Goal: Task Accomplishment & Management: Use online tool/utility

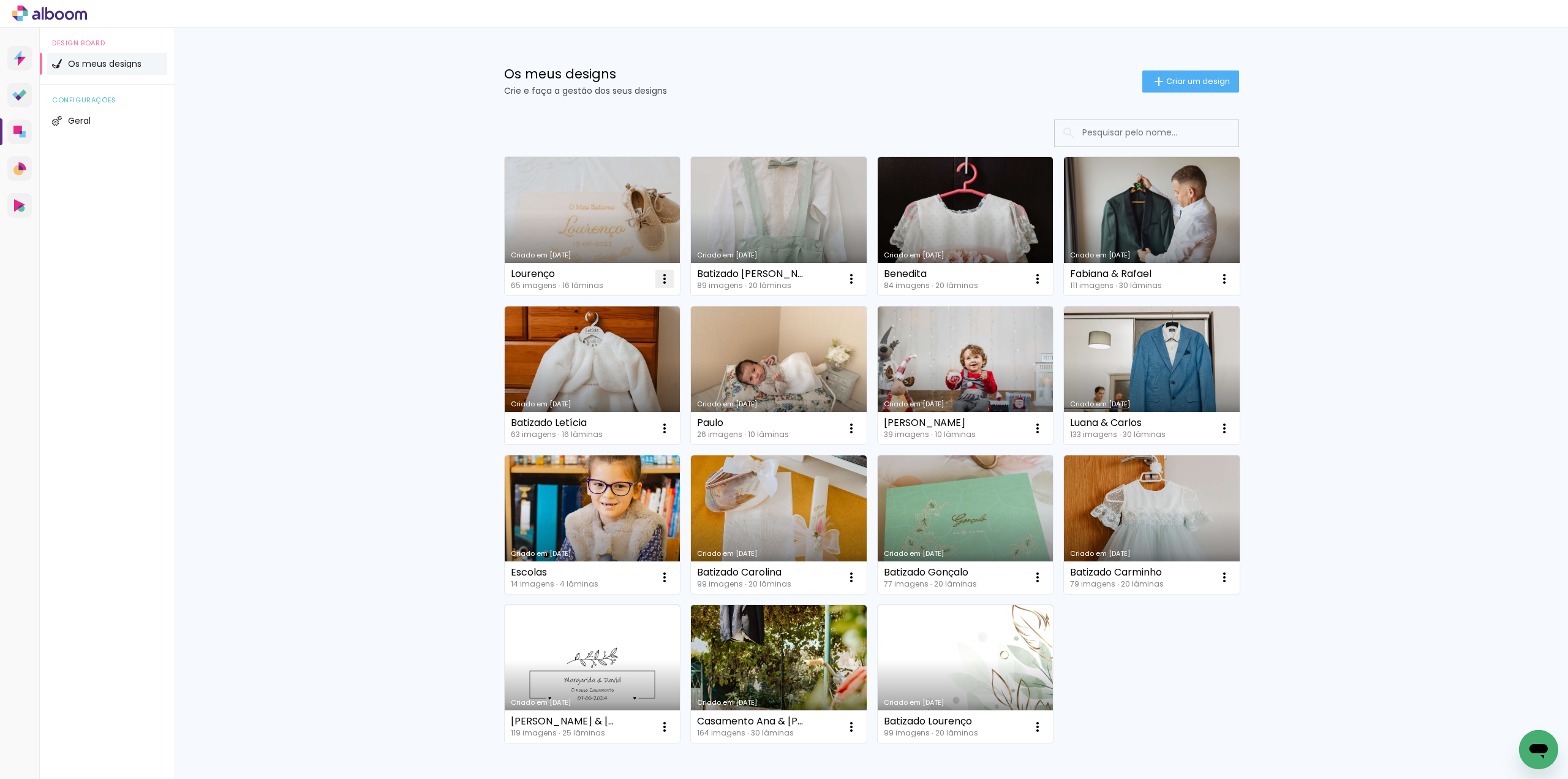
click at [657, 282] on iron-icon at bounding box center [664, 278] width 15 height 15
click at [645, 332] on span "Fazer uma cópia" at bounding box center [614, 332] width 72 height 9
type input "Cópia de Lourenço"
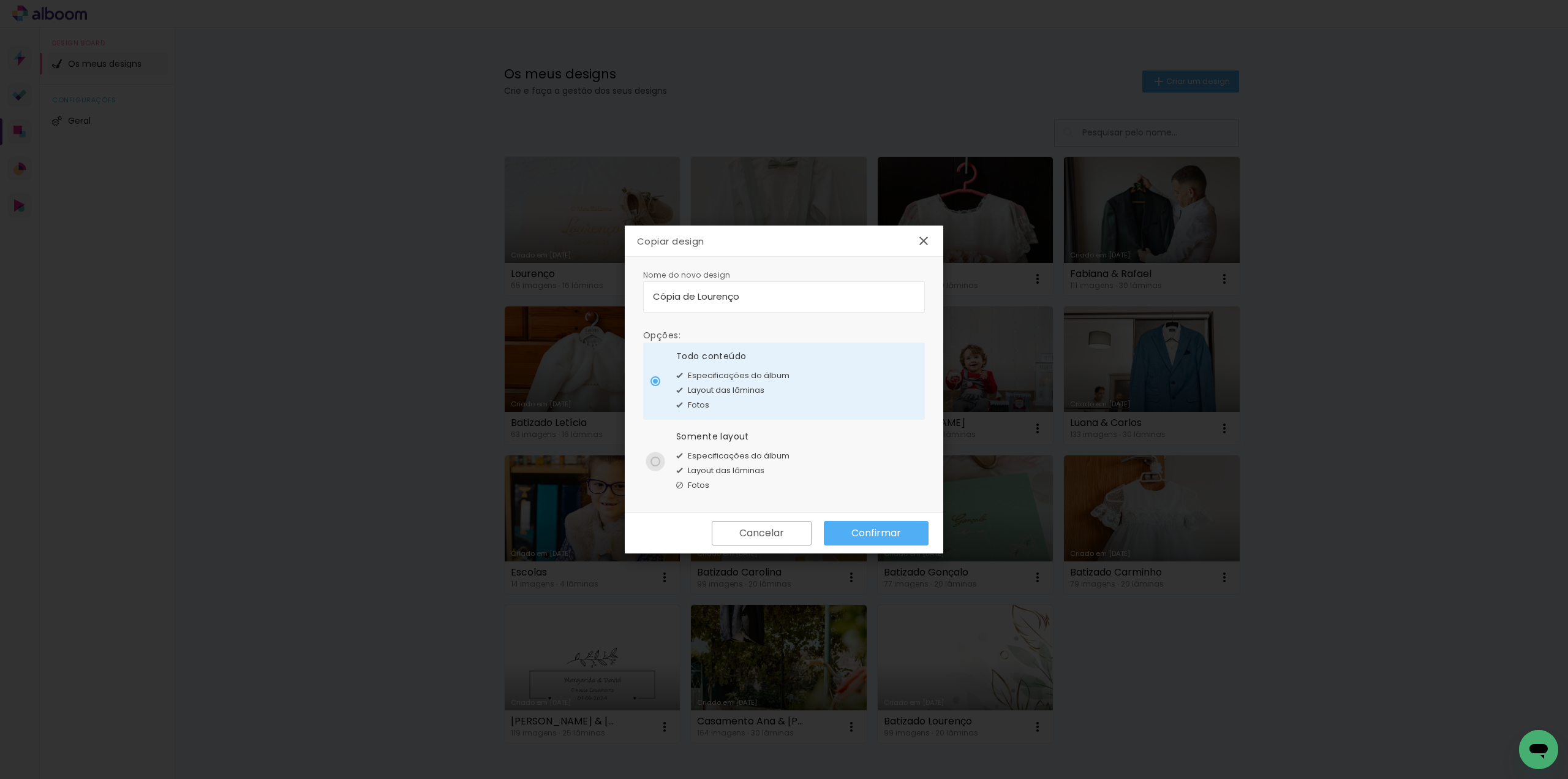
click at [654, 459] on div at bounding box center [656, 462] width 10 height 10
type paper-radio-button "on"
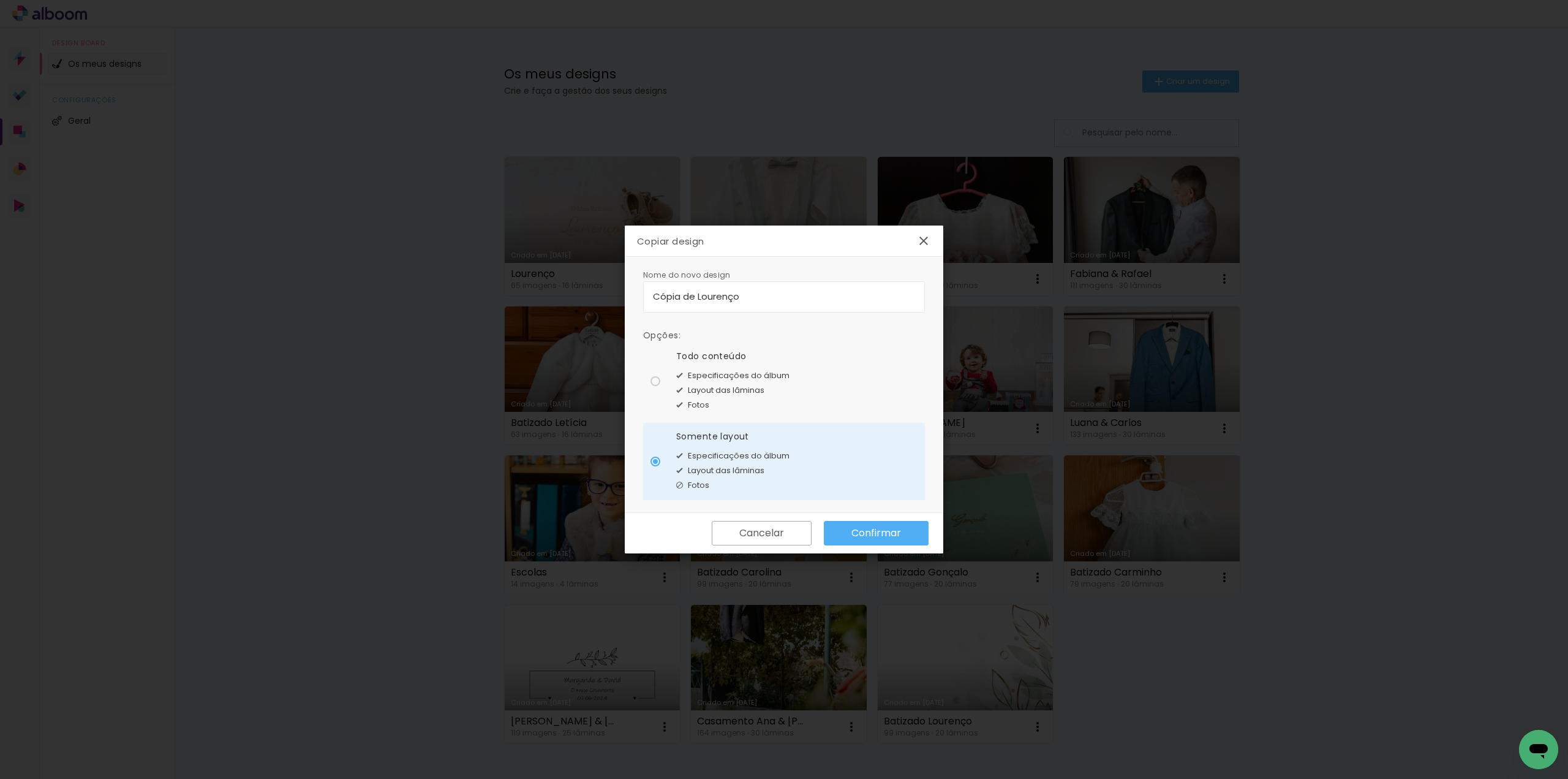
drag, startPoint x: 760, startPoint y: 301, endPoint x: 518, endPoint y: 267, distance: 244.4
click at [518, 267] on body "link( href="../../bower_components/polymer/polymer.html" rel="import" ) picture…" at bounding box center [784, 389] width 1568 height 779
type input "Batizado [PERSON_NAME]"
type paper-input "Batizado [PERSON_NAME]"
click at [0, 0] on slot "Confirmar" at bounding box center [0, 0] width 0 height 0
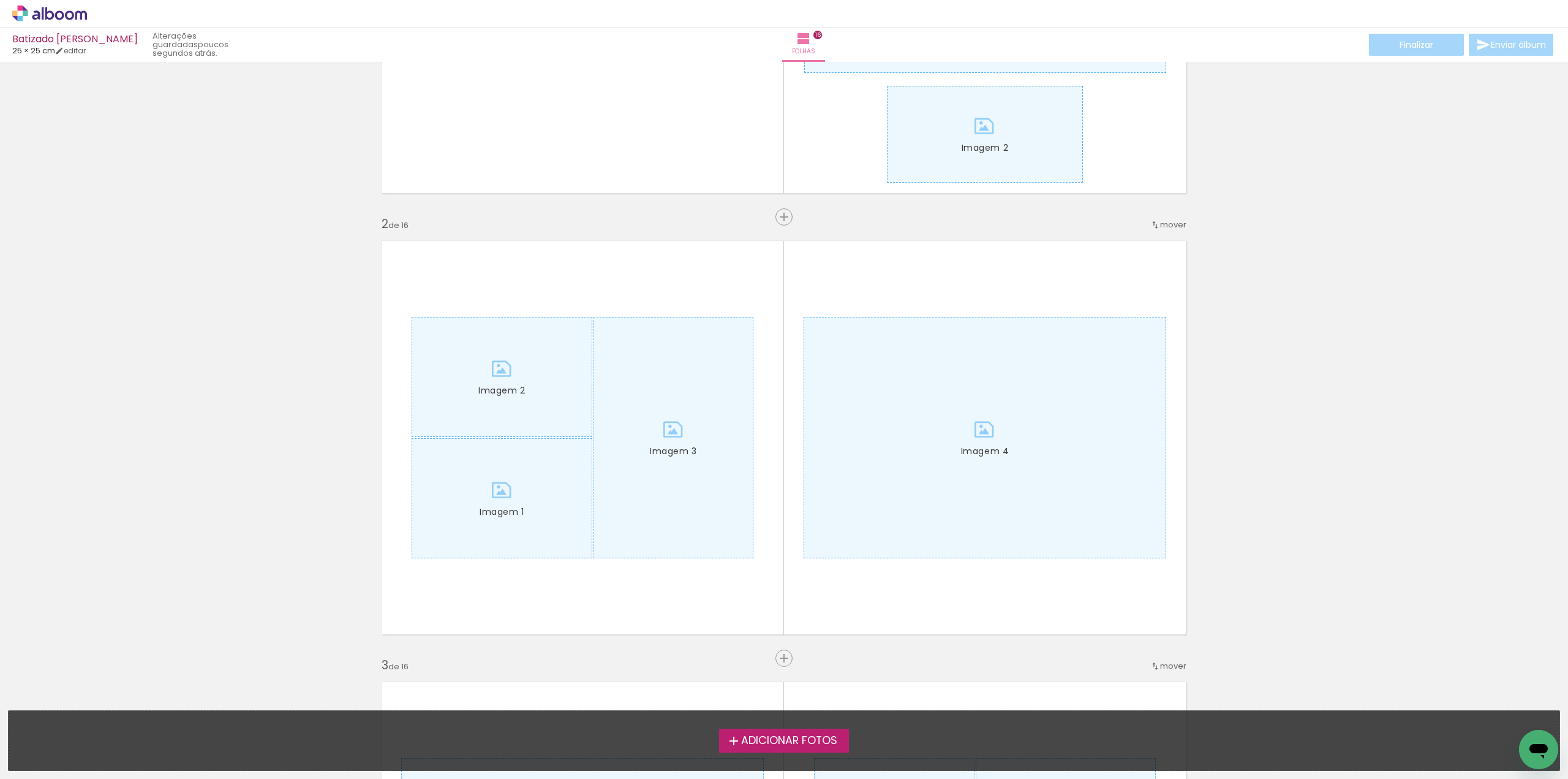
scroll to position [368, 0]
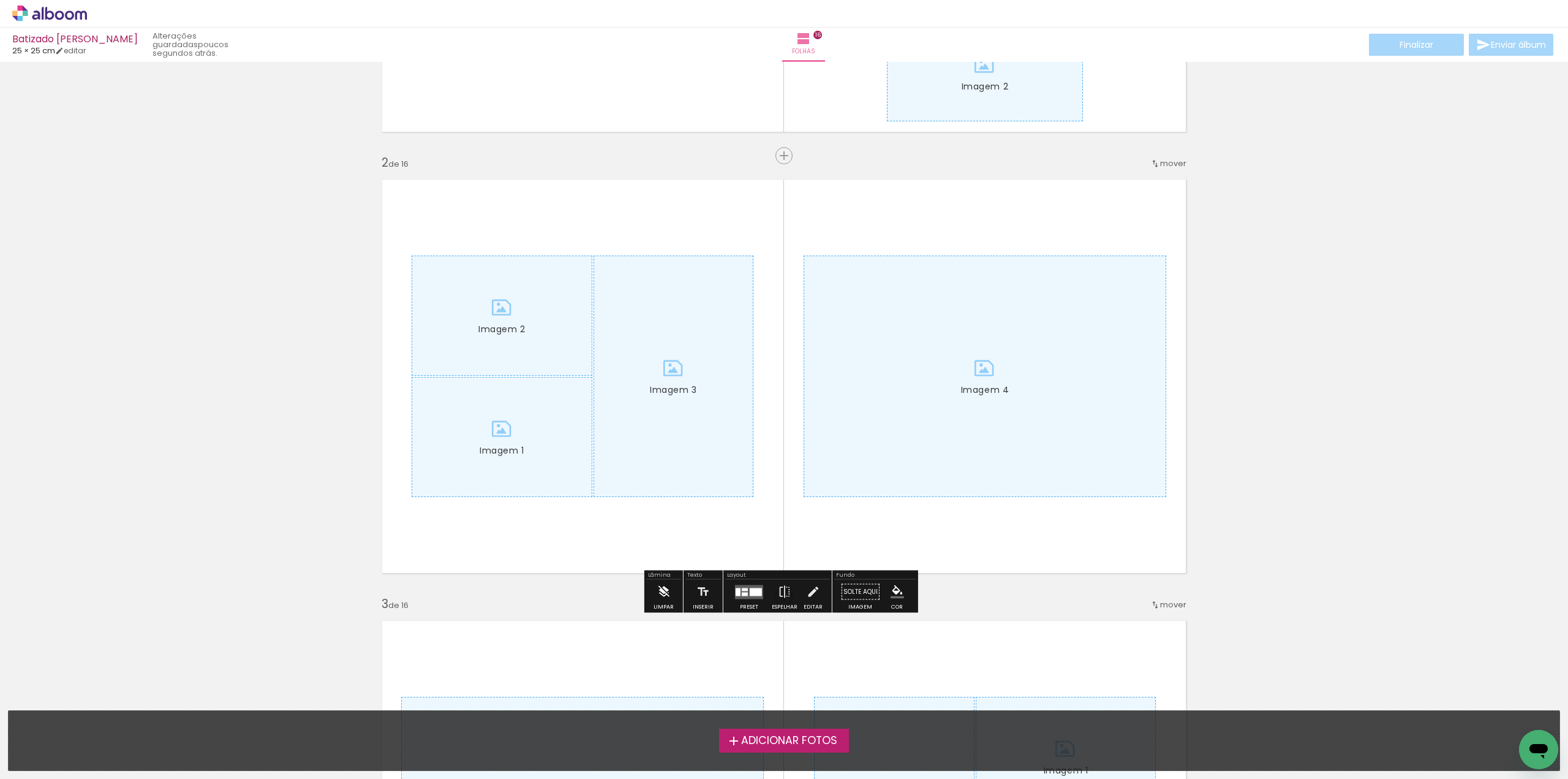
click at [663, 595] on iron-icon at bounding box center [663, 592] width 13 height 25
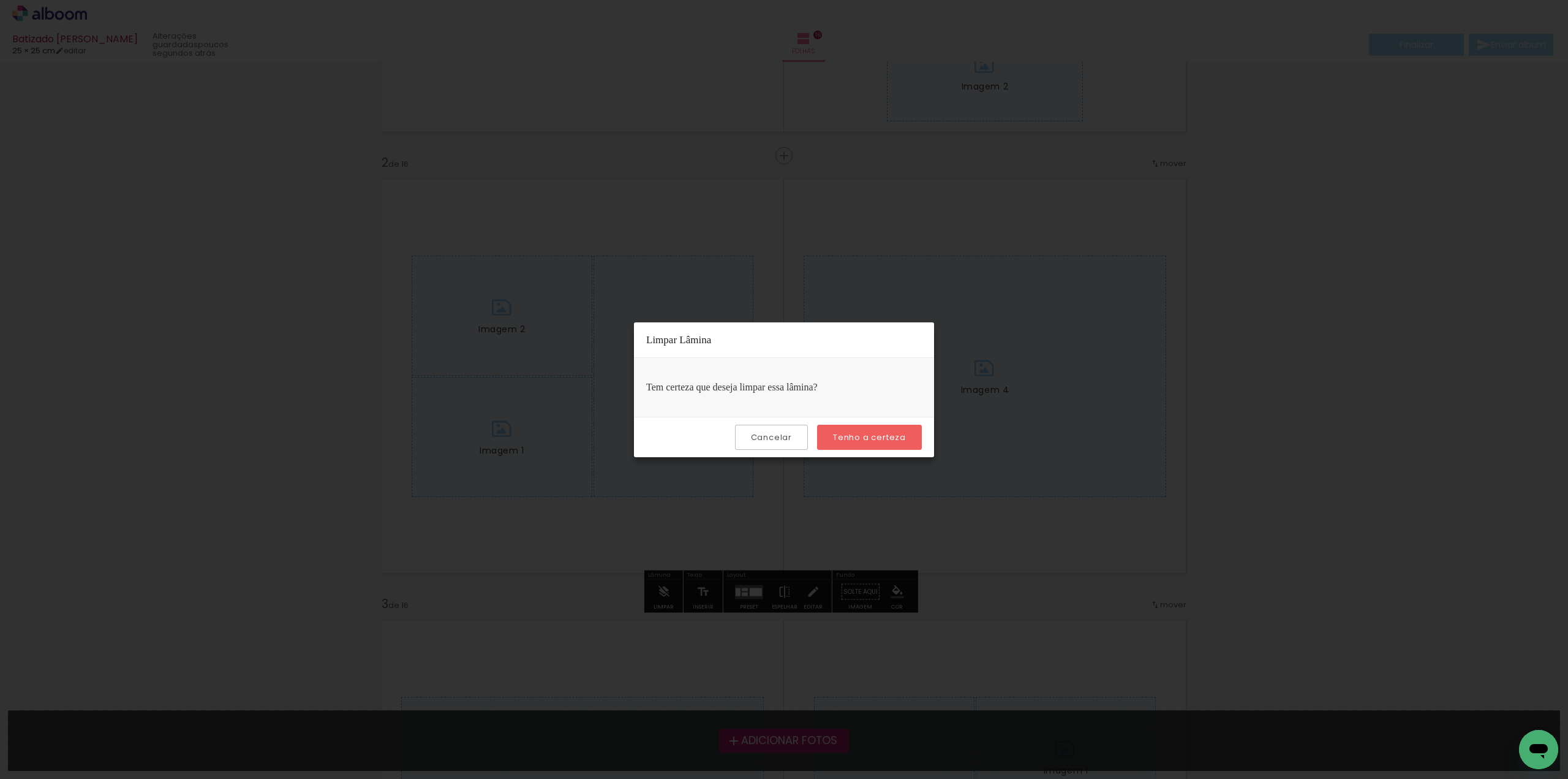
click at [0, 0] on slot "Tenho a certeza" at bounding box center [0, 0] width 0 height 0
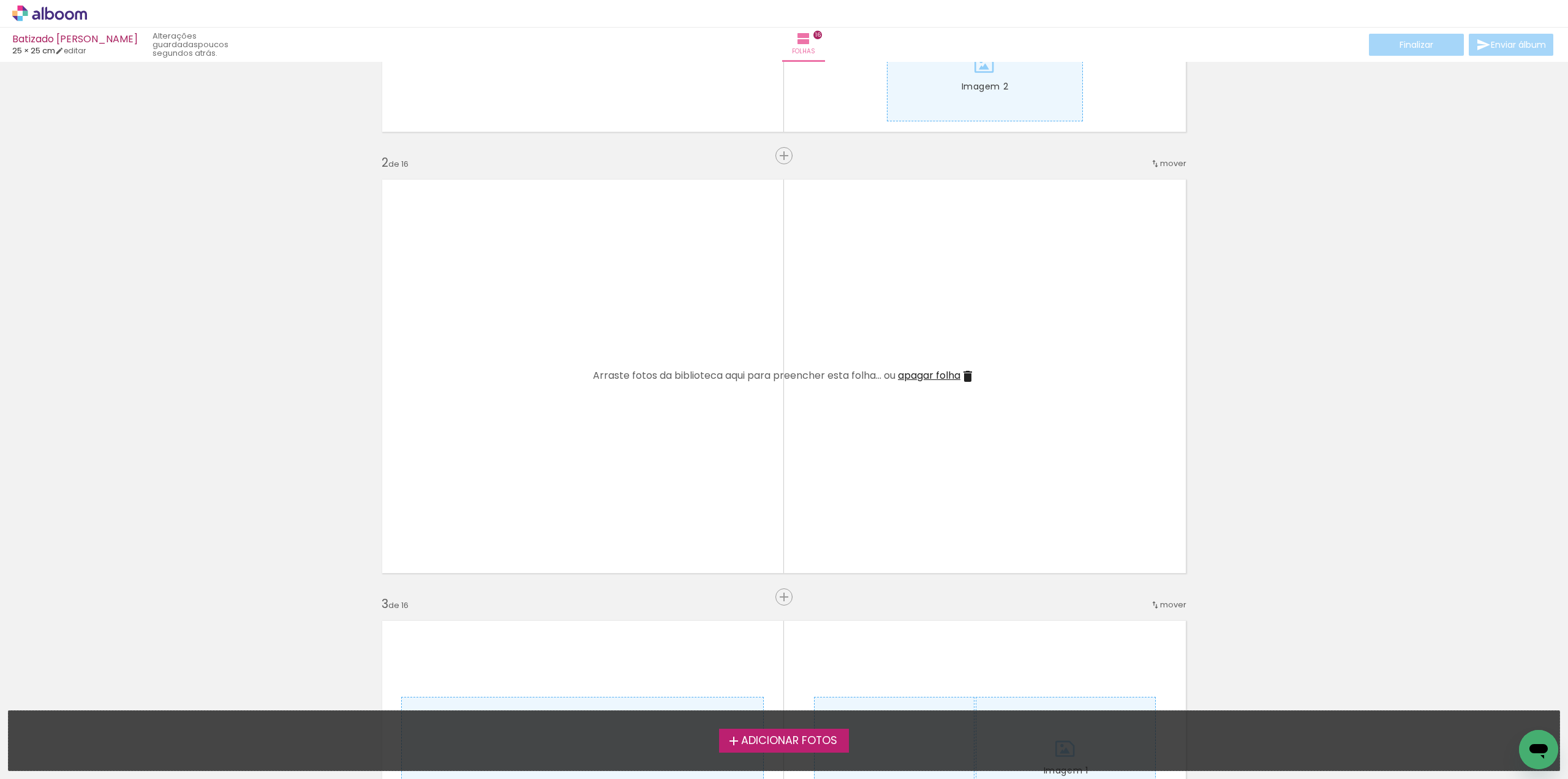
click at [956, 378] on span "apagar folha" at bounding box center [929, 375] width 62 height 14
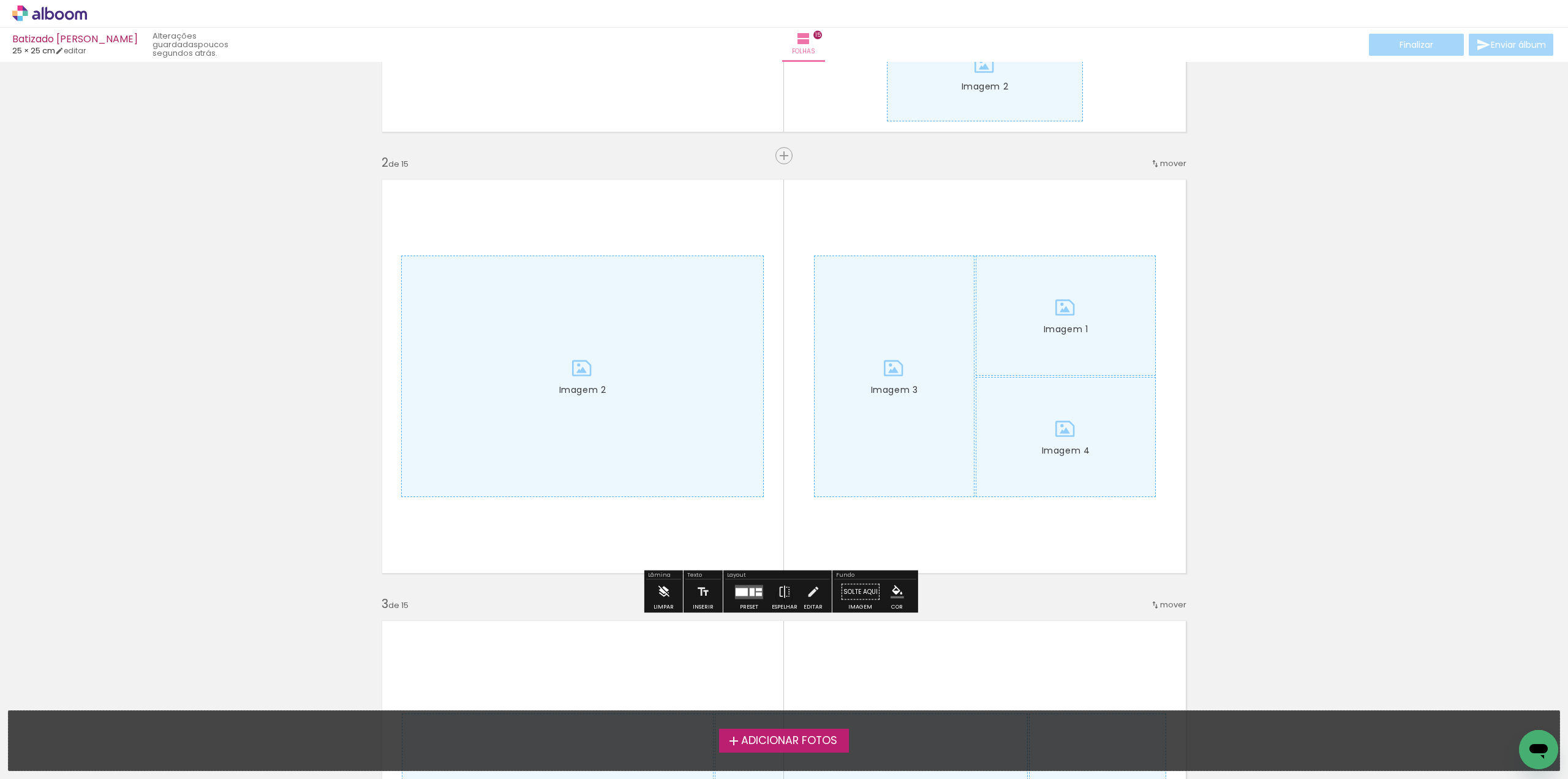
click at [661, 594] on iron-icon at bounding box center [663, 592] width 13 height 25
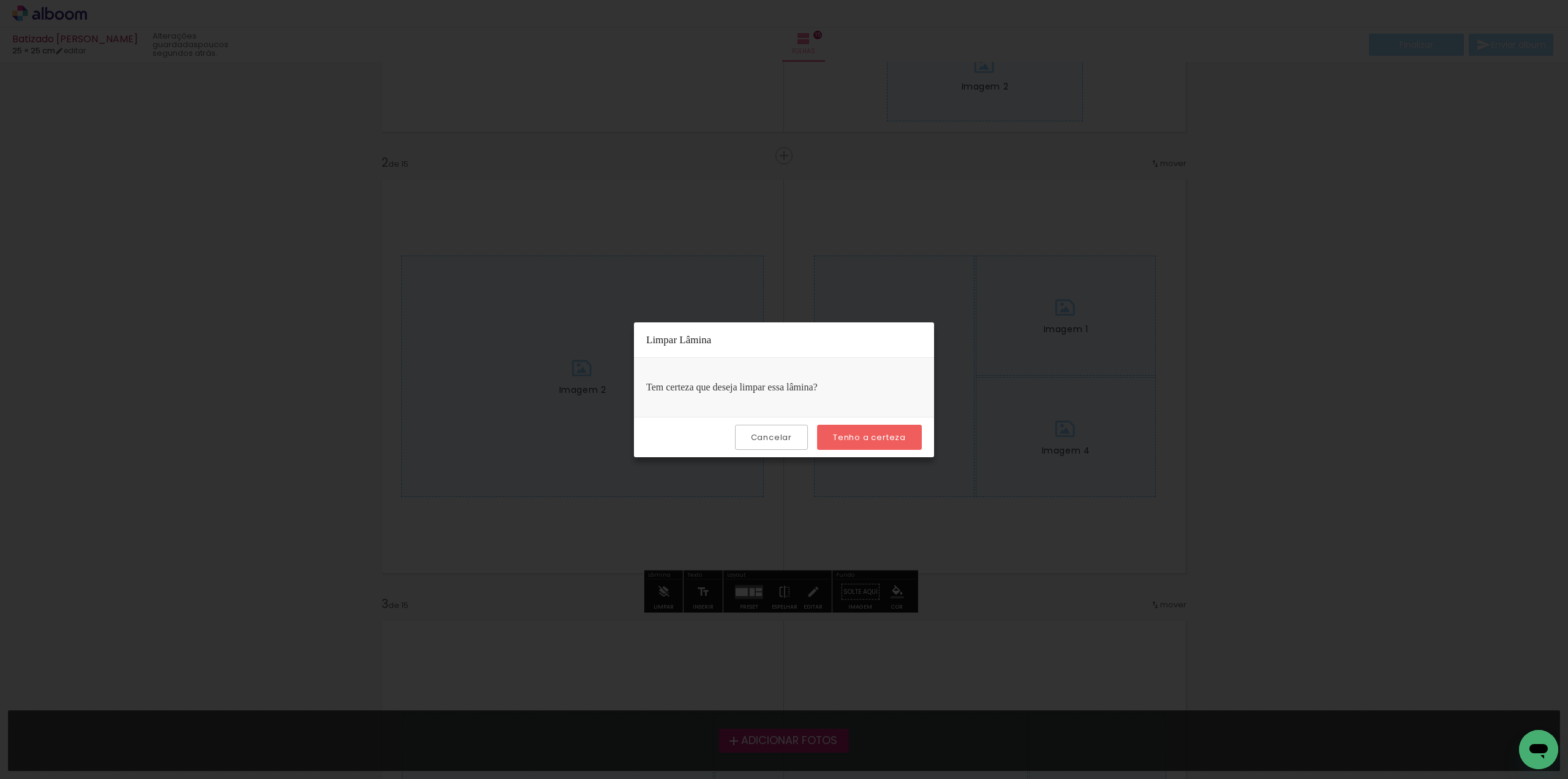
click at [0, 0] on slot "Tenho a certeza" at bounding box center [0, 0] width 0 height 0
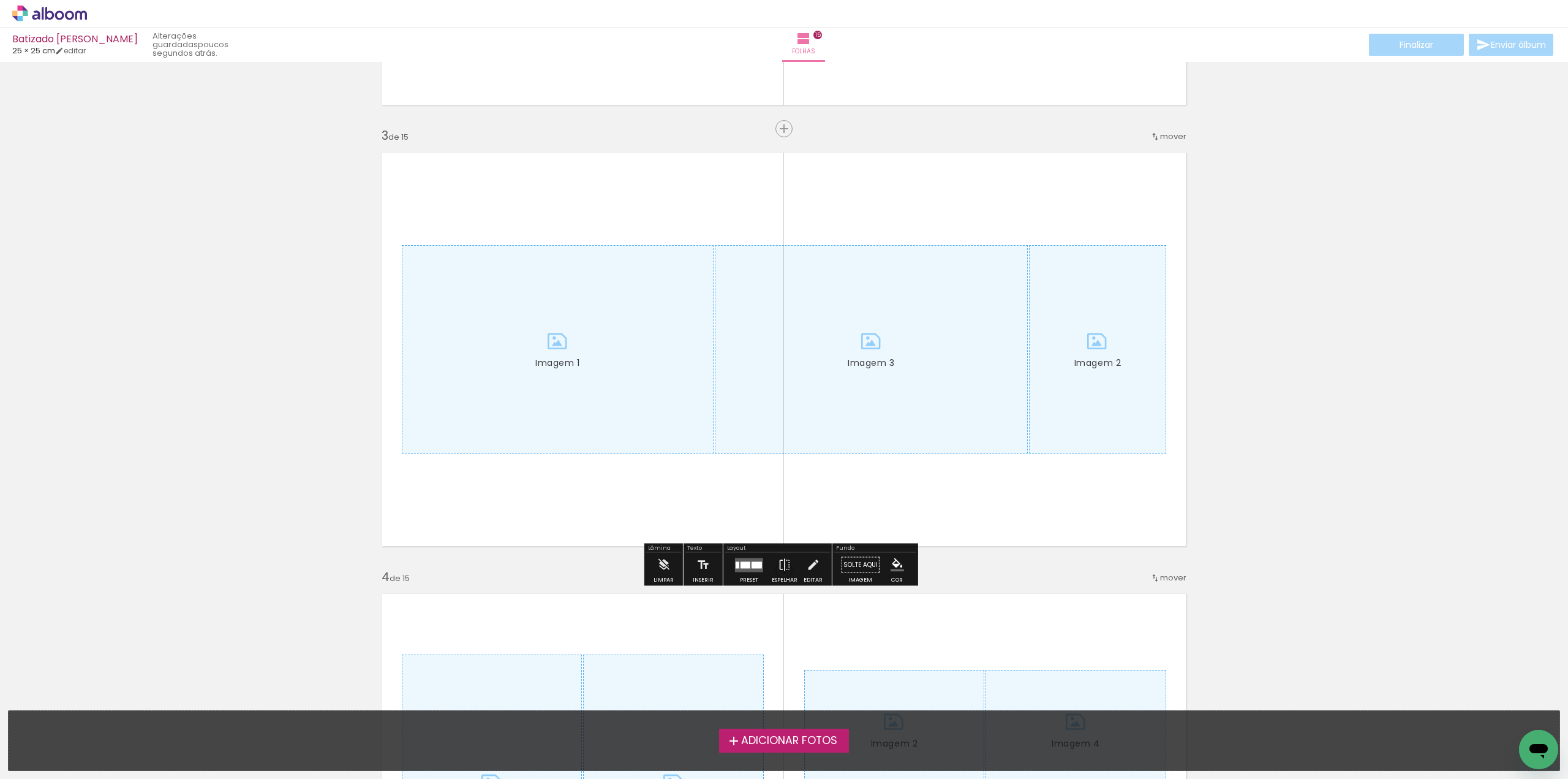
scroll to position [858, 0]
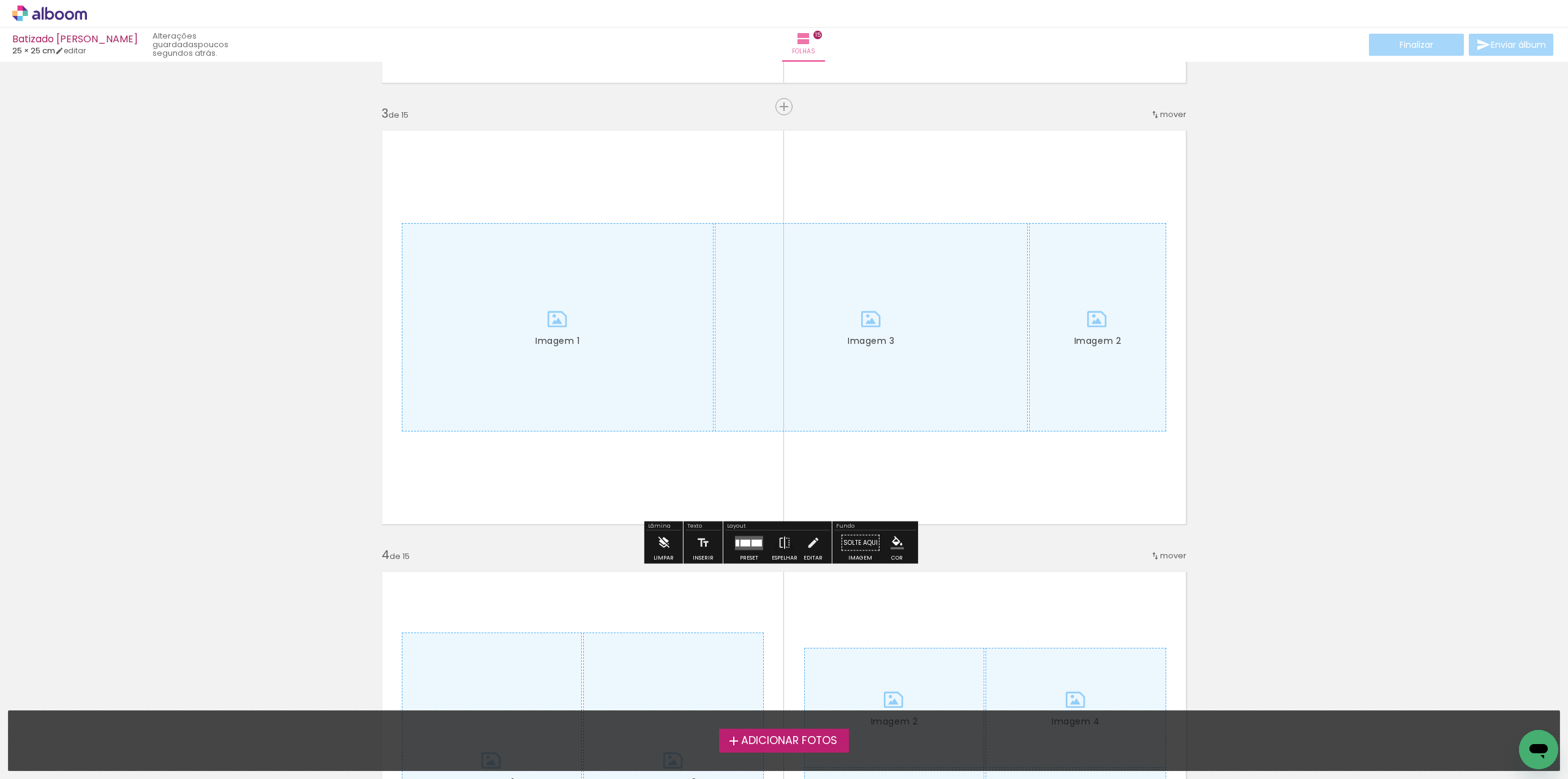
click at [665, 542] on iron-icon at bounding box center [663, 542] width 13 height 25
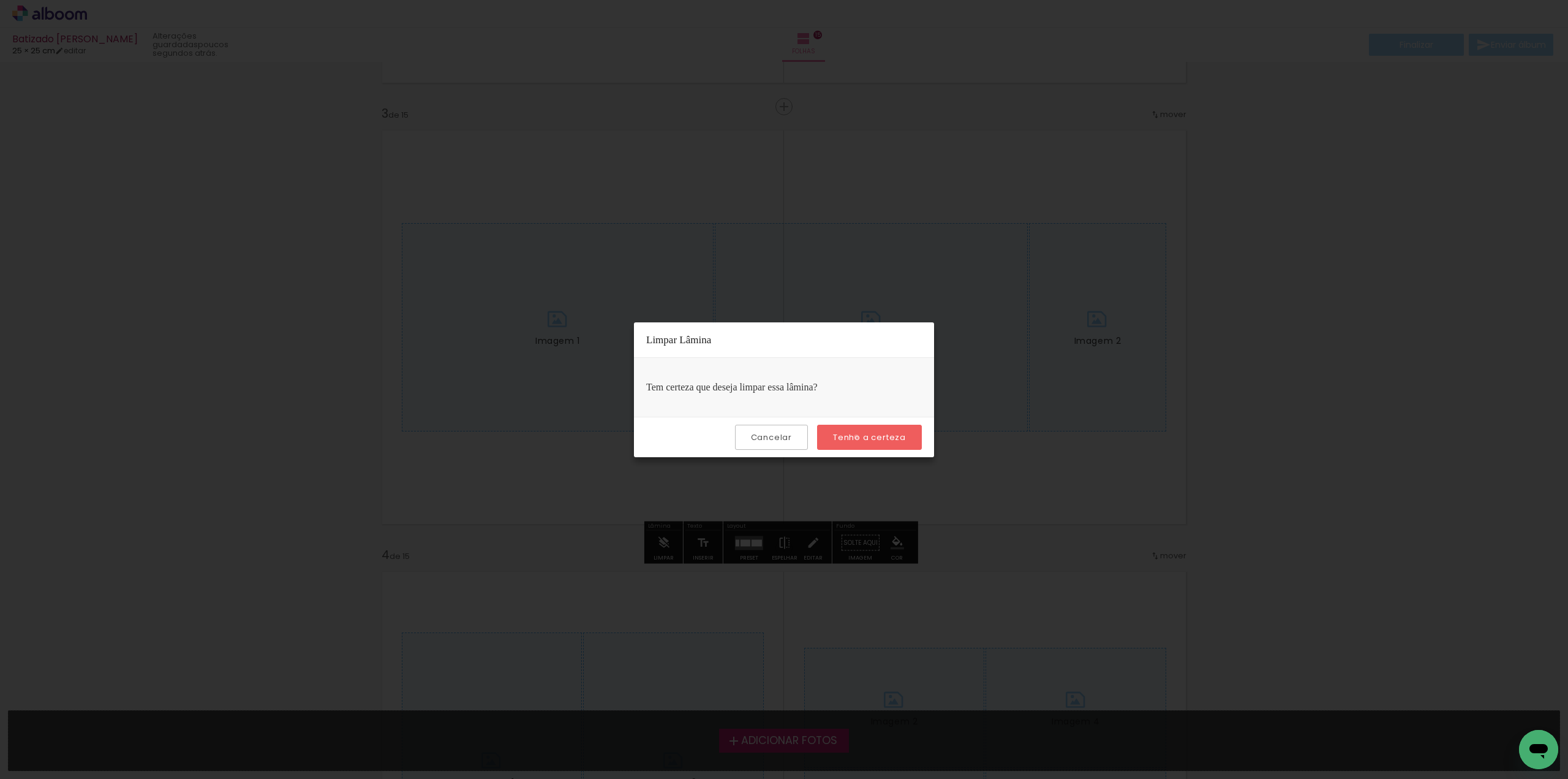
click at [0, 0] on slot "Tenho a certeza" at bounding box center [0, 0] width 0 height 0
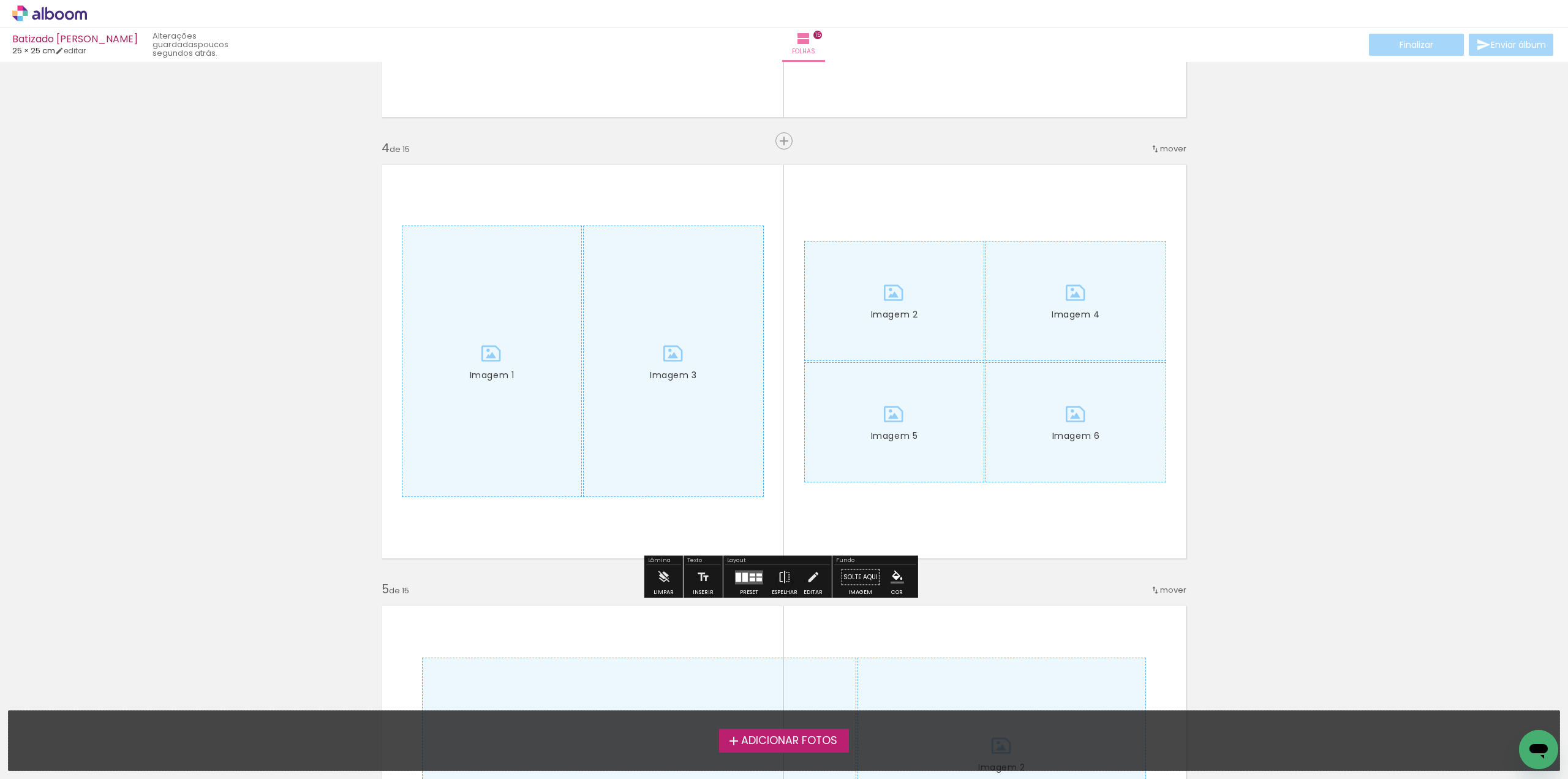
scroll to position [1287, 0]
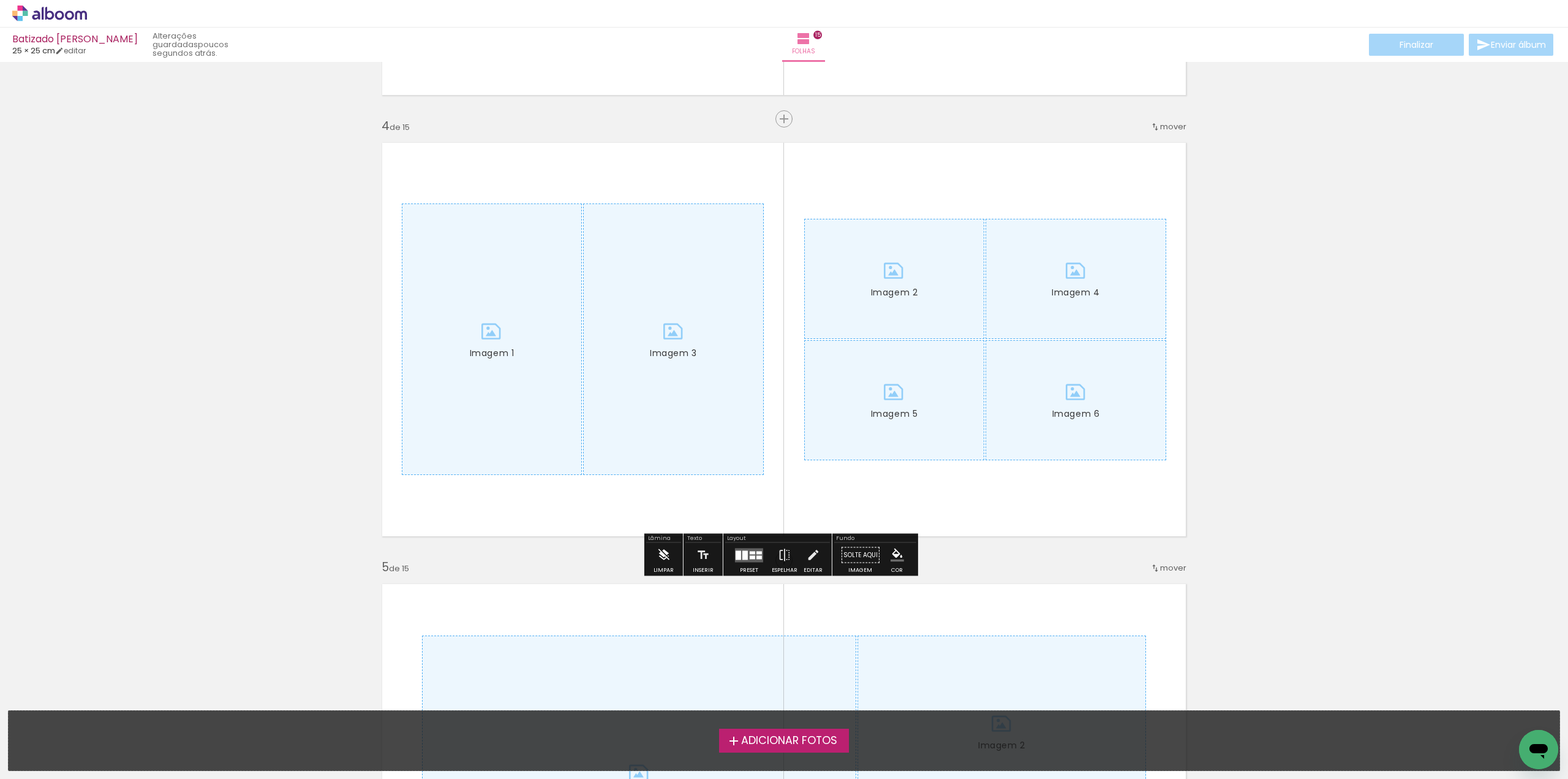
click at [663, 551] on iron-icon at bounding box center [663, 555] width 13 height 25
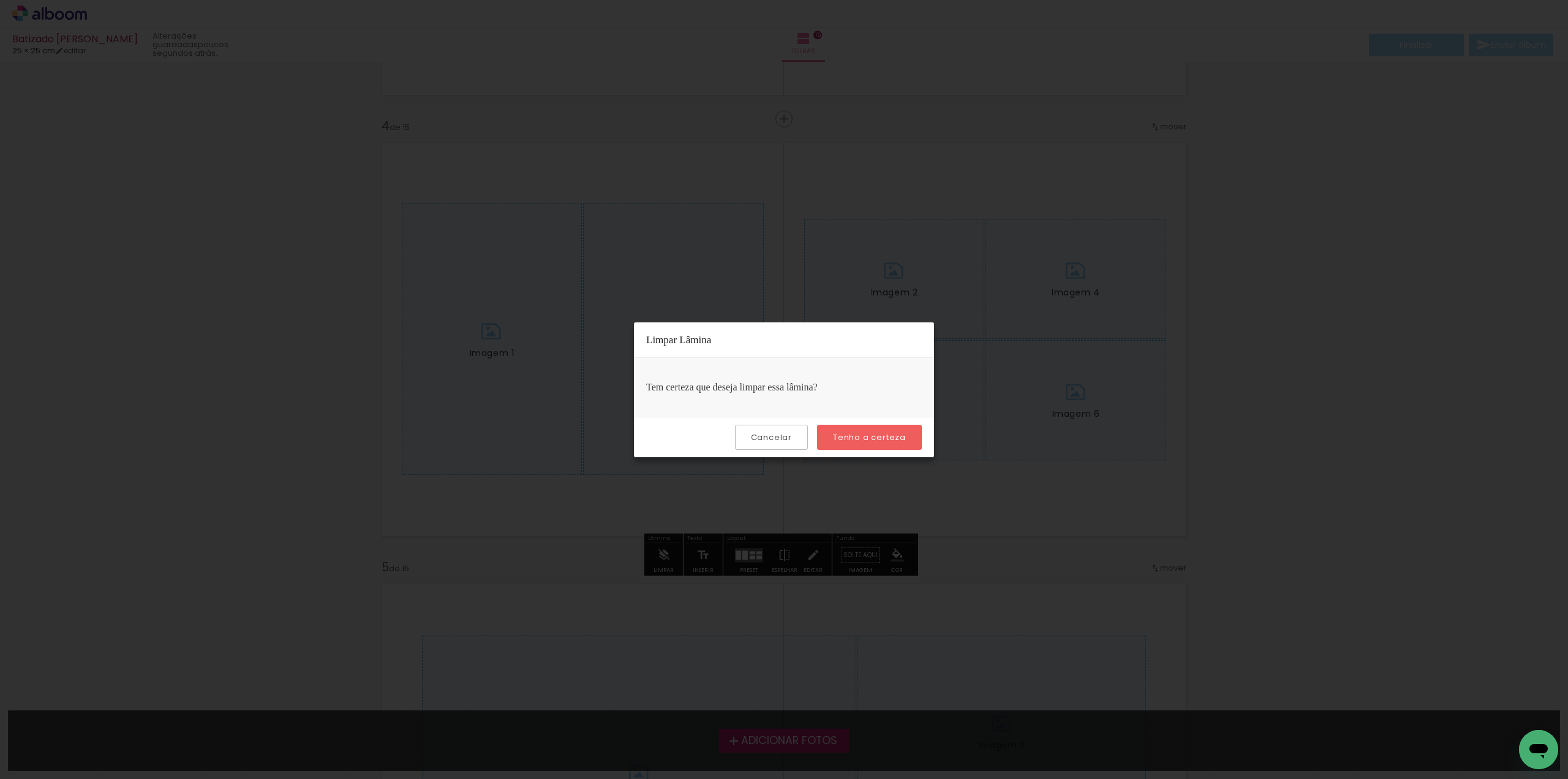
click at [0, 0] on slot "Tenho a certeza" at bounding box center [0, 0] width 0 height 0
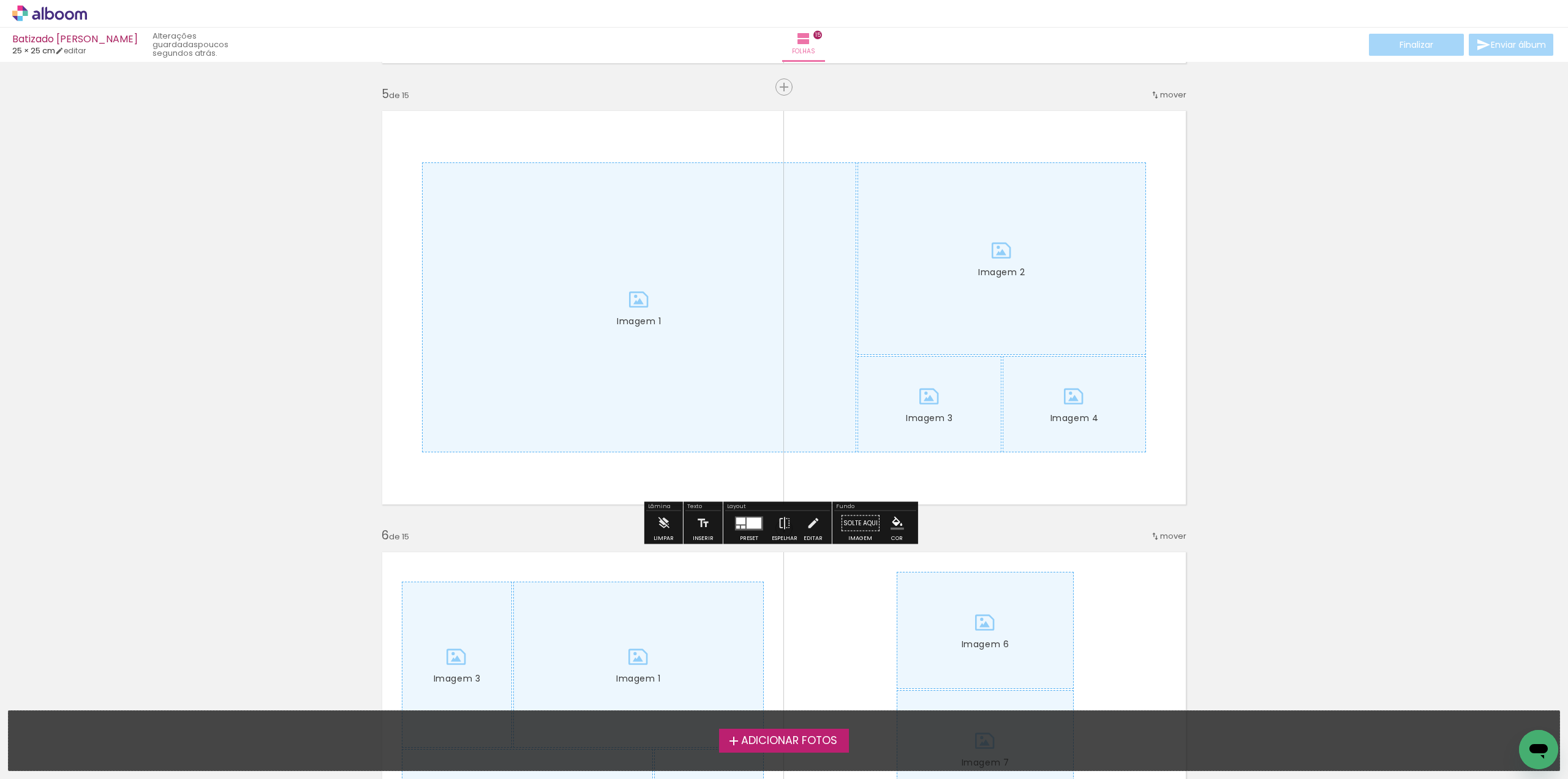
scroll to position [1777, 0]
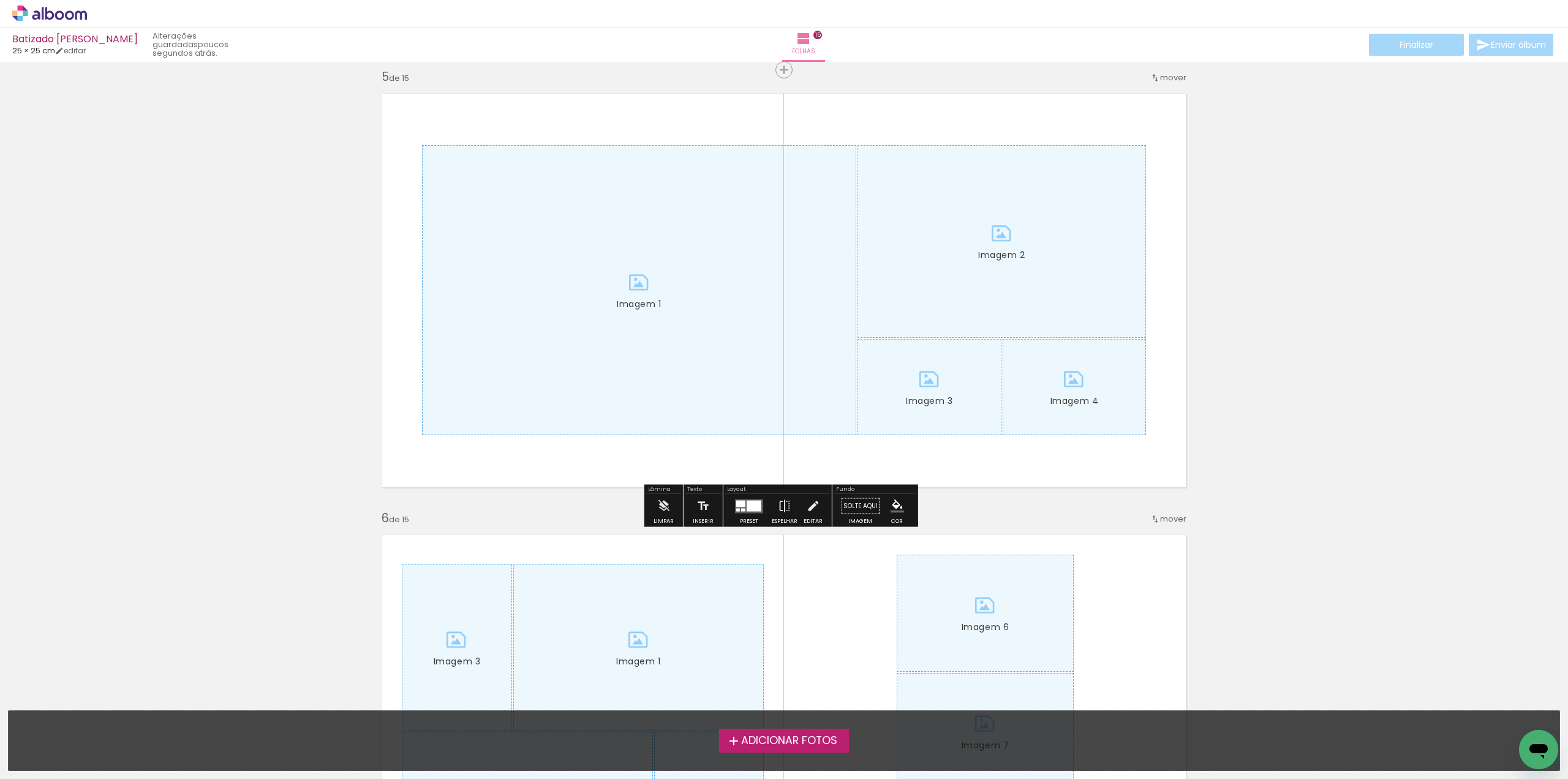
drag, startPoint x: 665, startPoint y: 506, endPoint x: 678, endPoint y: 501, distance: 13.9
click at [669, 505] on iron-icon at bounding box center [663, 506] width 13 height 25
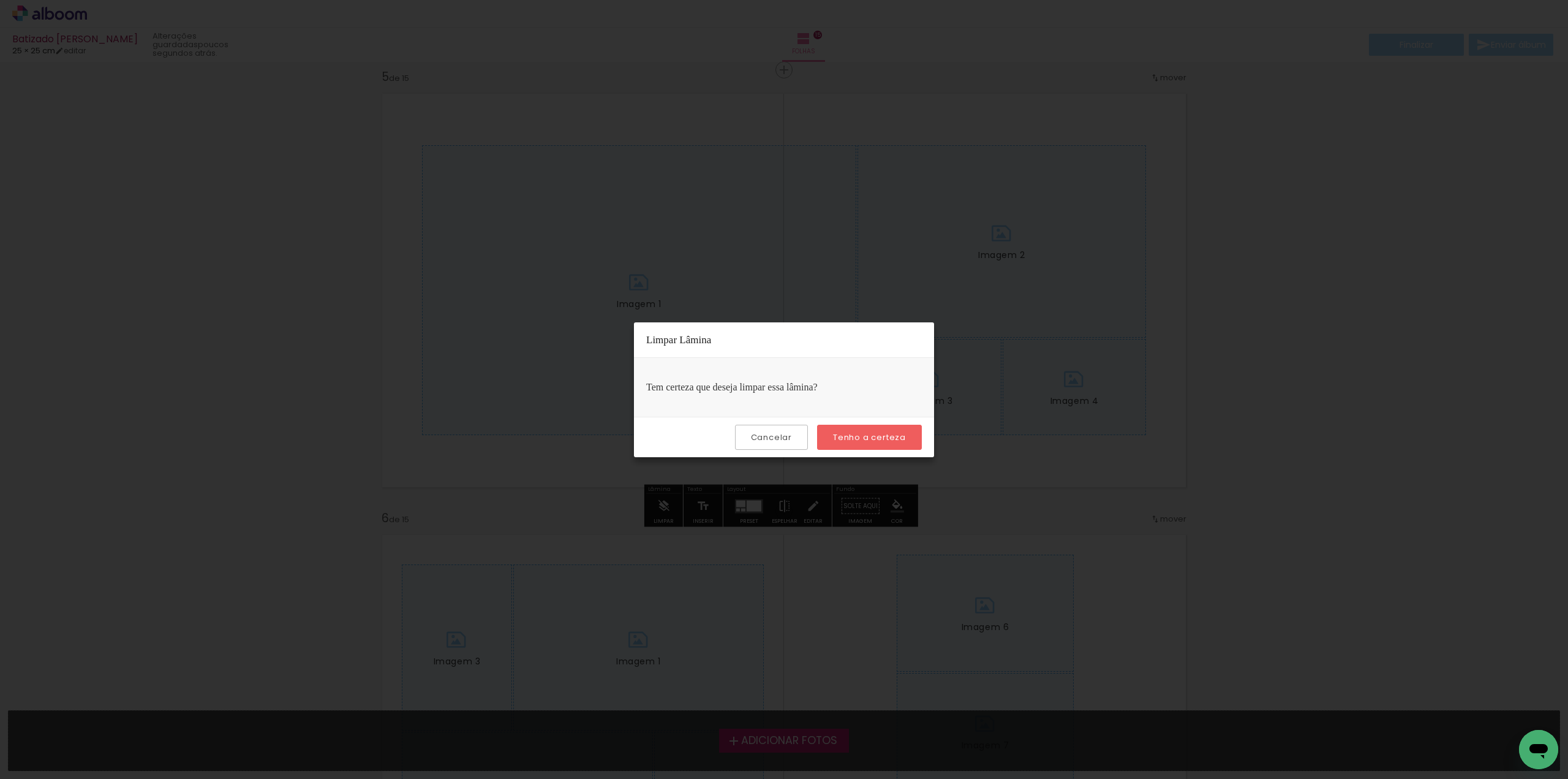
click at [0, 0] on slot "Tenho a certeza" at bounding box center [0, 0] width 0 height 0
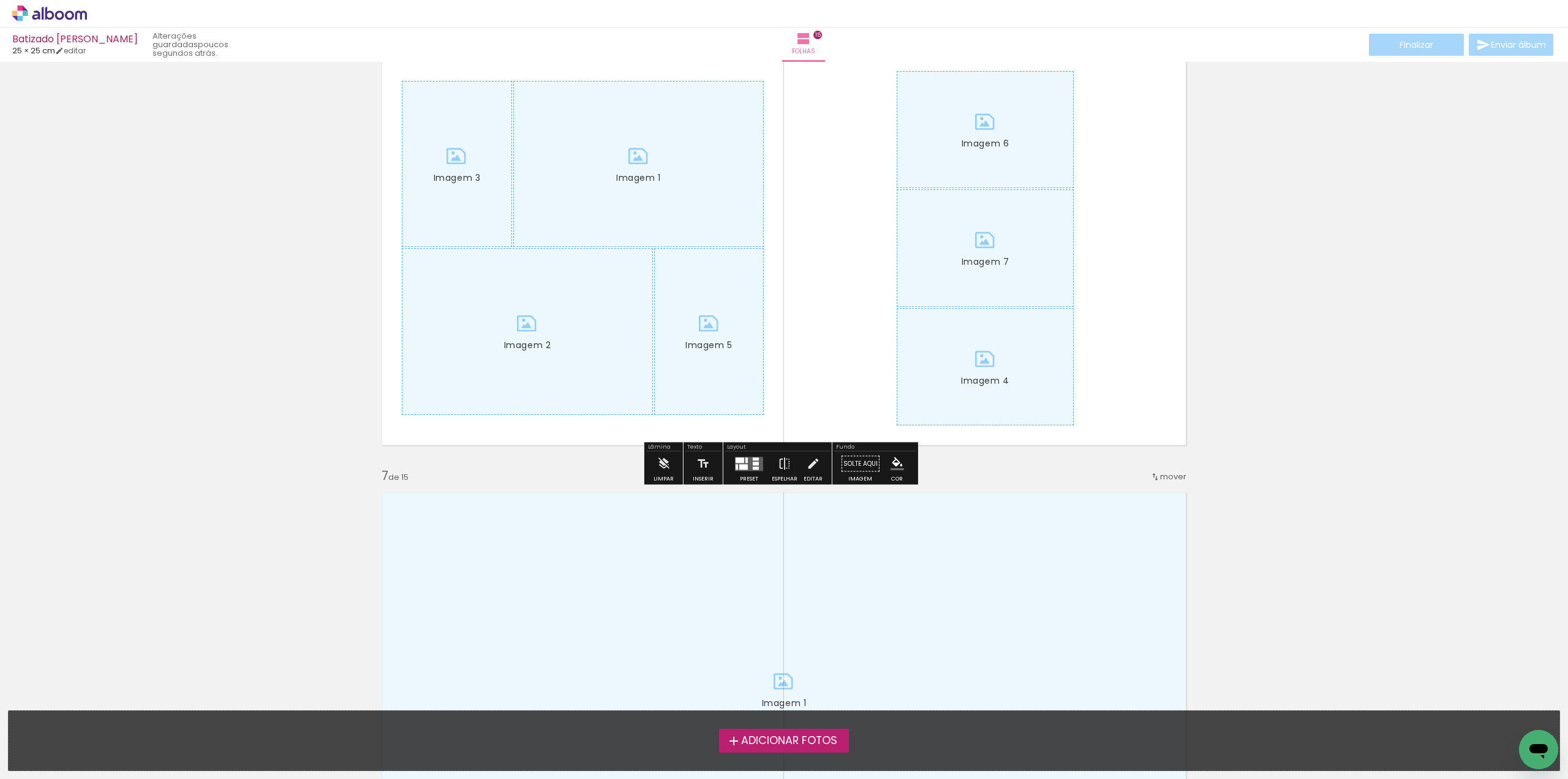
scroll to position [2267, 0]
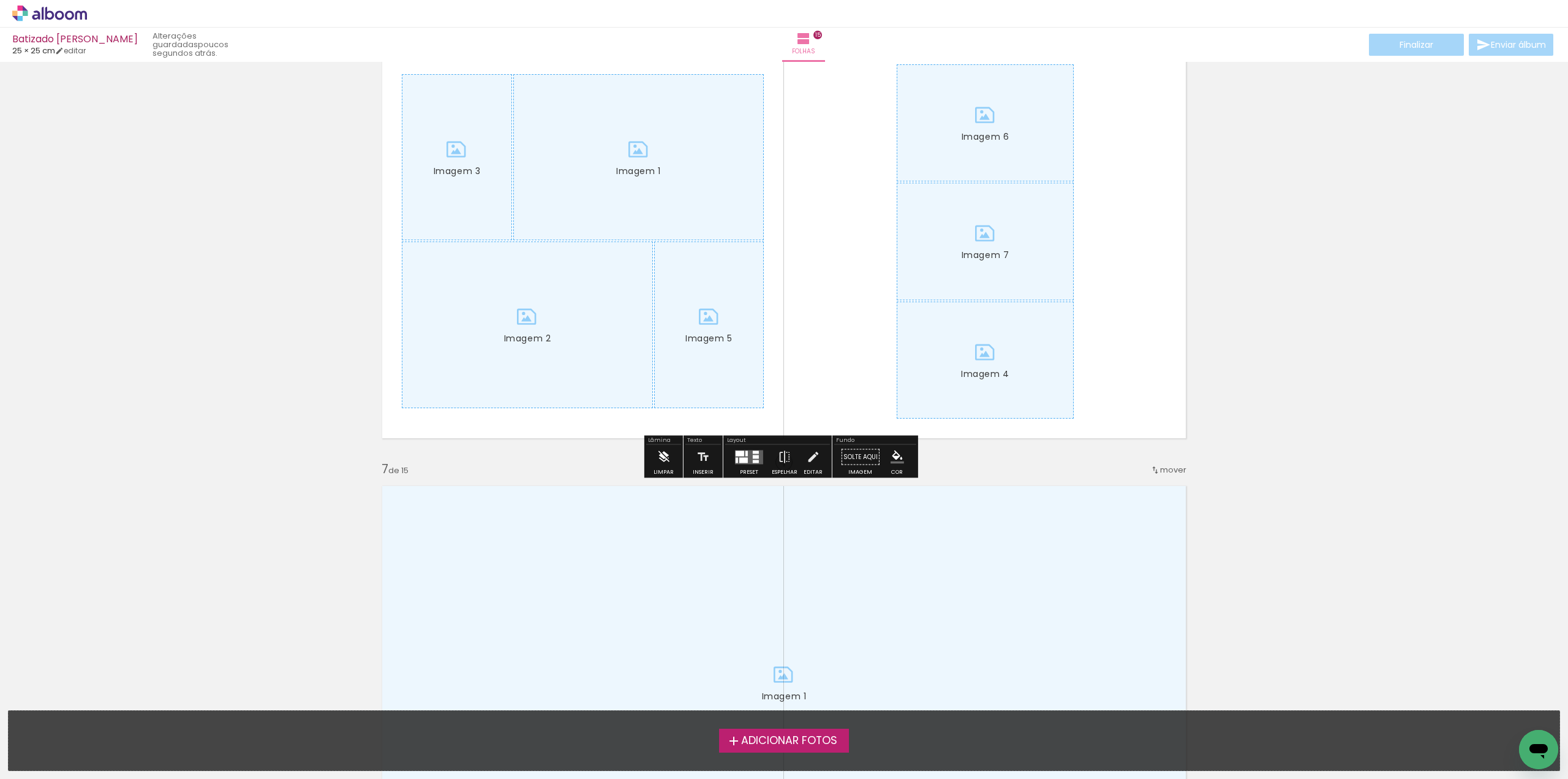
click at [659, 459] on iron-icon at bounding box center [663, 457] width 13 height 25
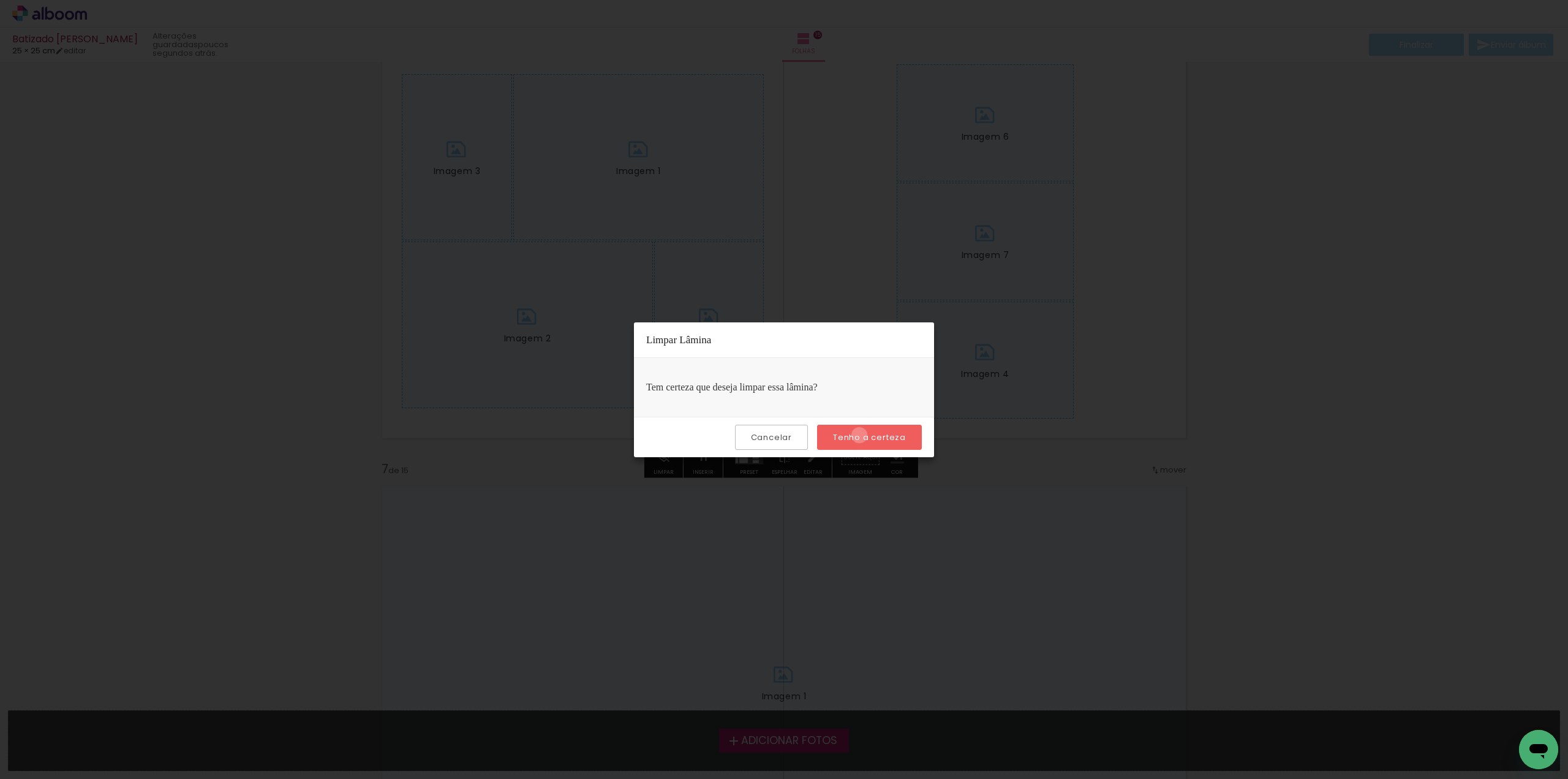
click at [0, 0] on slot "Tenho a certeza" at bounding box center [0, 0] width 0 height 0
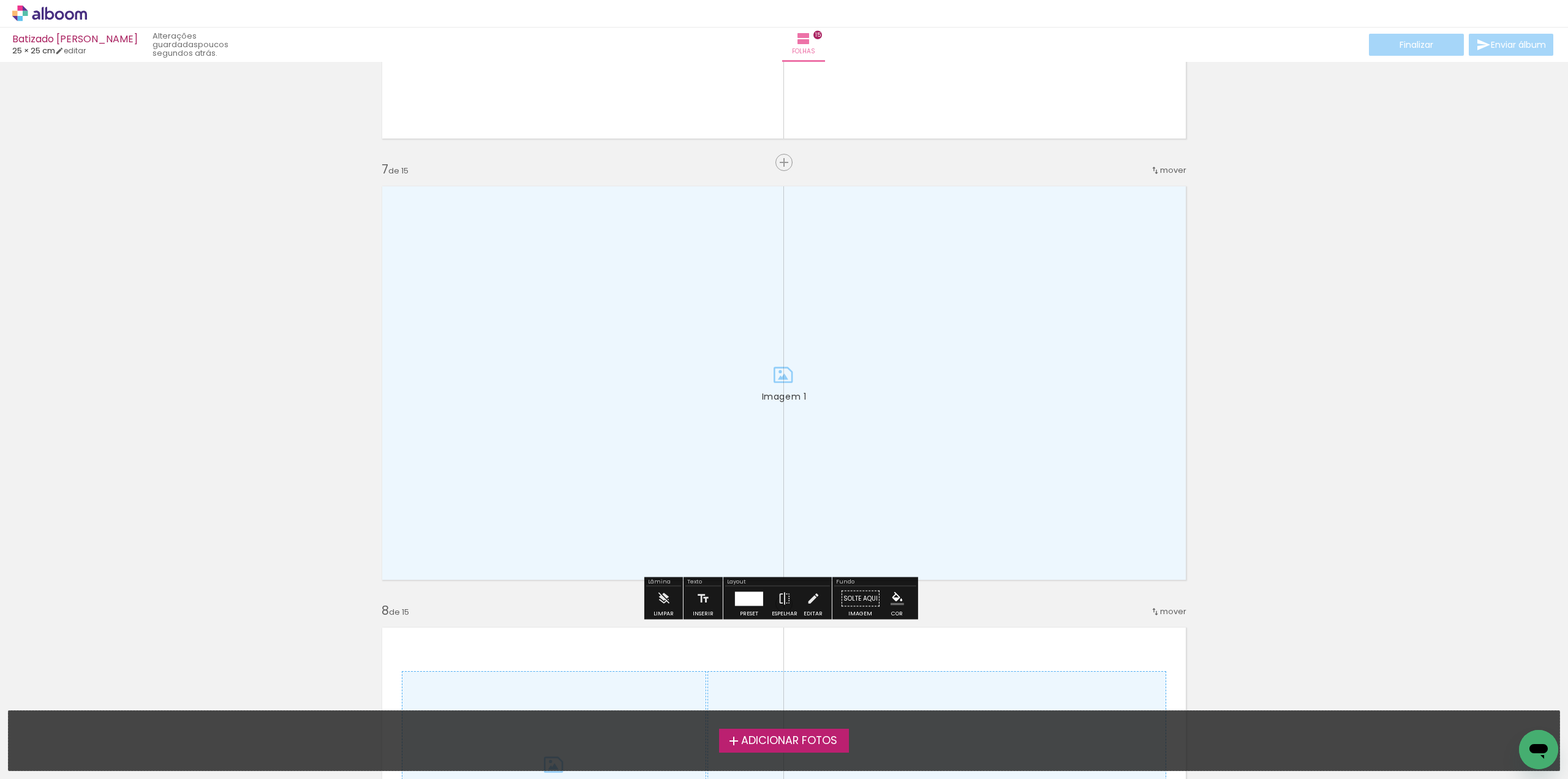
scroll to position [2635, 0]
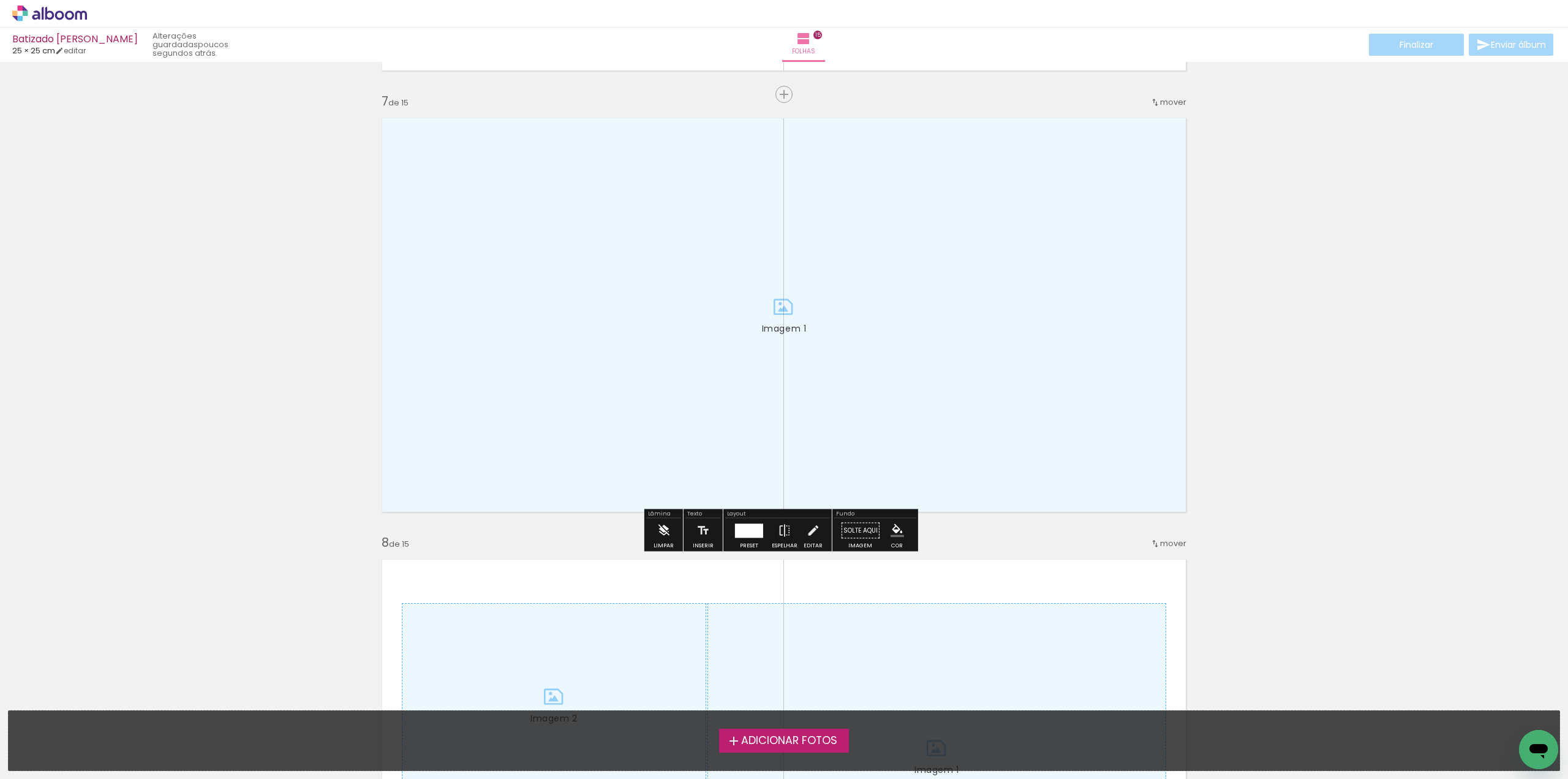
click at [670, 530] on paper-button "Limpar" at bounding box center [664, 534] width 26 height 32
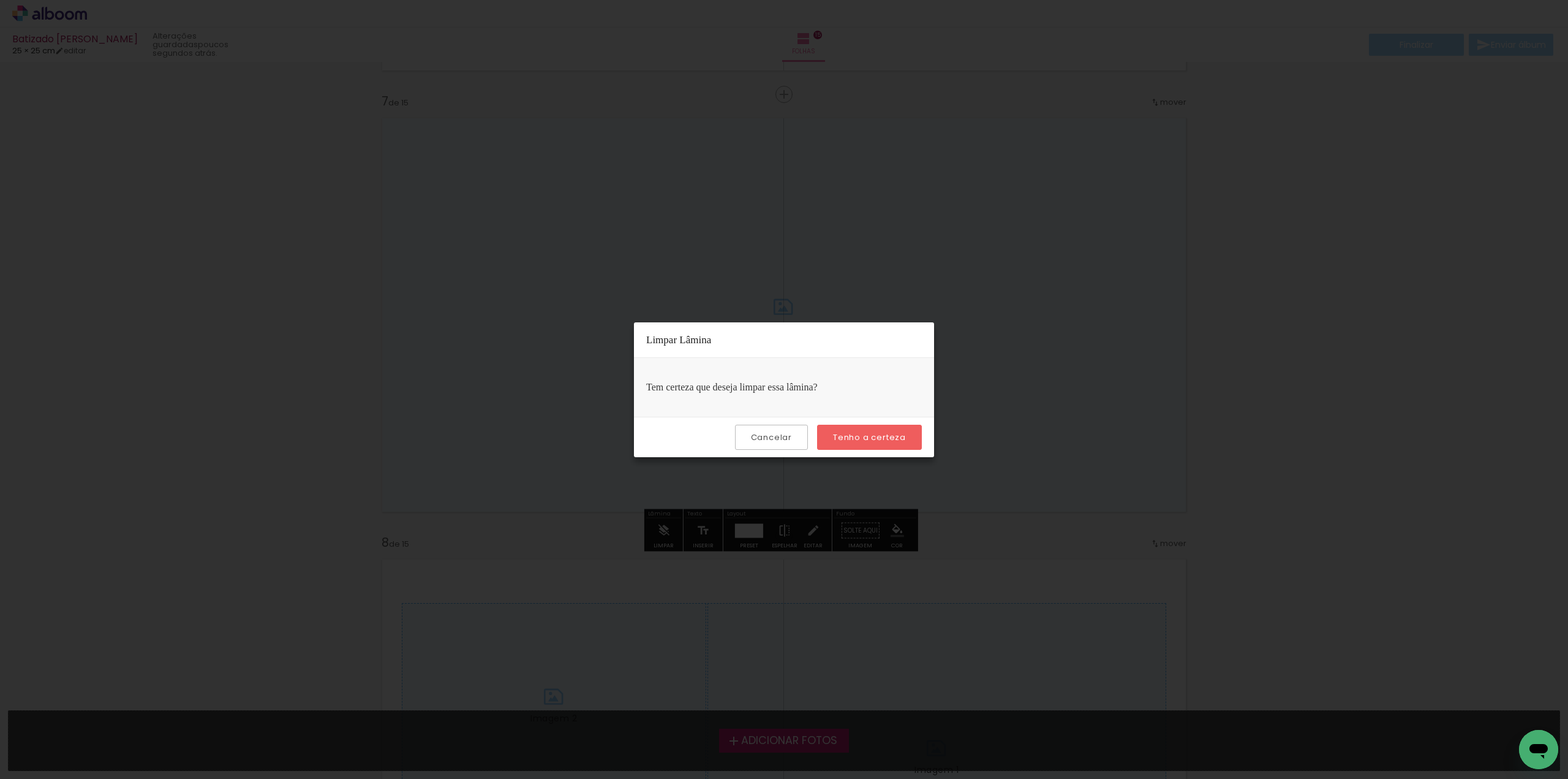
click at [0, 0] on slot "Tenho a certeza" at bounding box center [0, 0] width 0 height 0
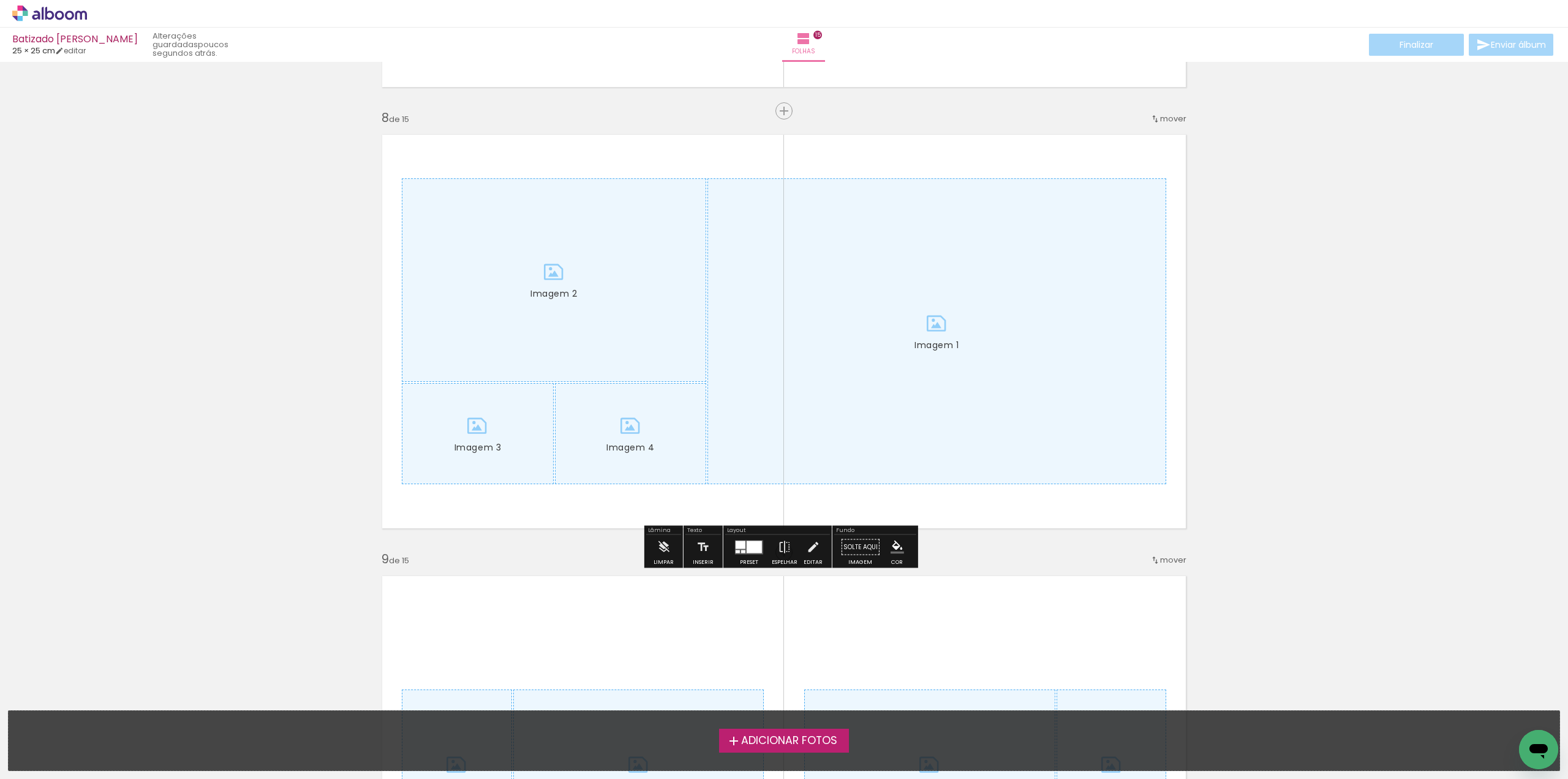
scroll to position [3064, 0]
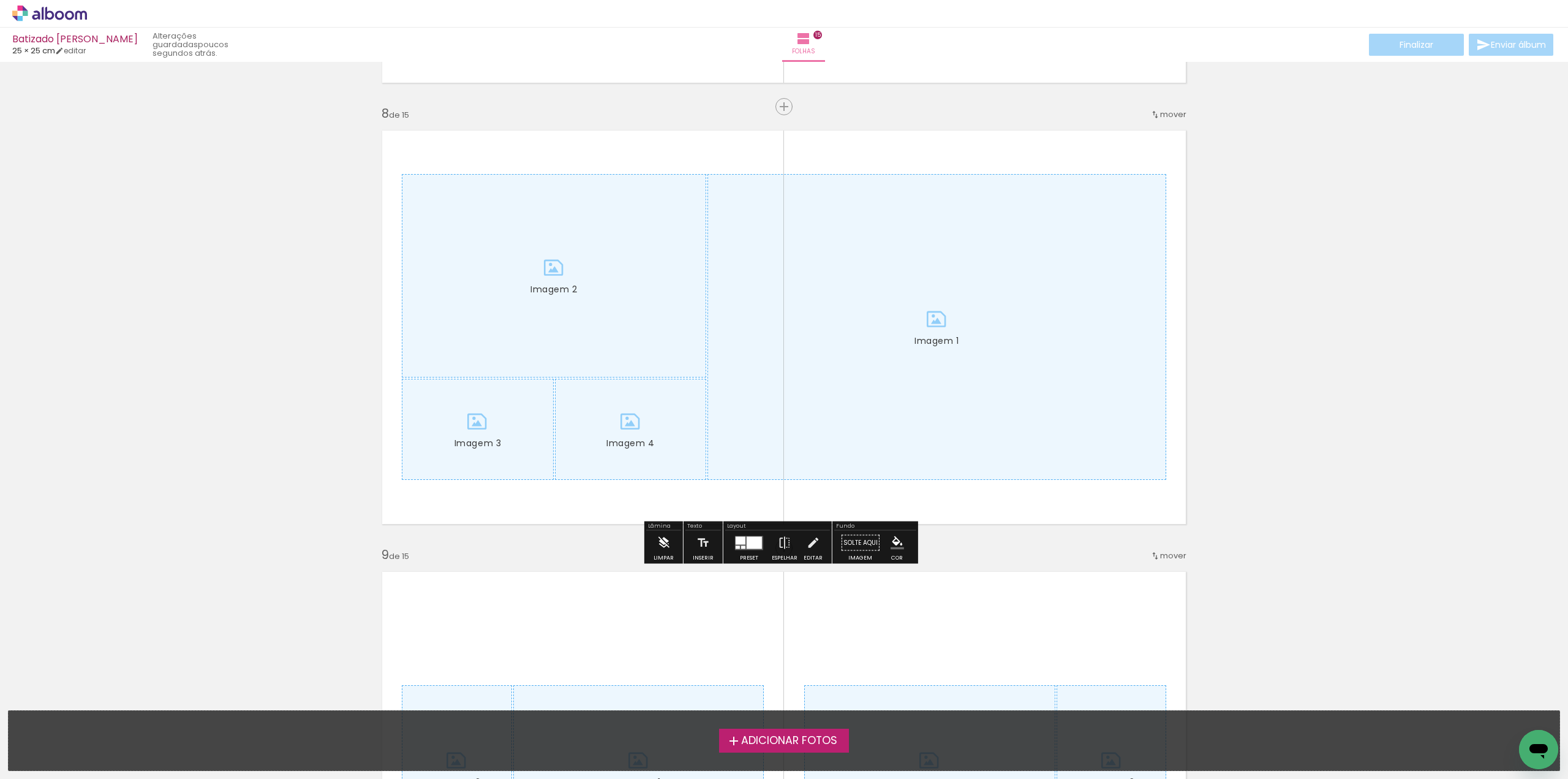
click at [665, 539] on iron-icon at bounding box center [663, 542] width 13 height 25
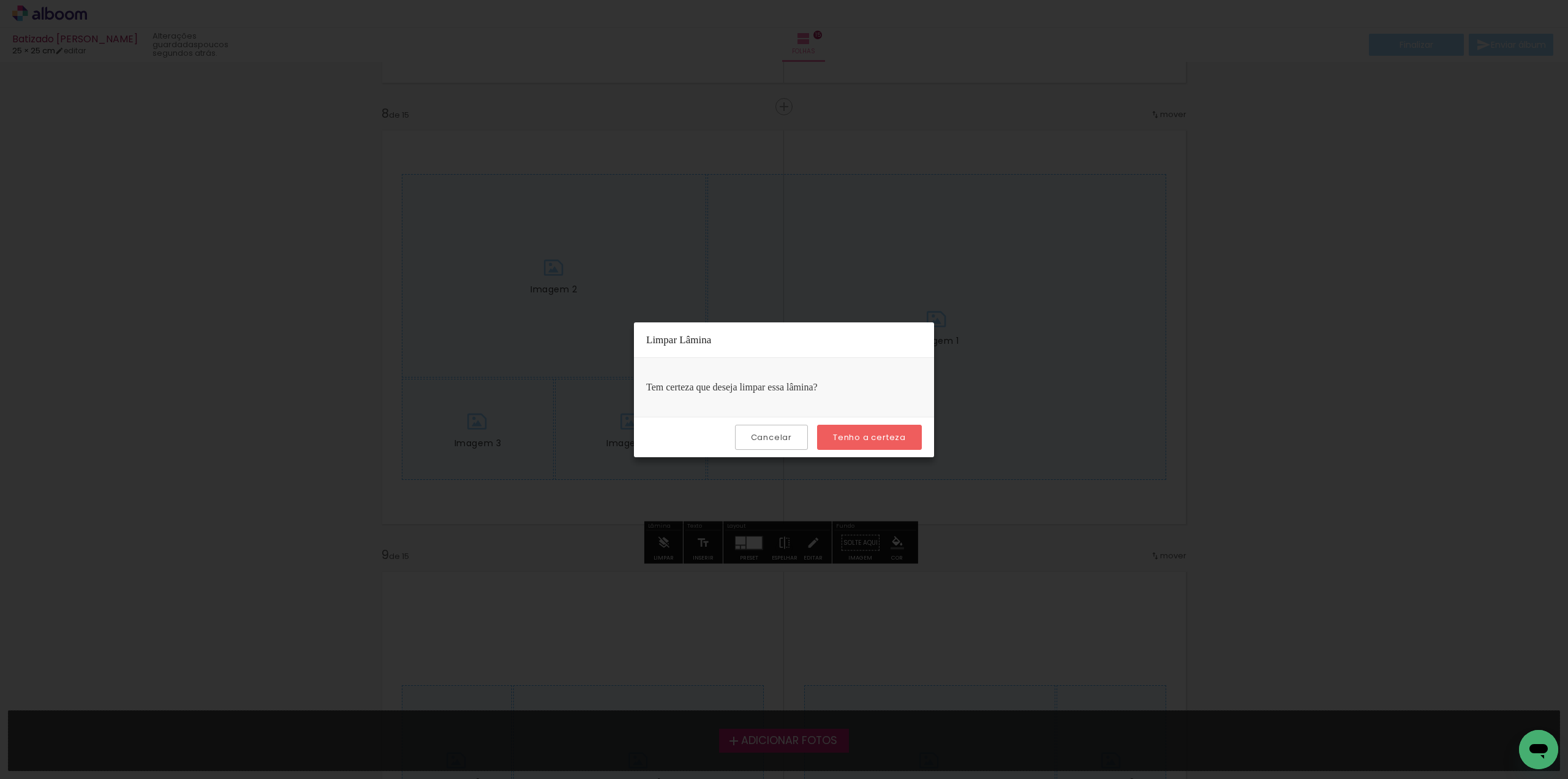
click at [0, 0] on slot "Tenho a certeza" at bounding box center [0, 0] width 0 height 0
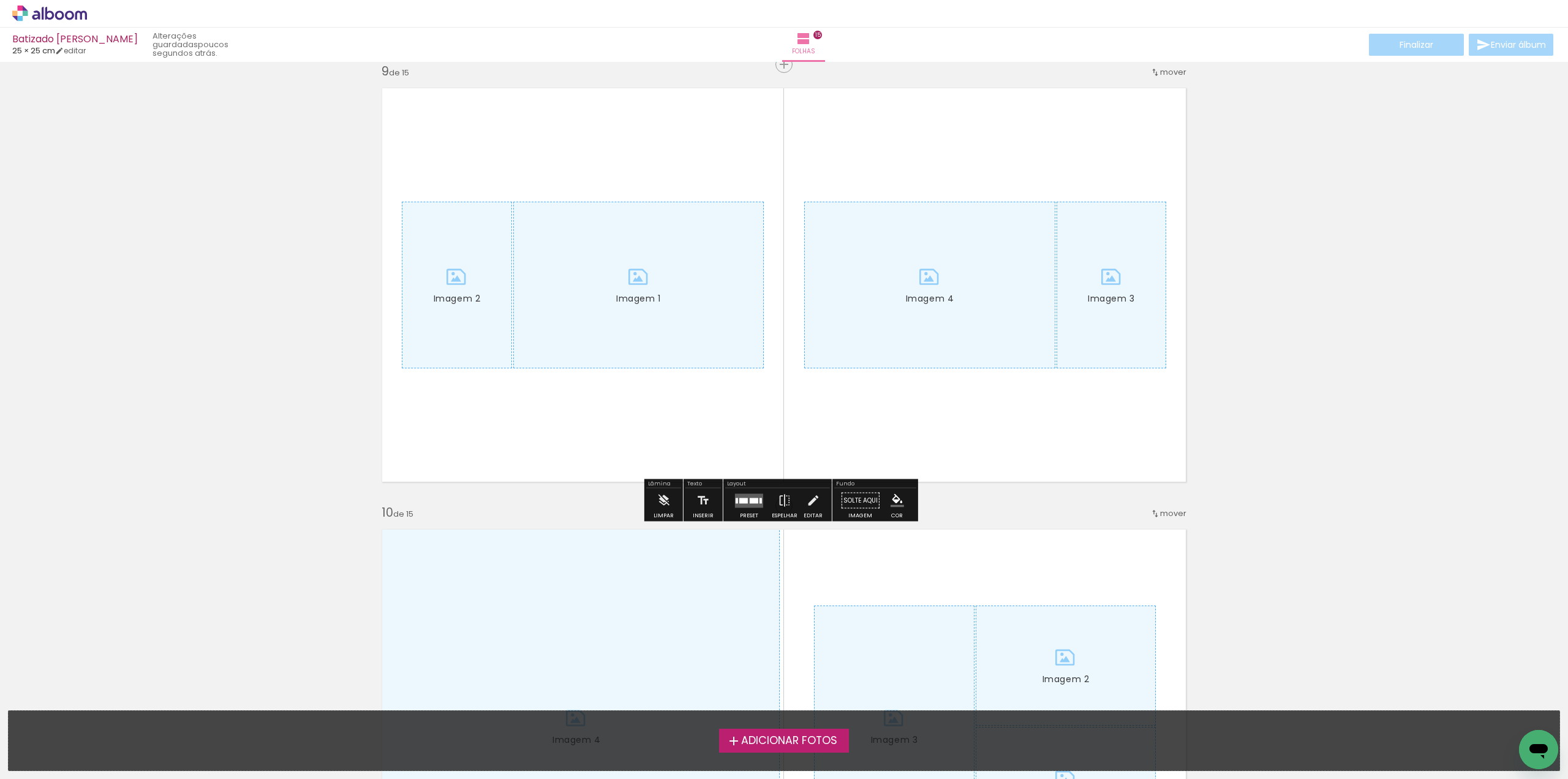
scroll to position [3554, 0]
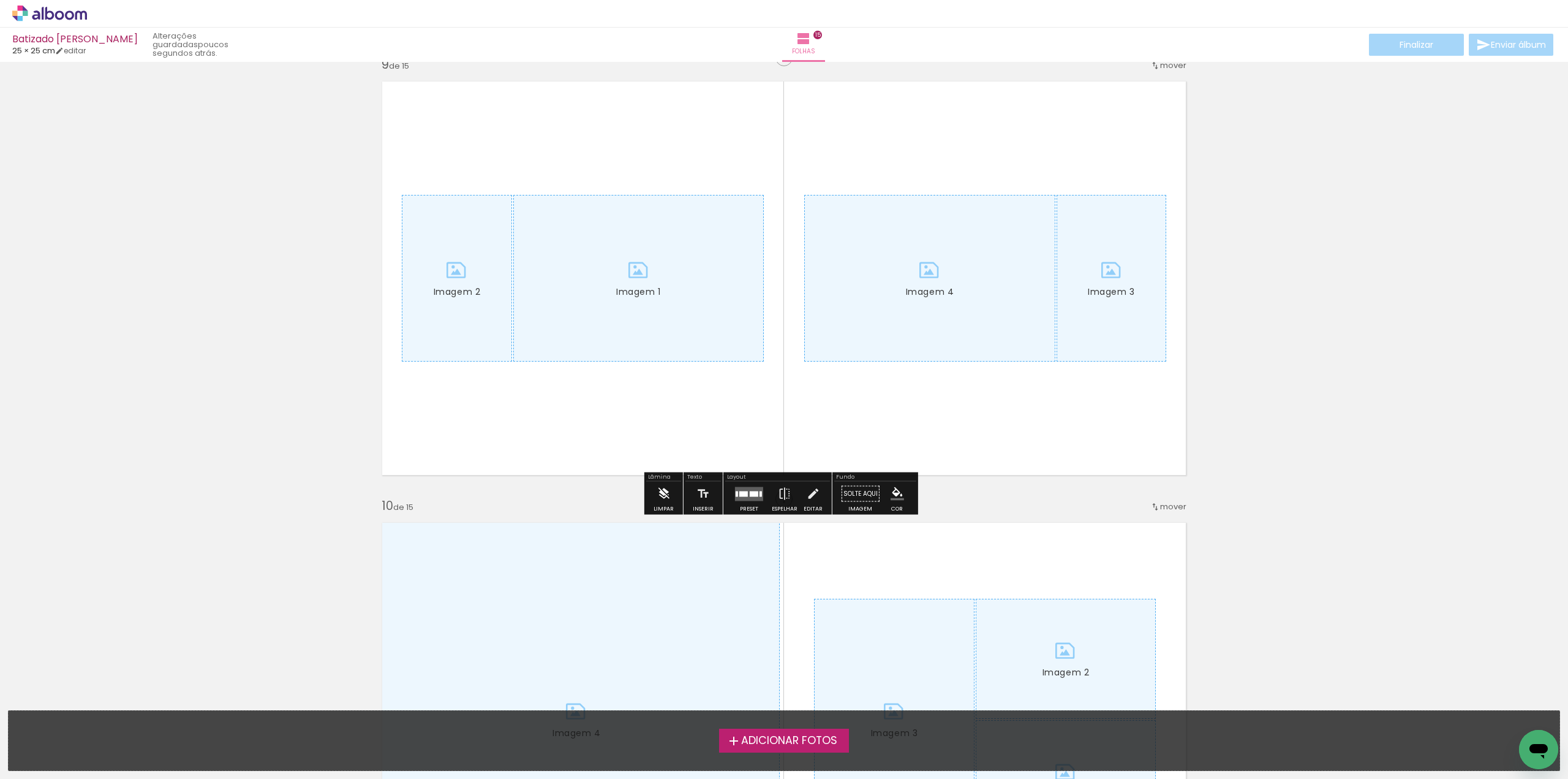
click at [661, 488] on iron-icon at bounding box center [663, 493] width 13 height 25
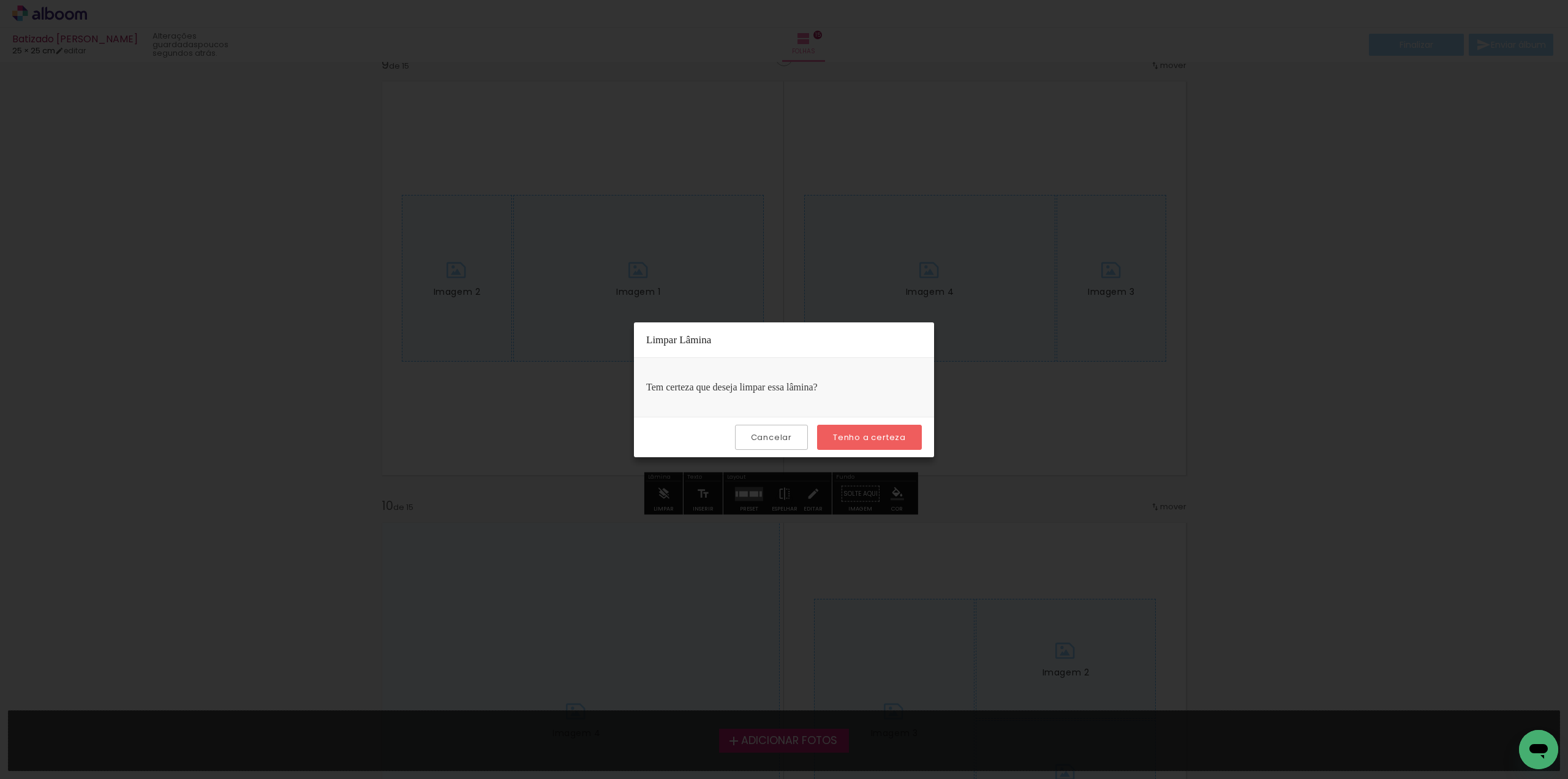
click at [0, 0] on slot "Tenho a certeza" at bounding box center [0, 0] width 0 height 0
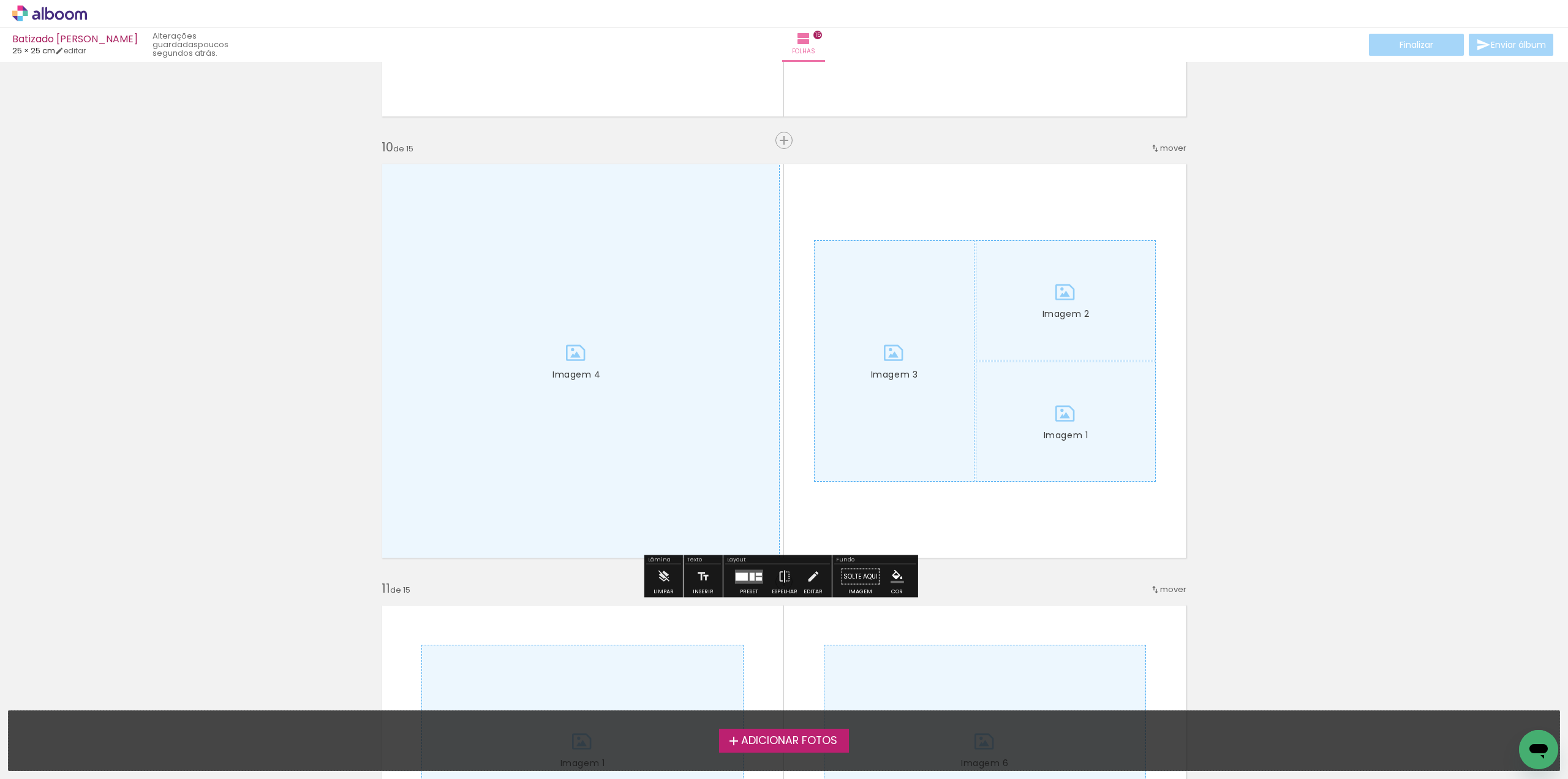
scroll to position [3983, 0]
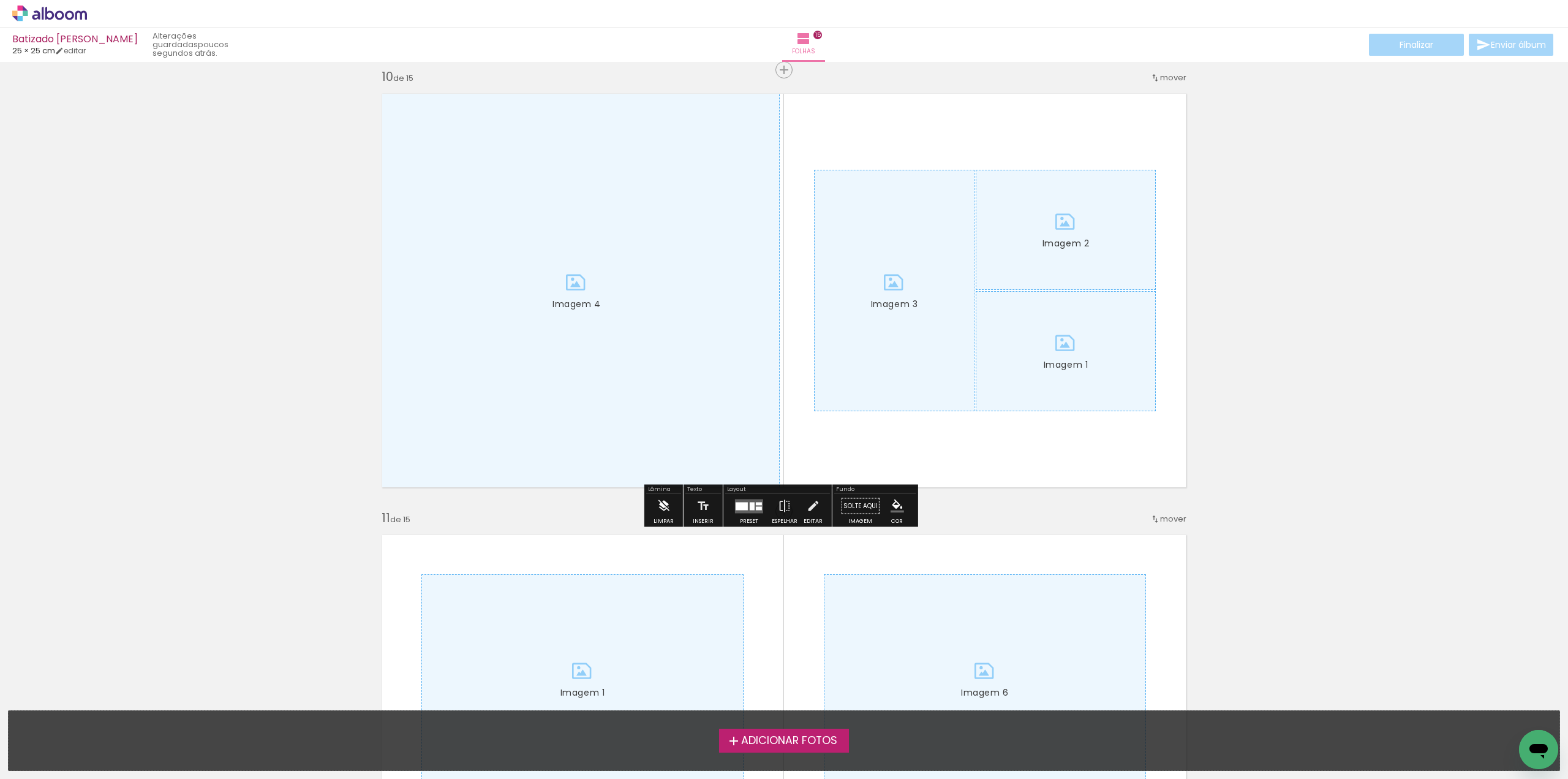
click at [662, 503] on iron-icon at bounding box center [663, 506] width 13 height 25
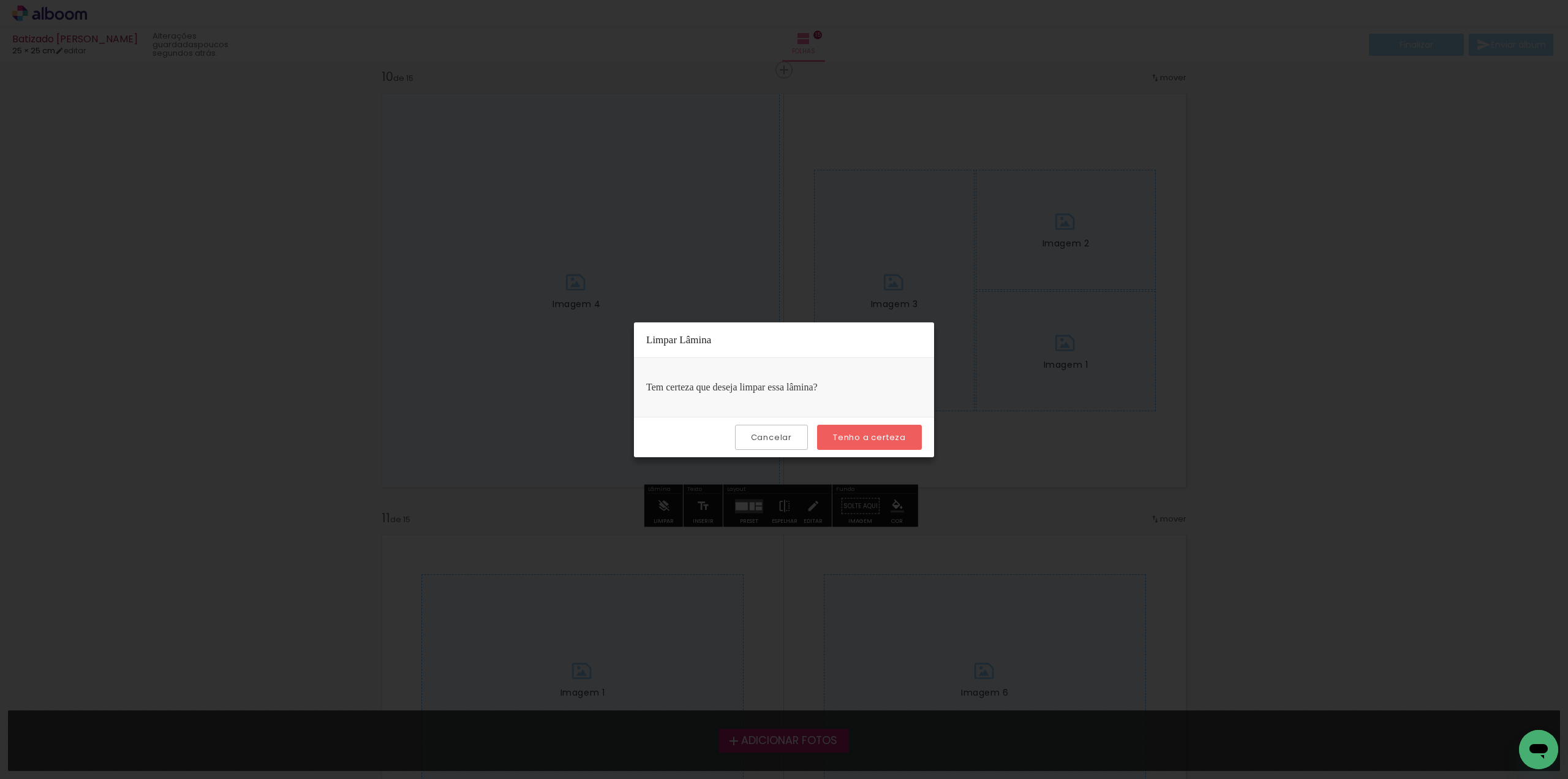
click at [0, 0] on slot "Tenho a certeza" at bounding box center [0, 0] width 0 height 0
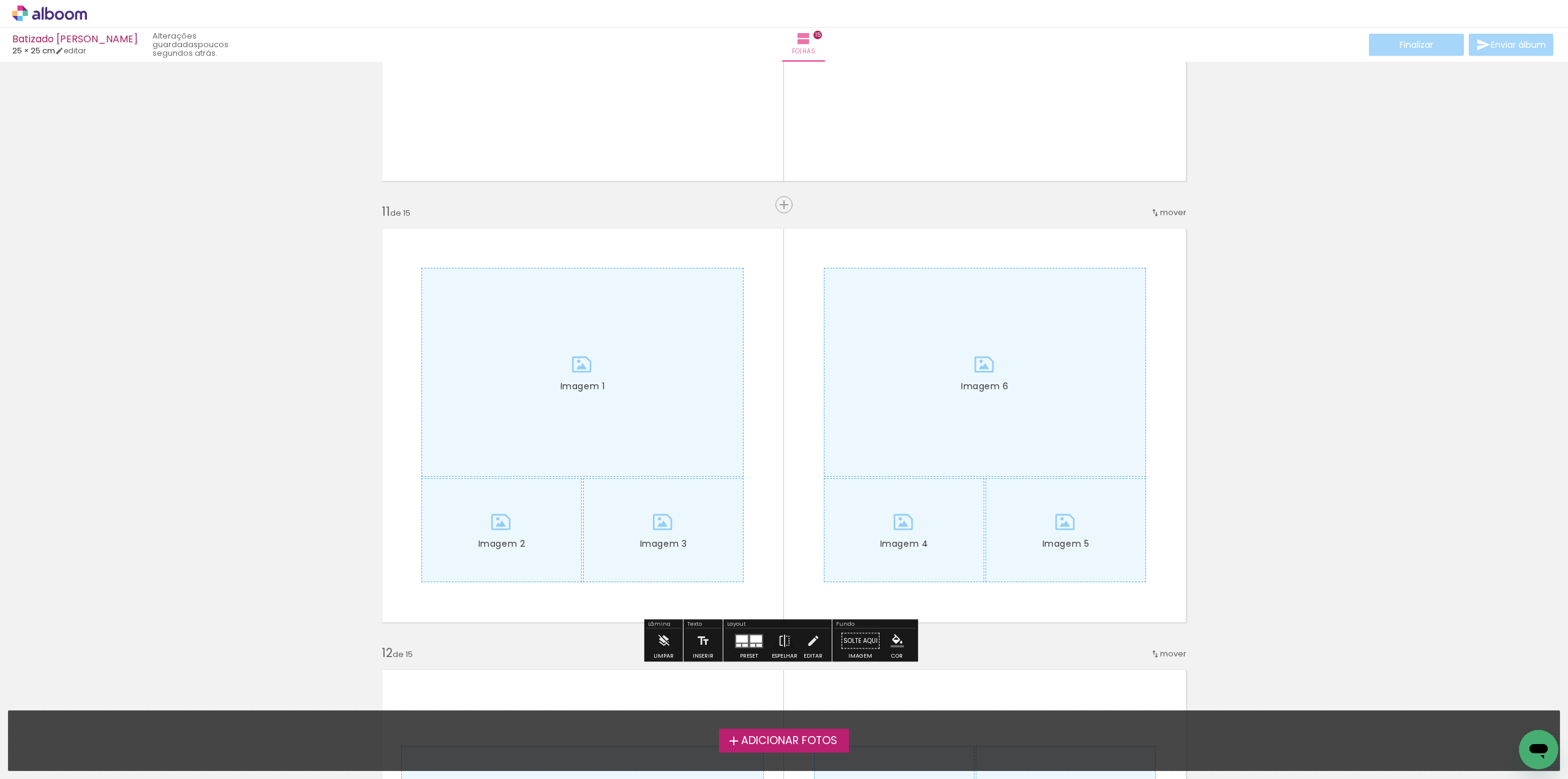
scroll to position [4412, 0]
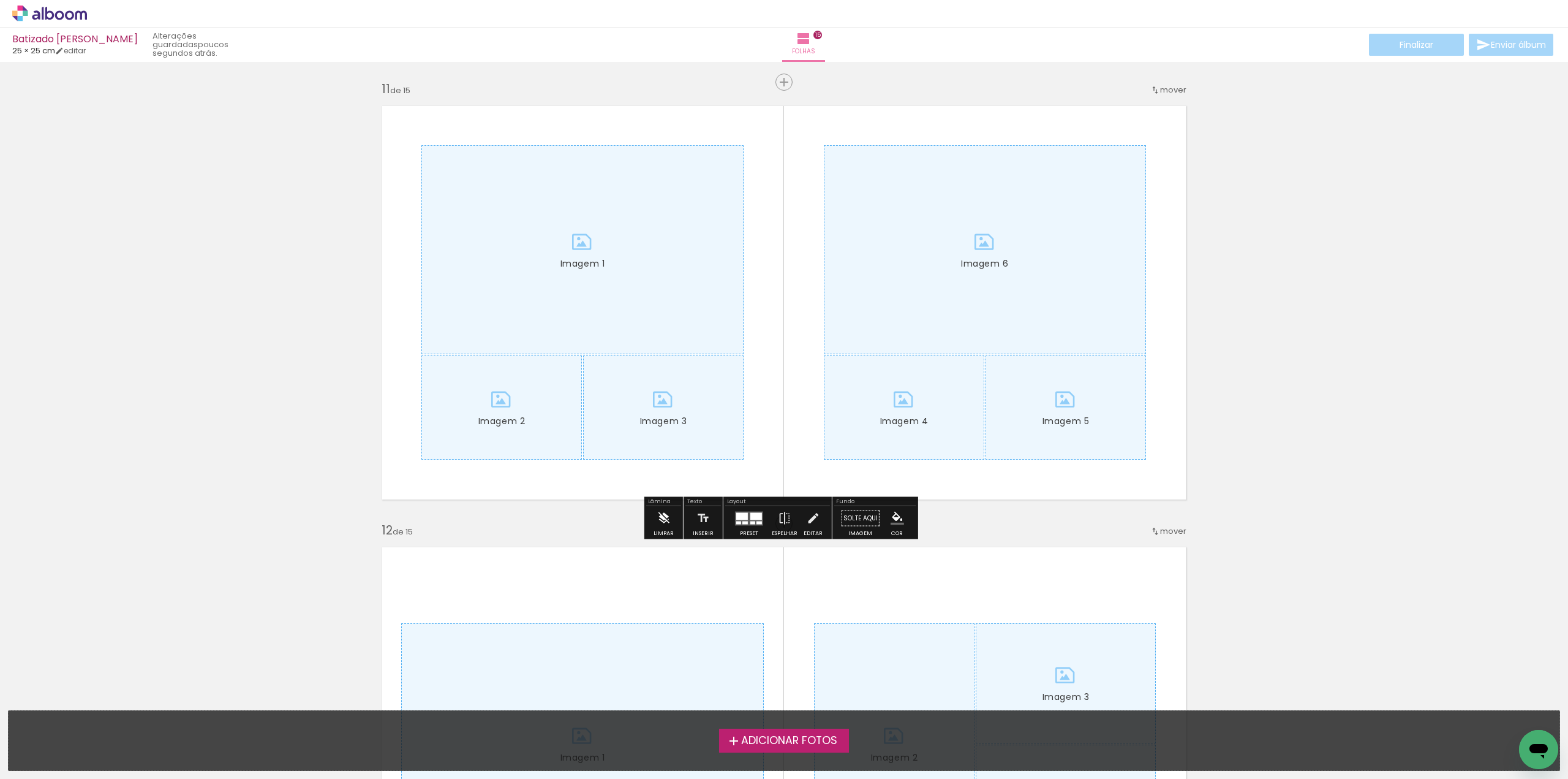
drag, startPoint x: 667, startPoint y: 521, endPoint x: 673, endPoint y: 517, distance: 7.2
click at [668, 521] on iron-icon at bounding box center [663, 518] width 13 height 25
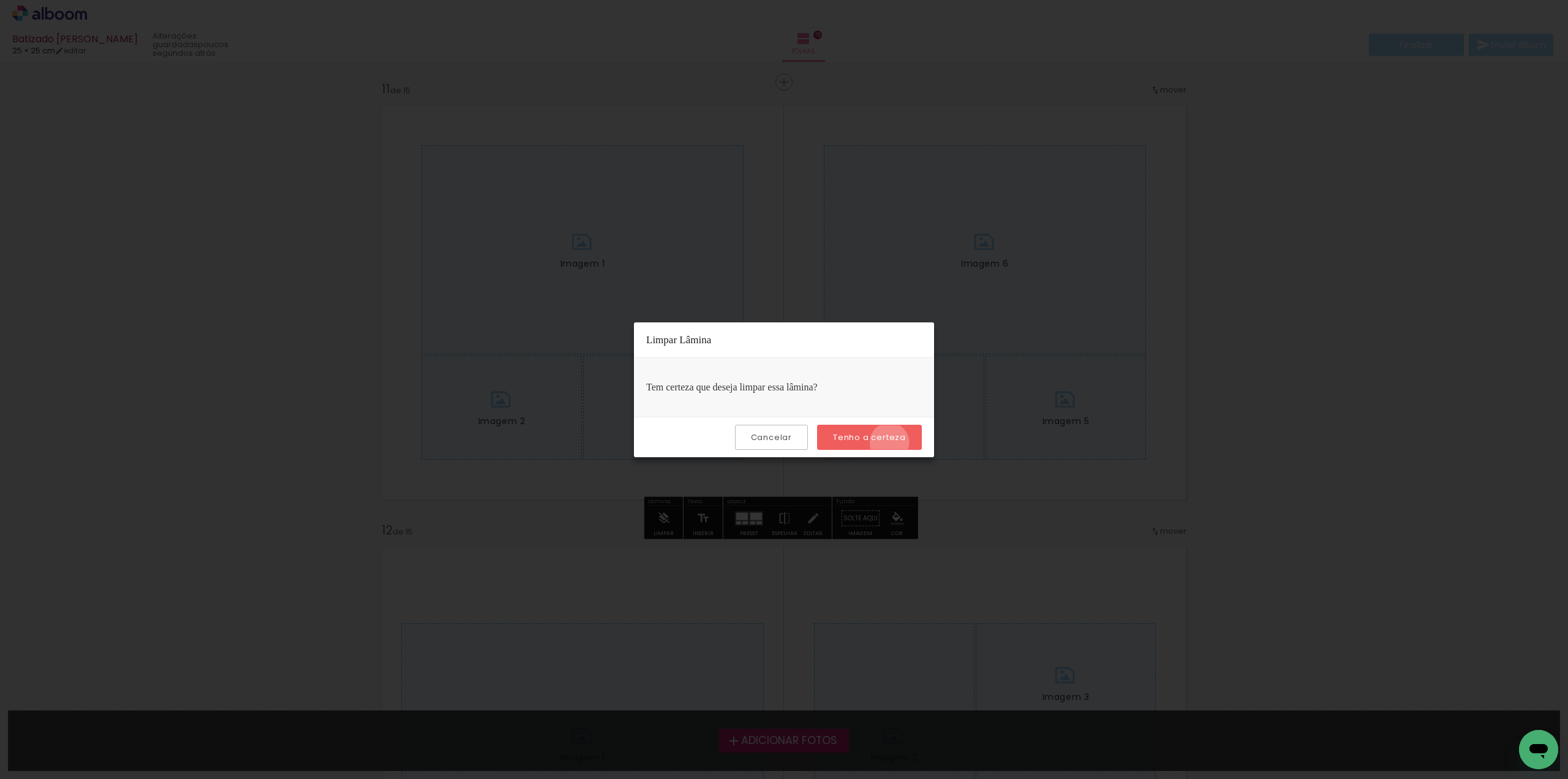
click at [0, 0] on slot "Tenho a certeza" at bounding box center [0, 0] width 0 height 0
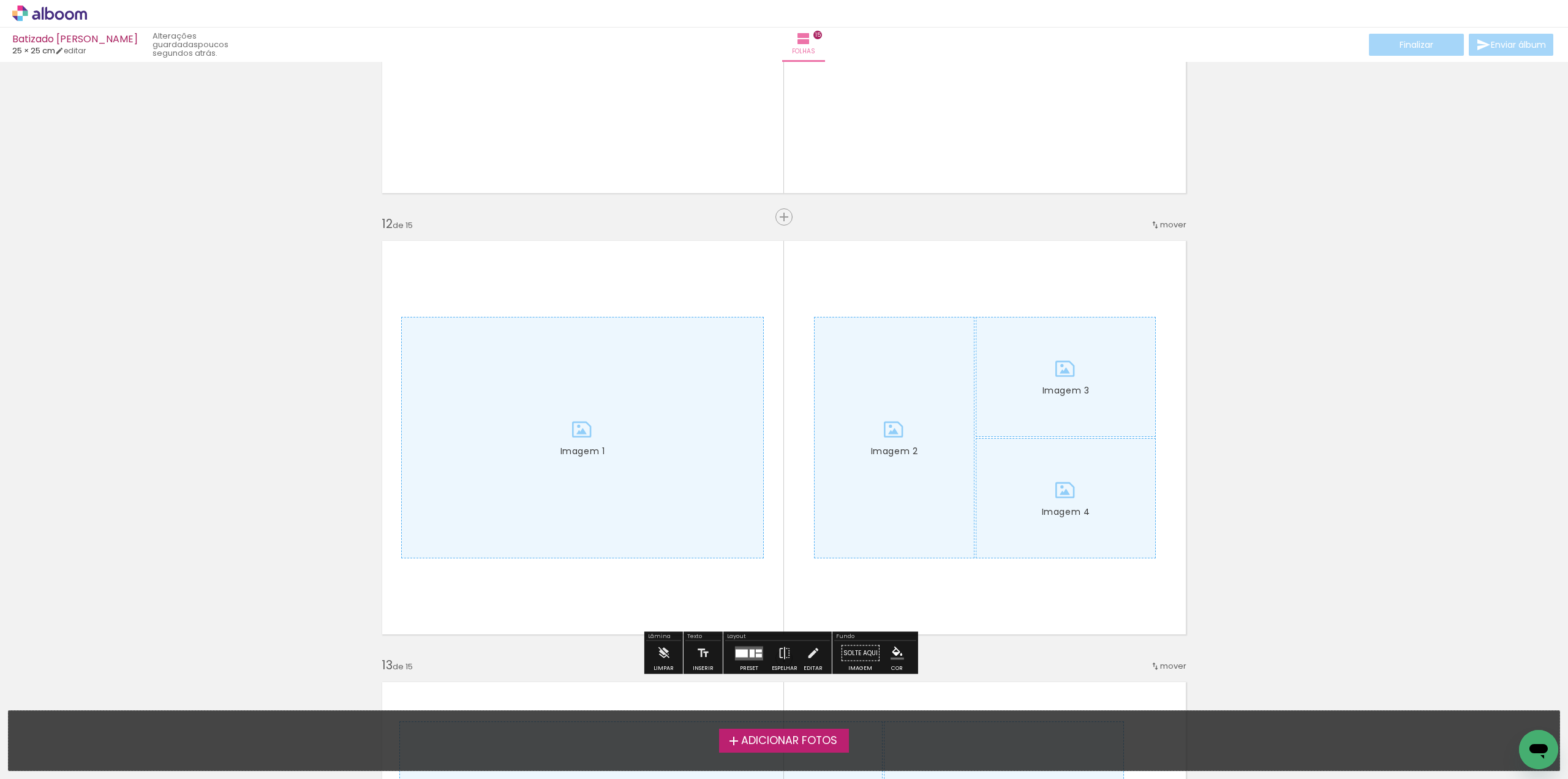
scroll to position [4841, 0]
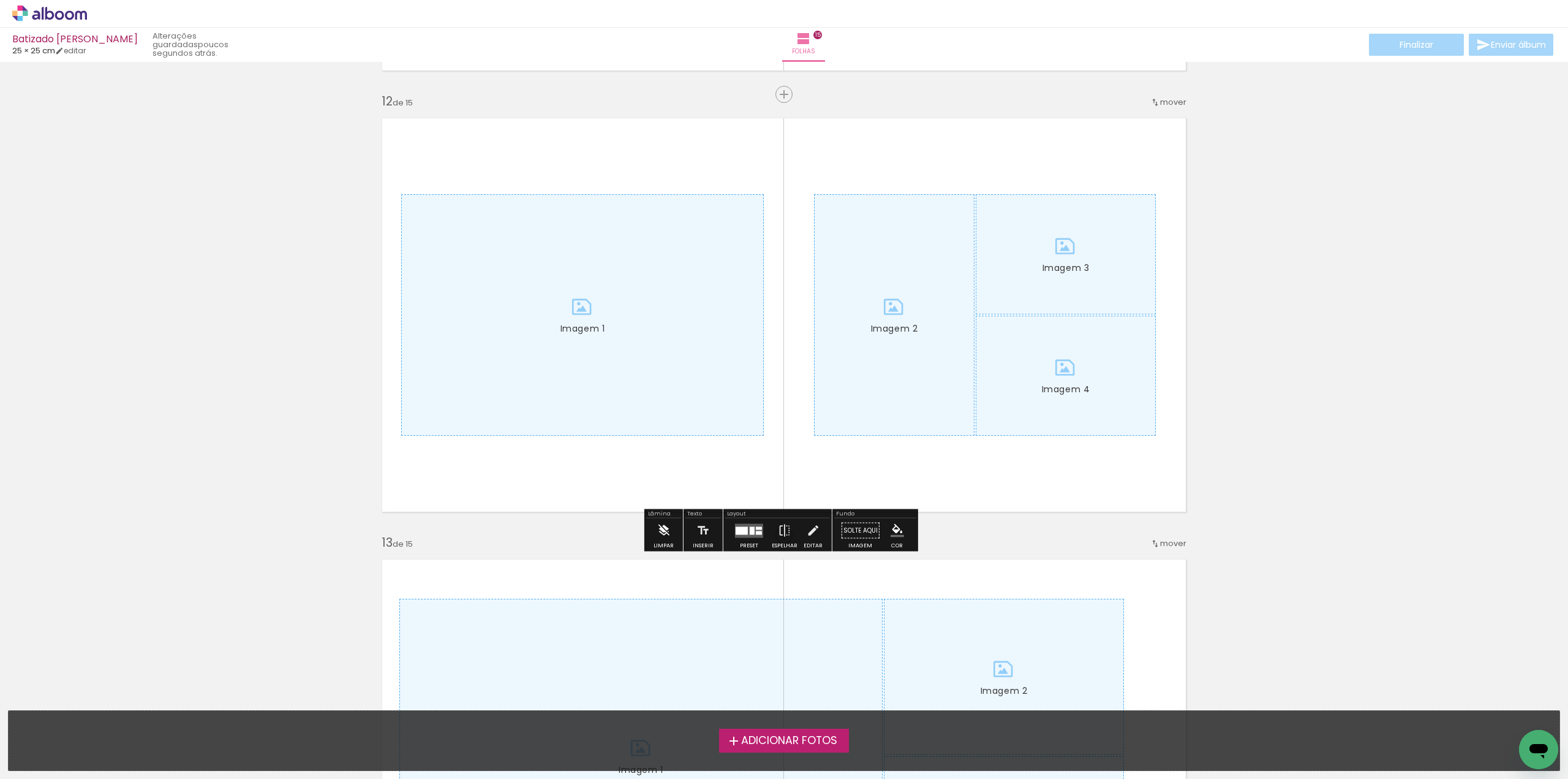
click at [663, 530] on iron-icon at bounding box center [663, 530] width 13 height 25
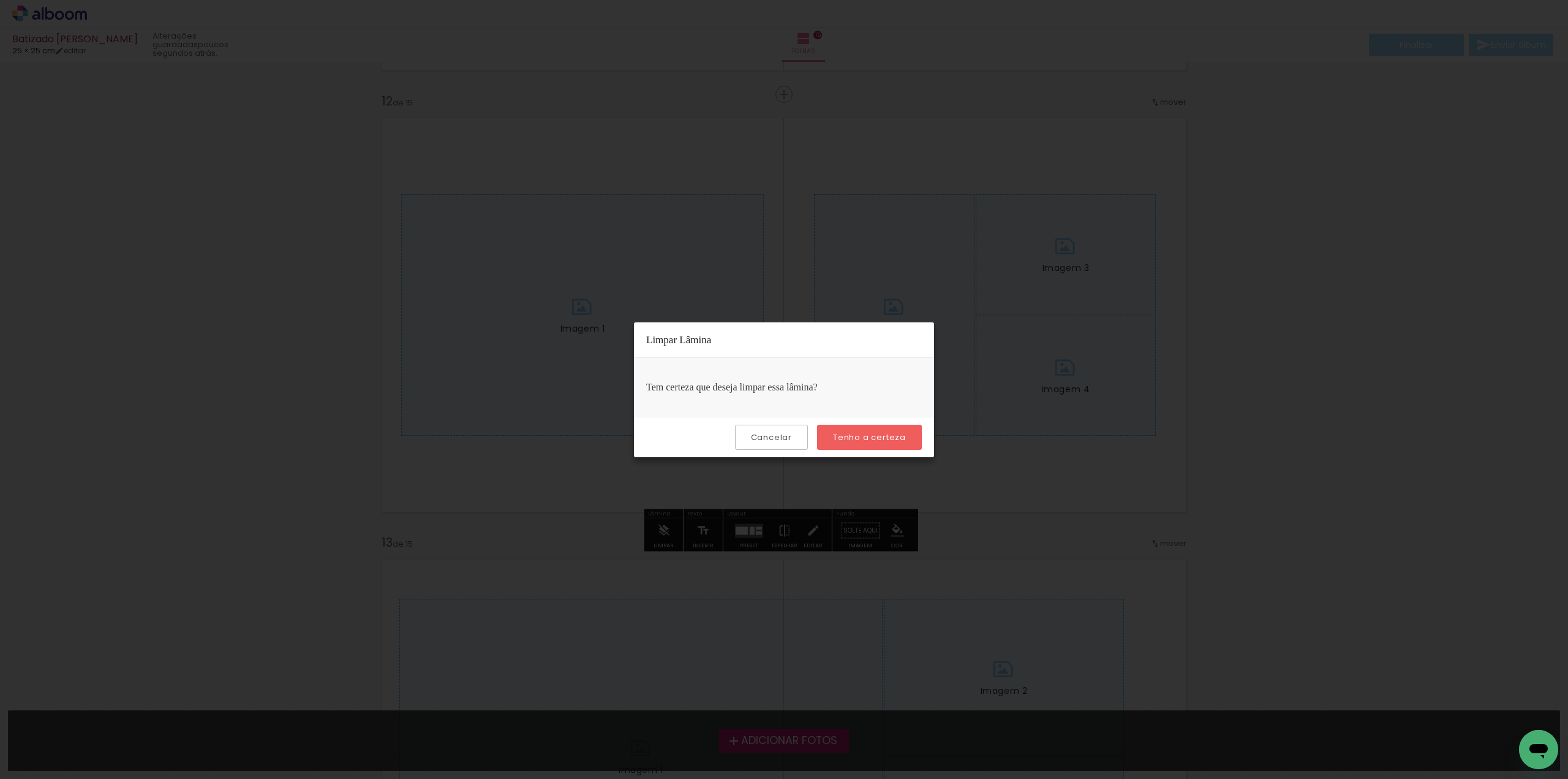
click at [0, 0] on slot "Tenho a certeza" at bounding box center [0, 0] width 0 height 0
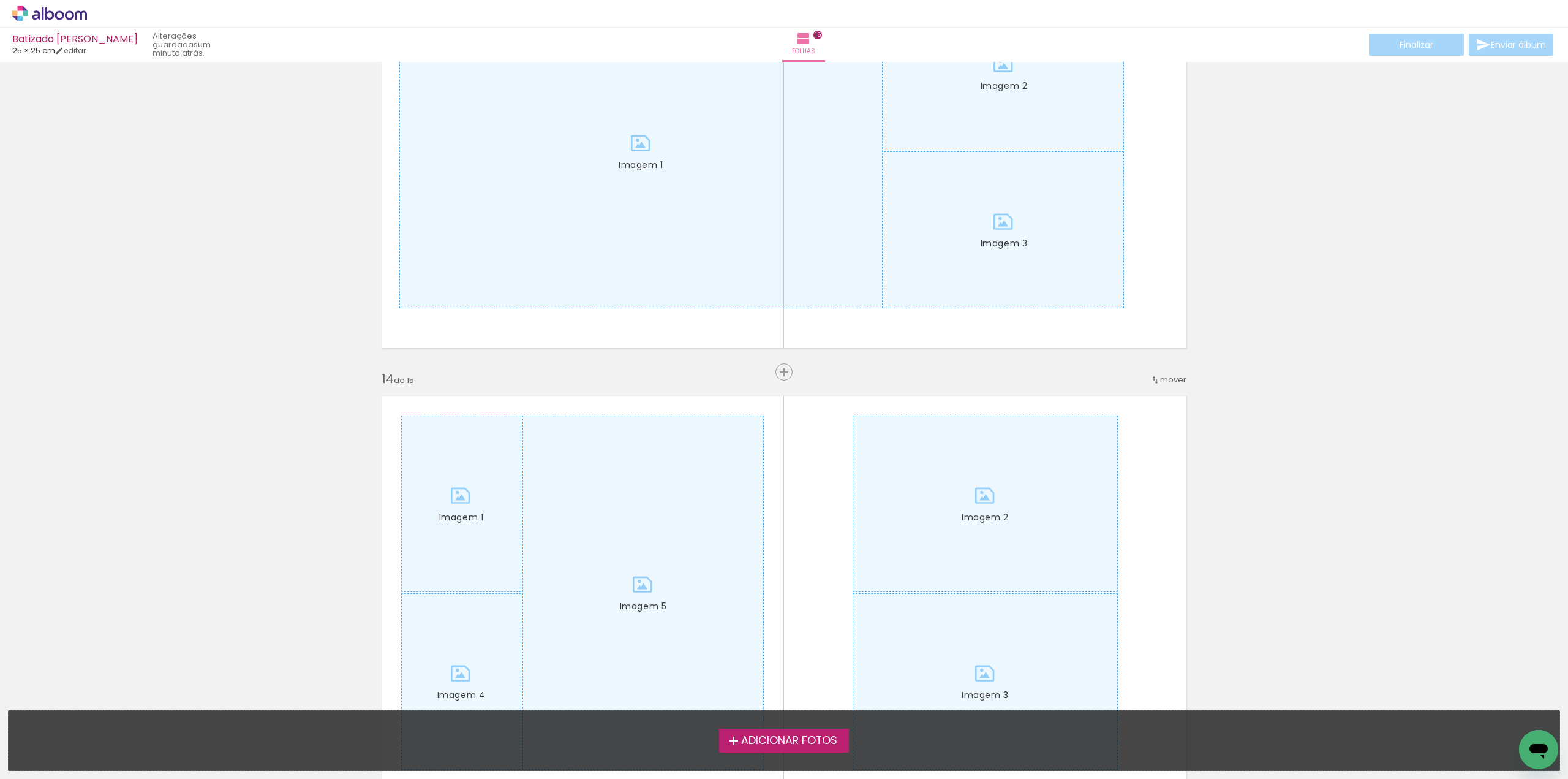
scroll to position [5453, 0]
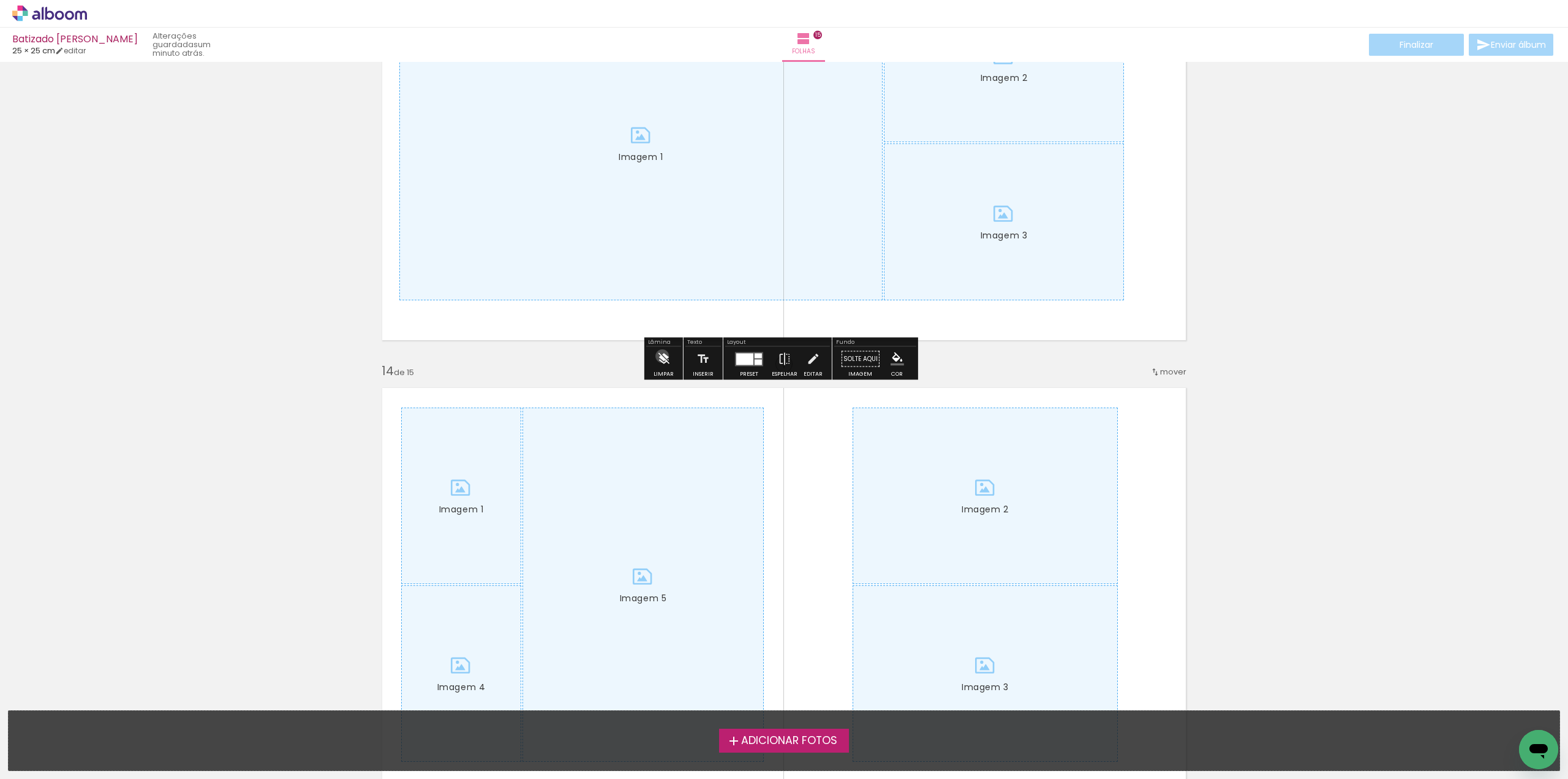
click at [662, 356] on iron-icon at bounding box center [663, 359] width 13 height 25
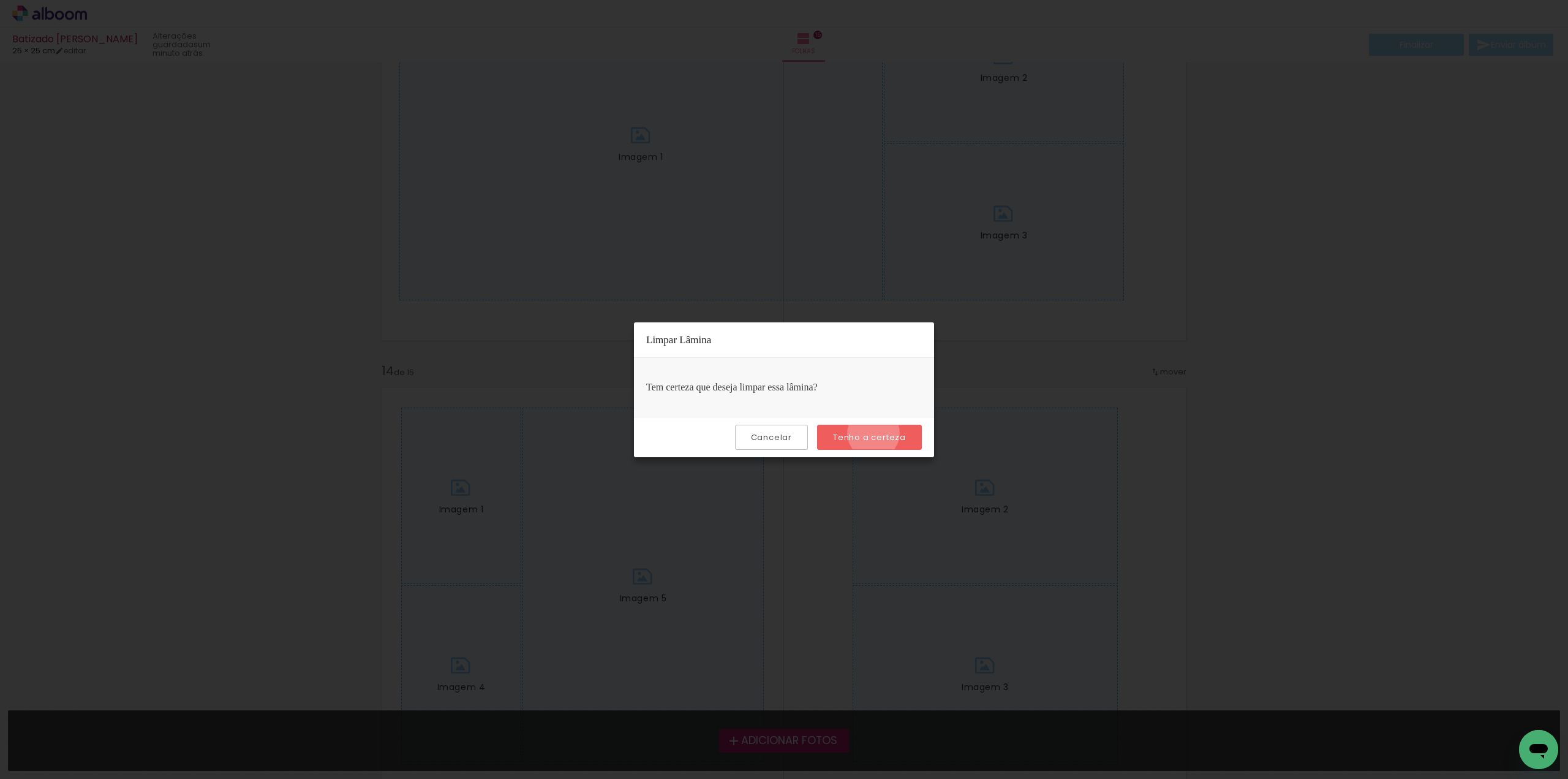
click at [0, 0] on slot "Tenho a certeza" at bounding box center [0, 0] width 0 height 0
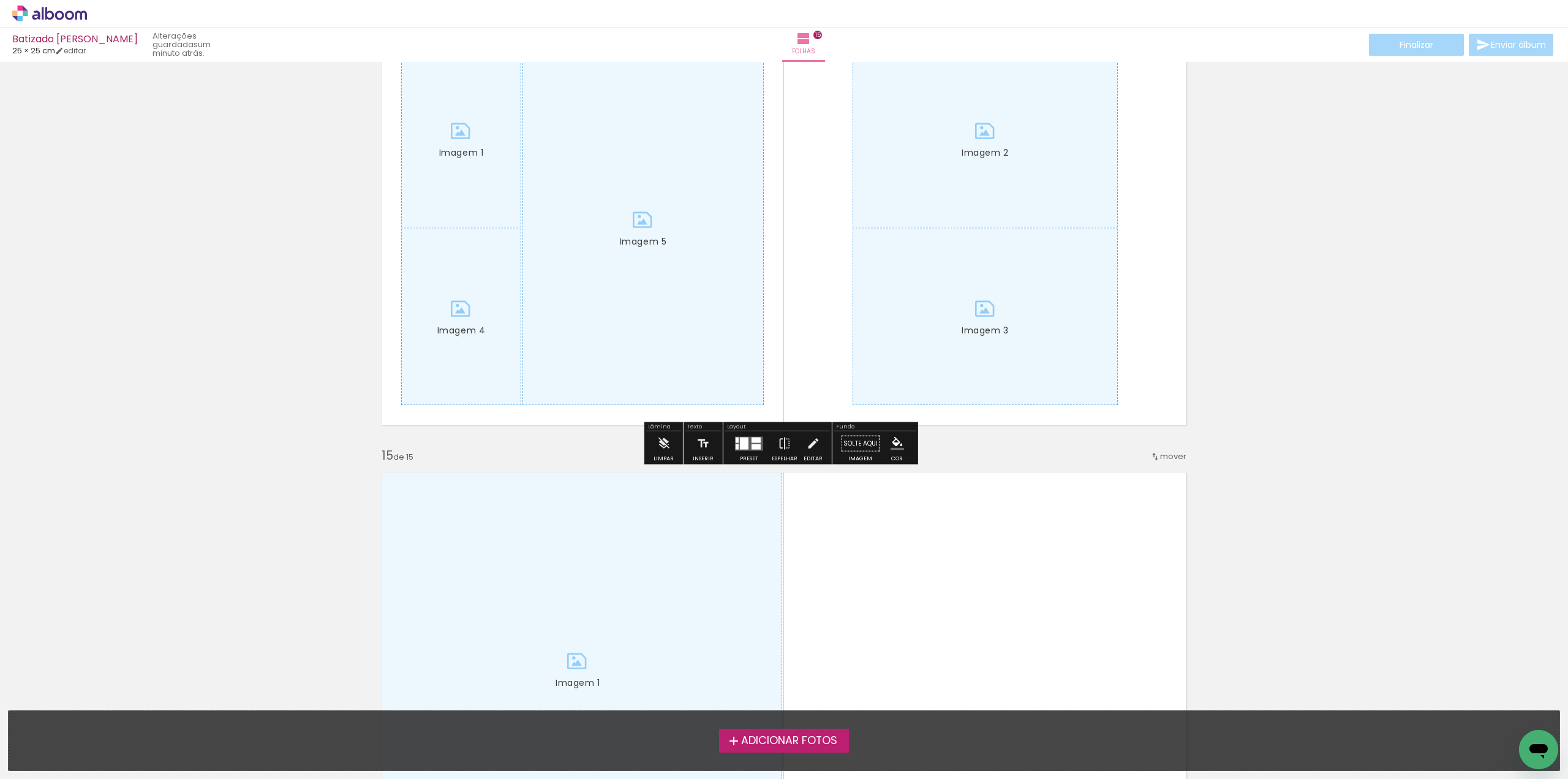
scroll to position [5821, 0]
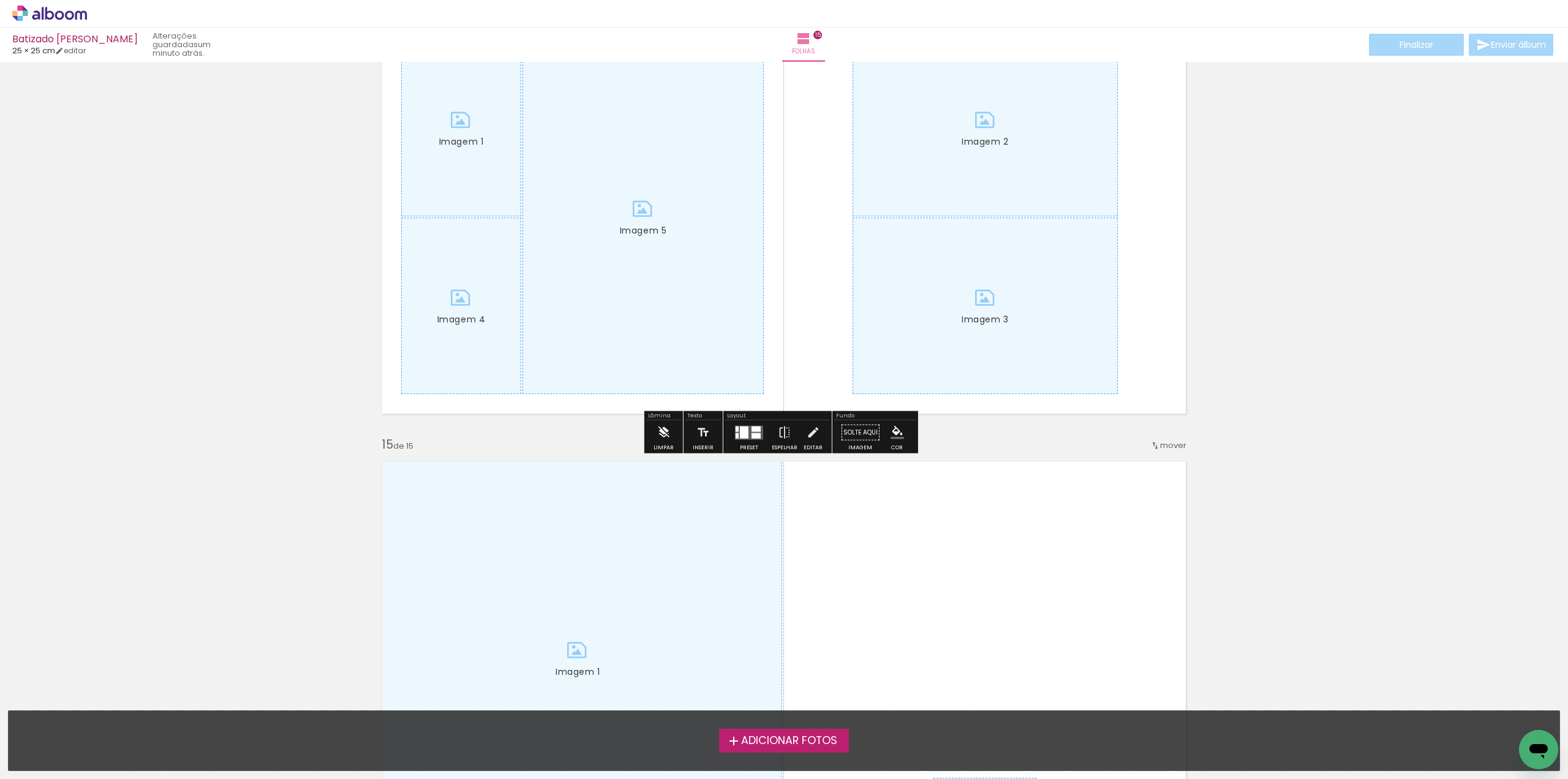
click at [660, 431] on iron-icon at bounding box center [663, 432] width 13 height 25
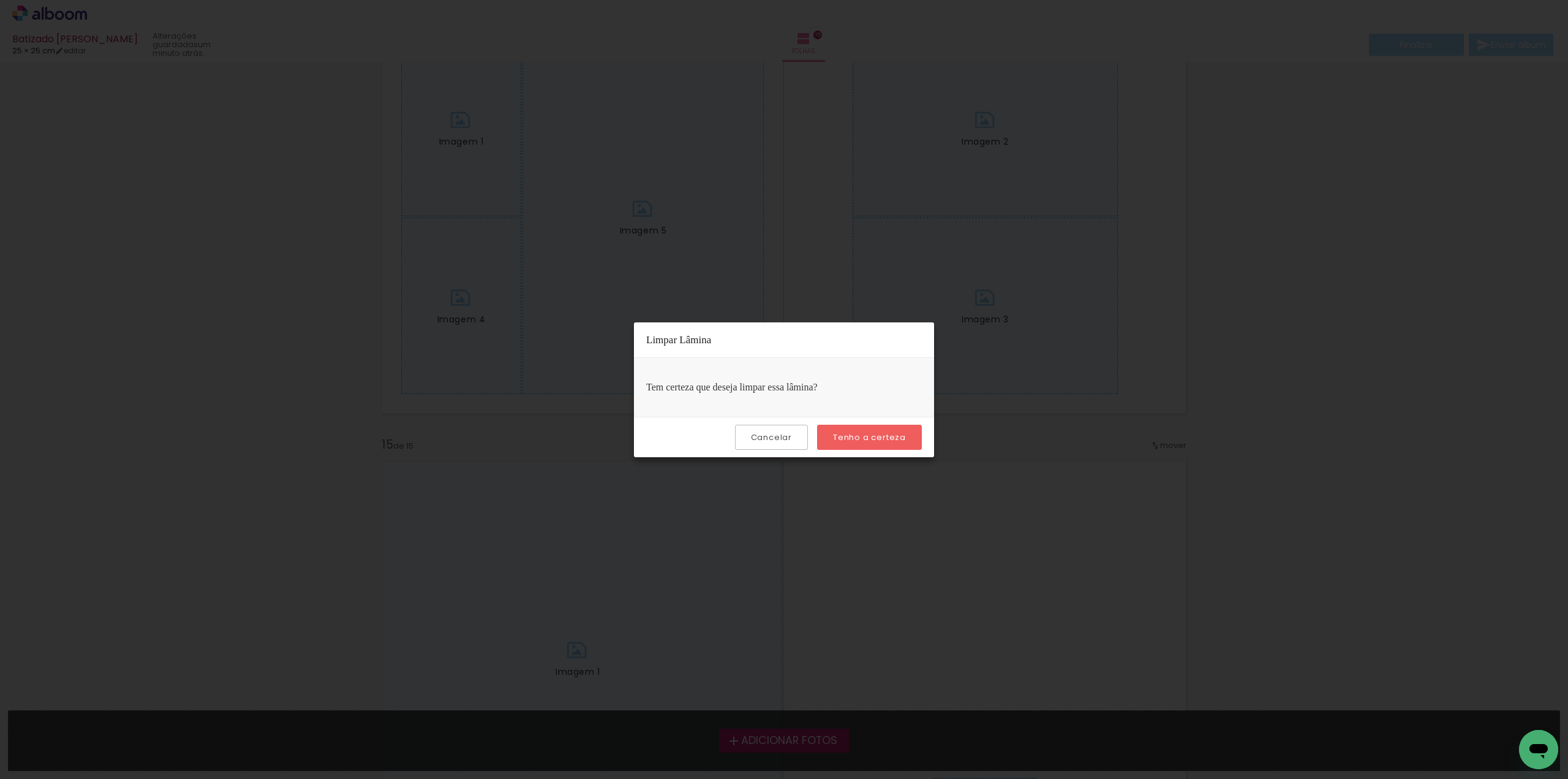
click at [849, 431] on paper-button "Tenho a certeza" at bounding box center [869, 437] width 105 height 25
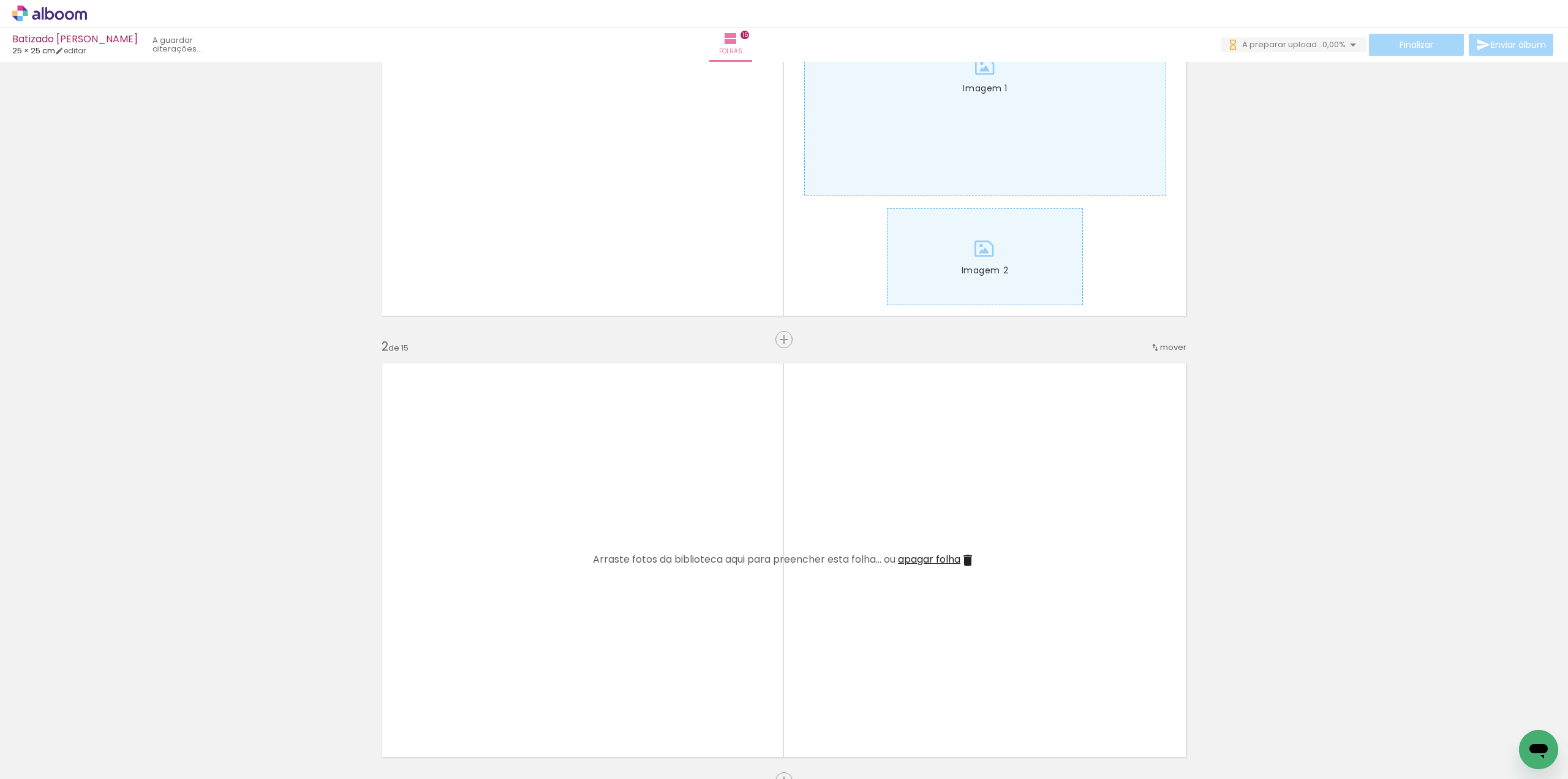
scroll to position [307, 0]
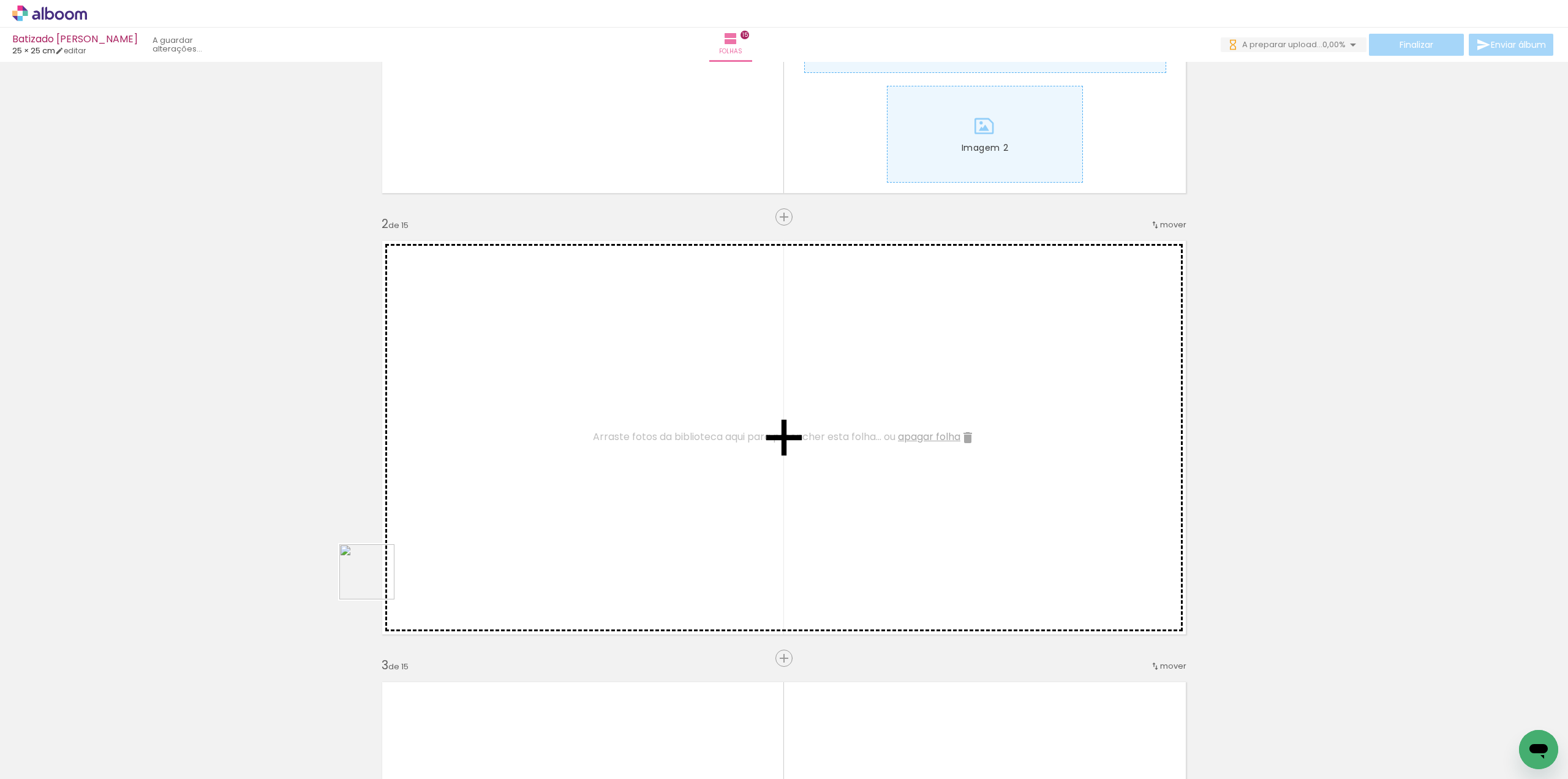
drag, startPoint x: 150, startPoint y: 736, endPoint x: 392, endPoint y: 582, distance: 286.8
click at [385, 572] on quentale-workspace at bounding box center [784, 389] width 1568 height 779
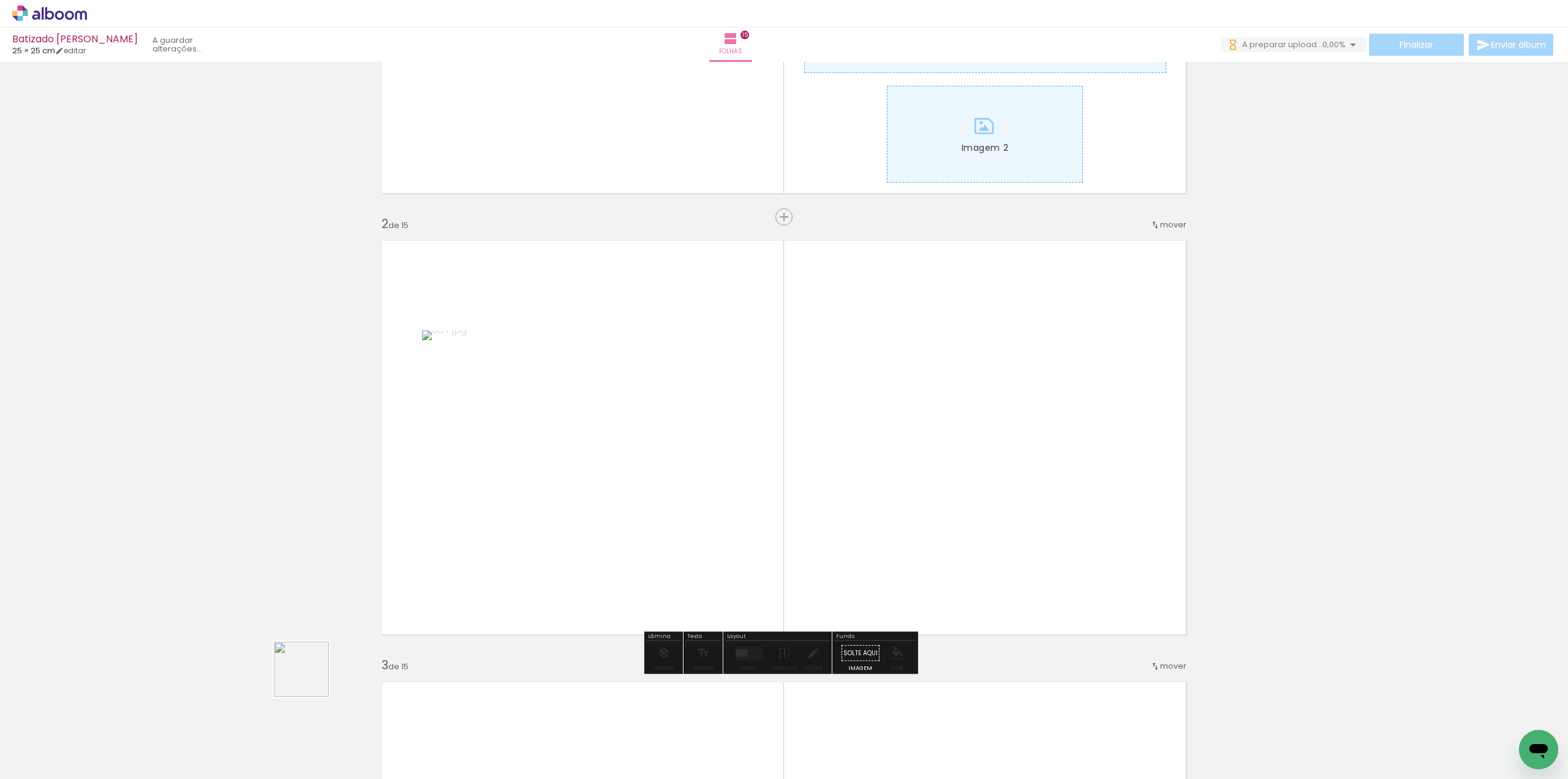
drag, startPoint x: 224, startPoint y: 741, endPoint x: 391, endPoint y: 609, distance: 212.9
click at [391, 609] on quentale-workspace at bounding box center [784, 389] width 1568 height 779
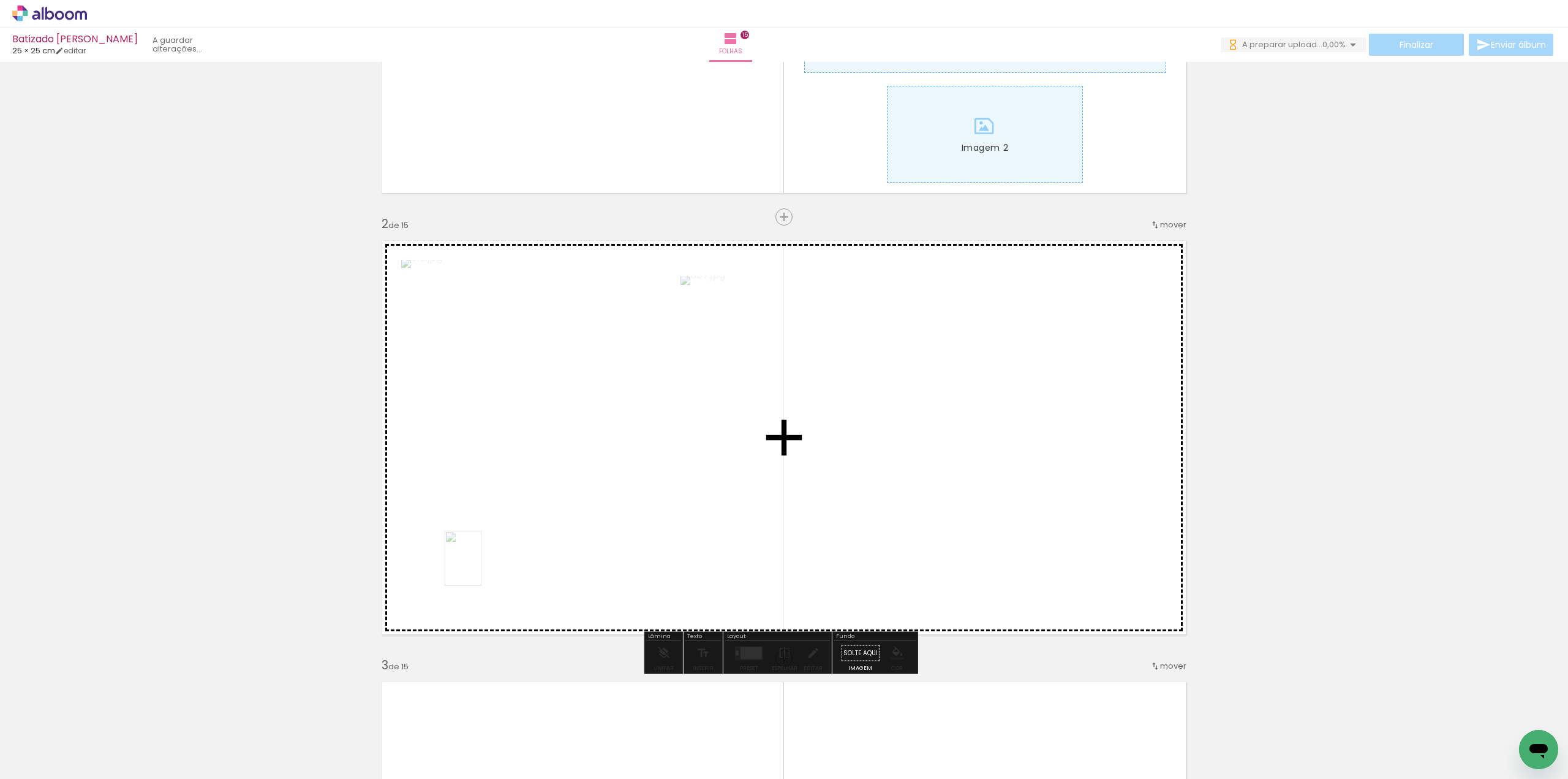
drag, startPoint x: 209, startPoint y: 740, endPoint x: 481, endPoint y: 567, distance: 322.4
click at [481, 567] on quentale-workspace at bounding box center [784, 389] width 1568 height 779
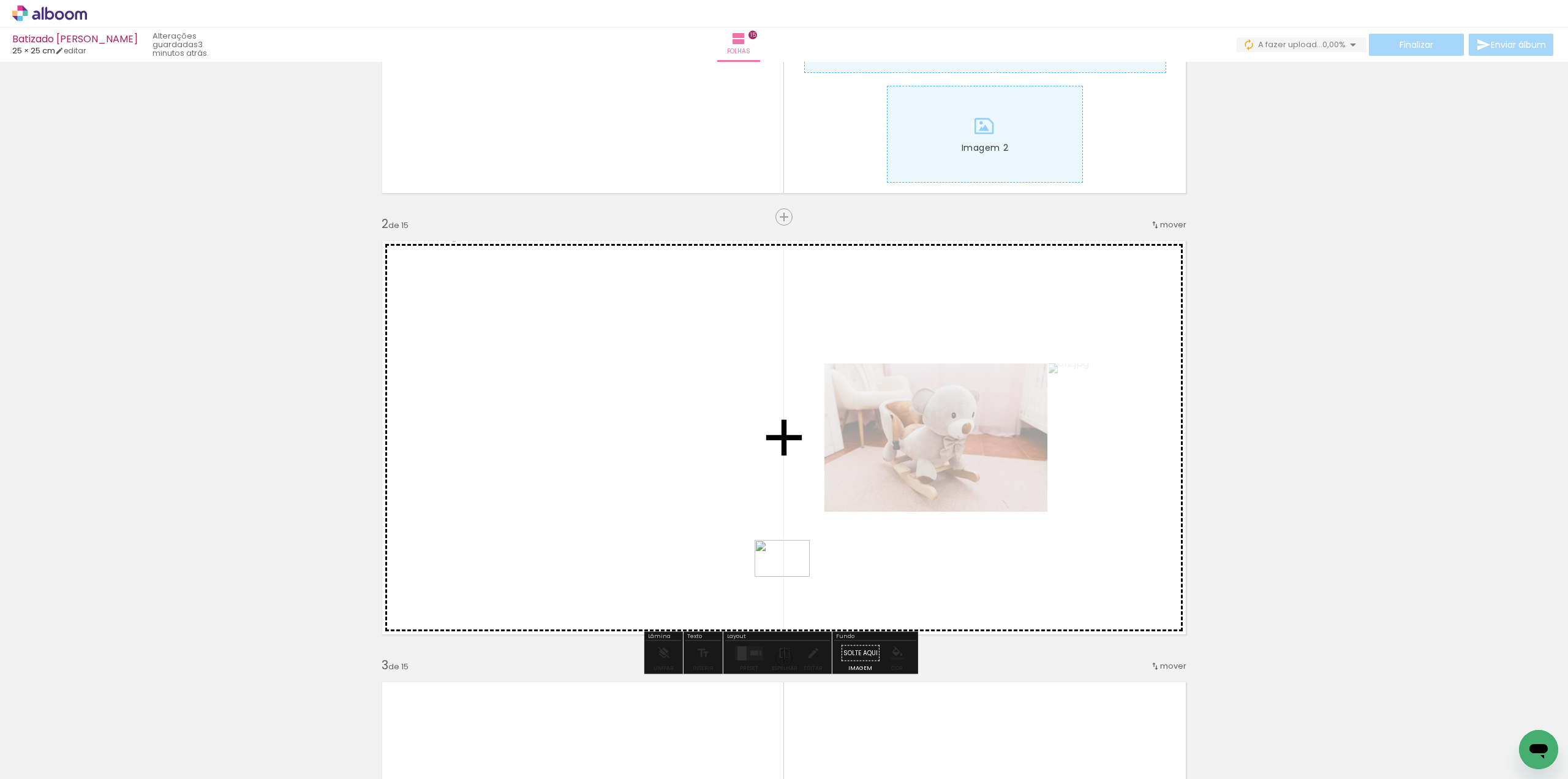
drag, startPoint x: 279, startPoint y: 737, endPoint x: 802, endPoint y: 575, distance: 547.5
click at [802, 575] on quentale-workspace at bounding box center [784, 389] width 1568 height 779
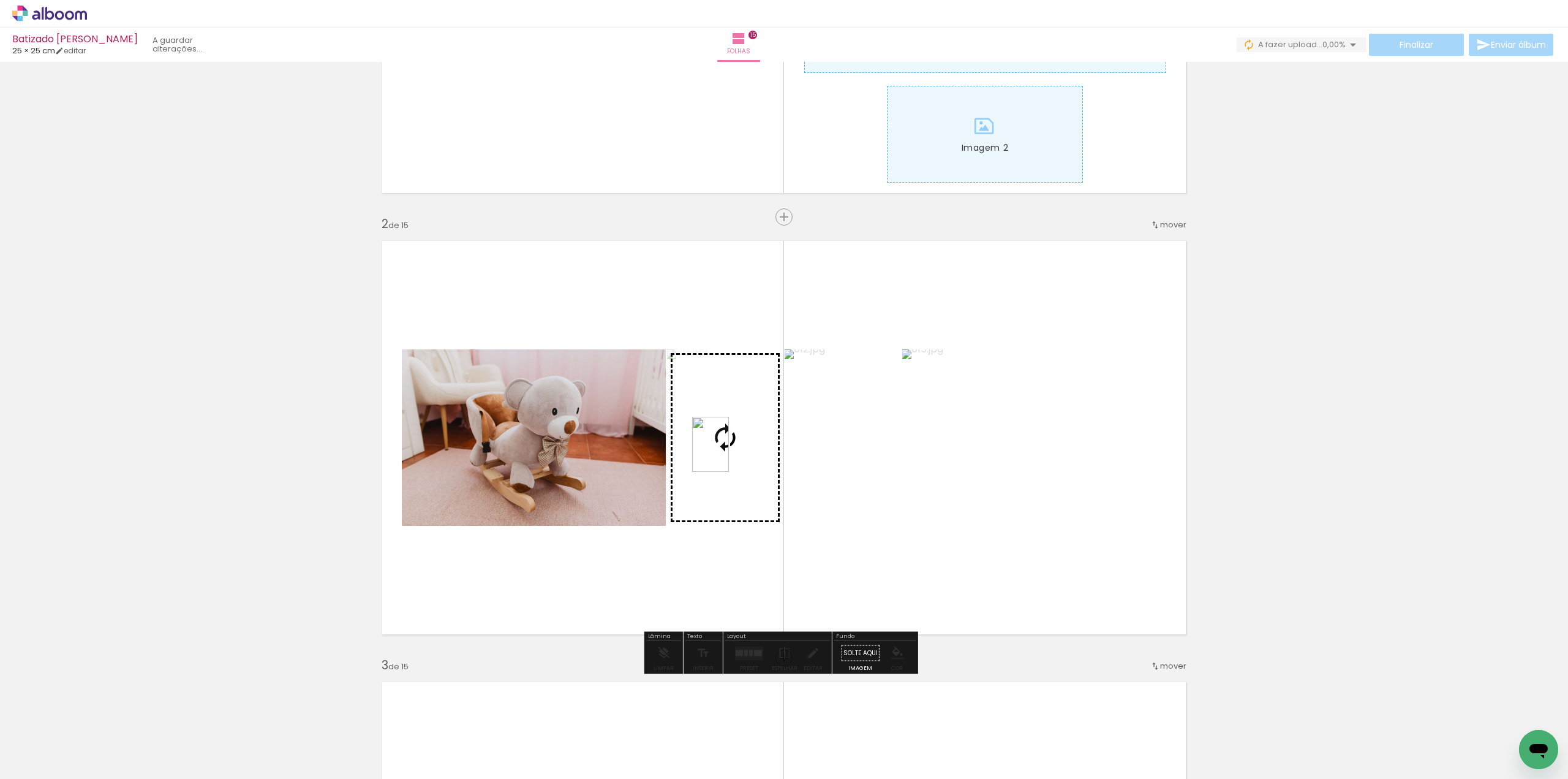
drag, startPoint x: 331, startPoint y: 738, endPoint x: 729, endPoint y: 454, distance: 488.9
click at [729, 454] on quentale-workspace at bounding box center [784, 389] width 1568 height 779
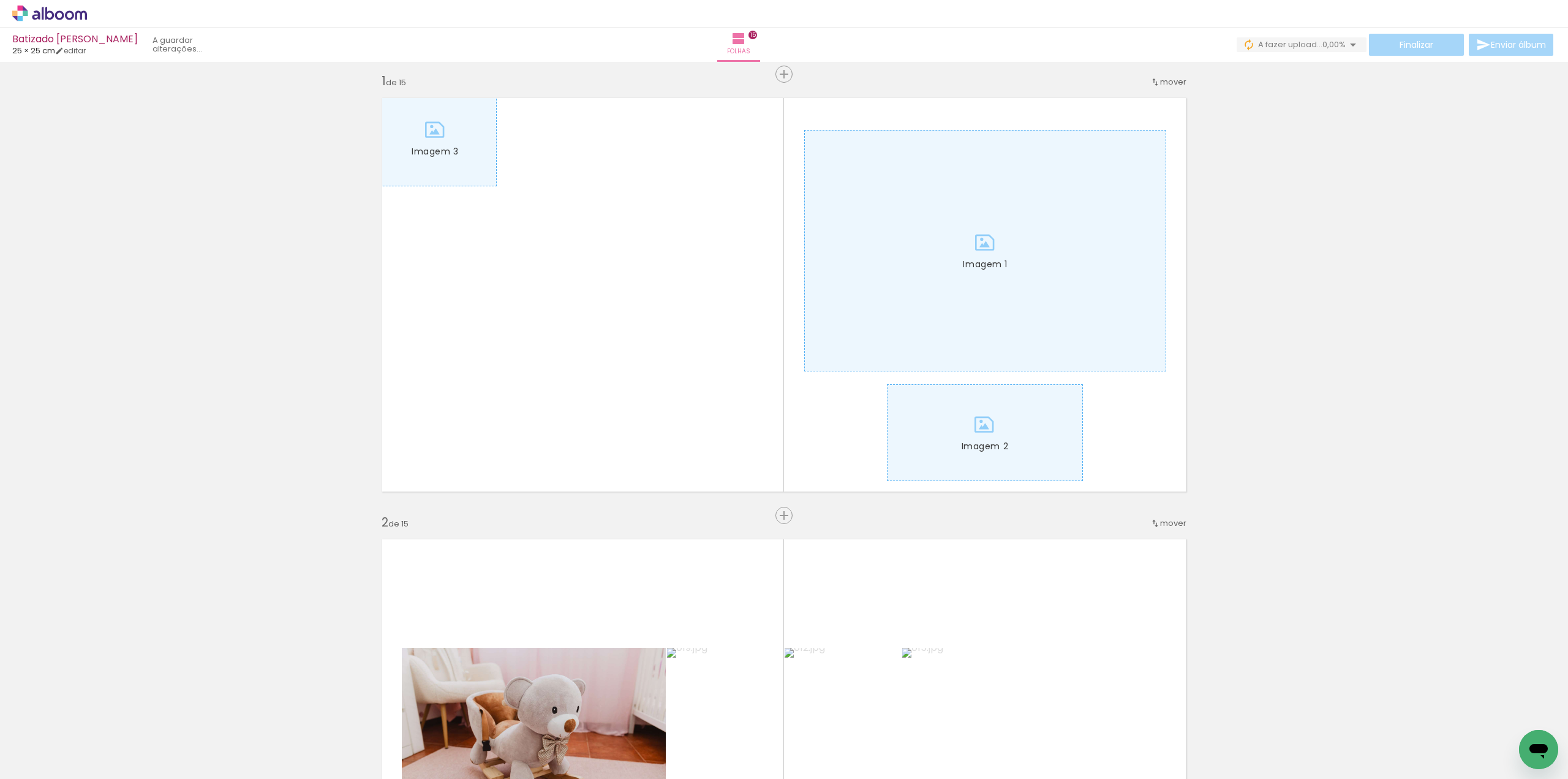
scroll to position [0, 0]
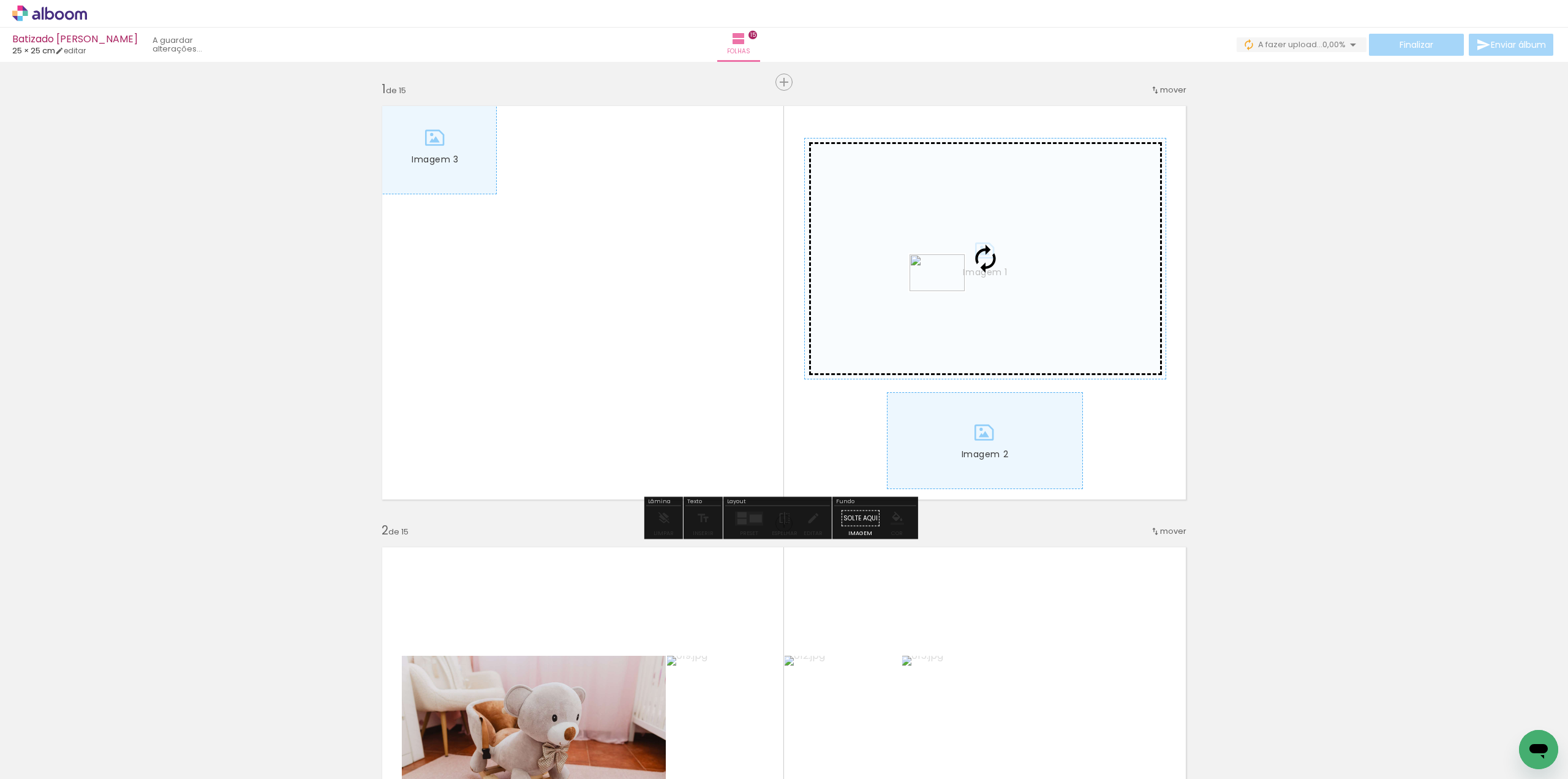
drag, startPoint x: 405, startPoint y: 736, endPoint x: 946, endPoint y: 291, distance: 700.5
click at [946, 291] on quentale-workspace at bounding box center [784, 389] width 1568 height 779
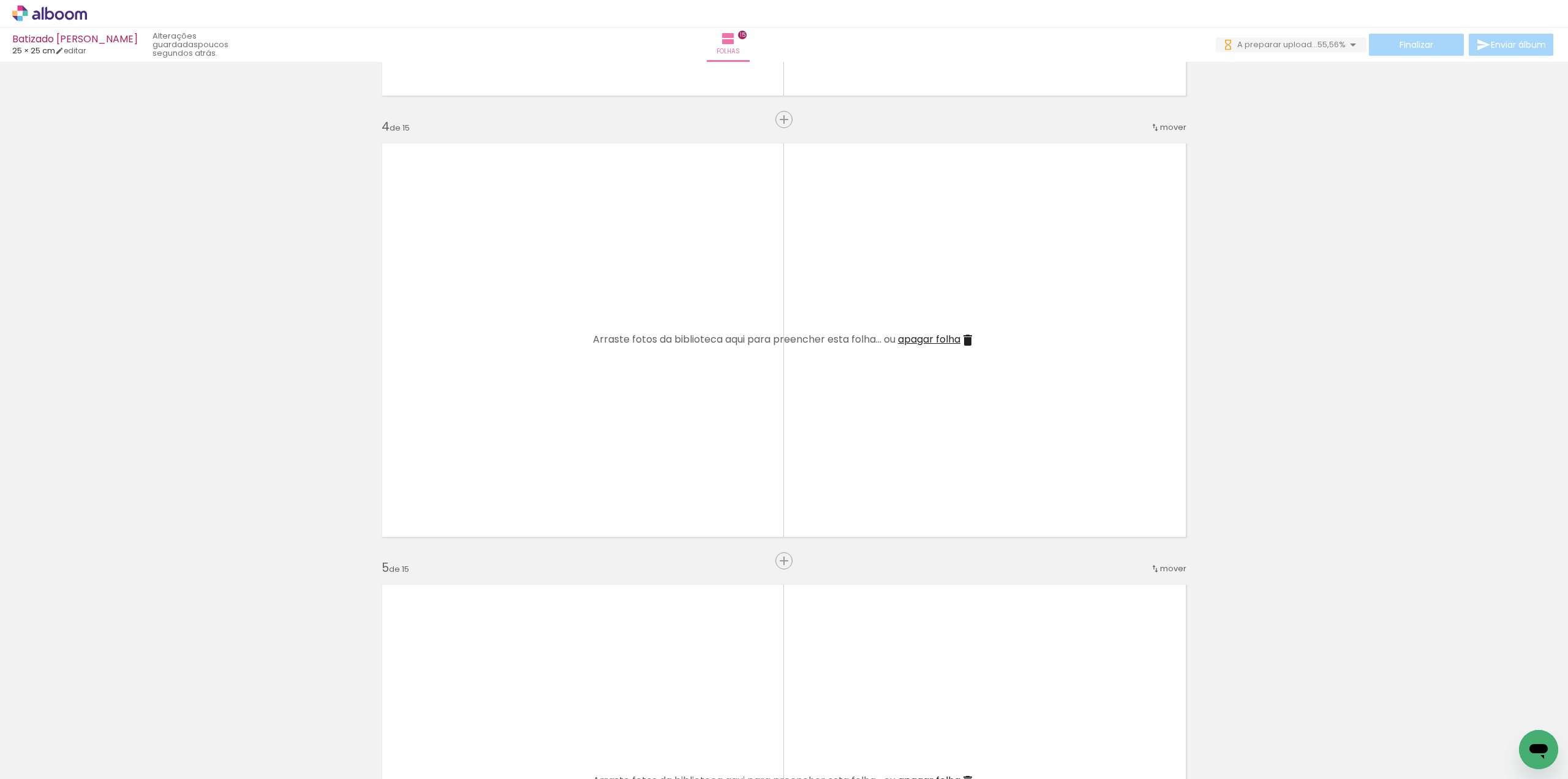
scroll to position [1287, 0]
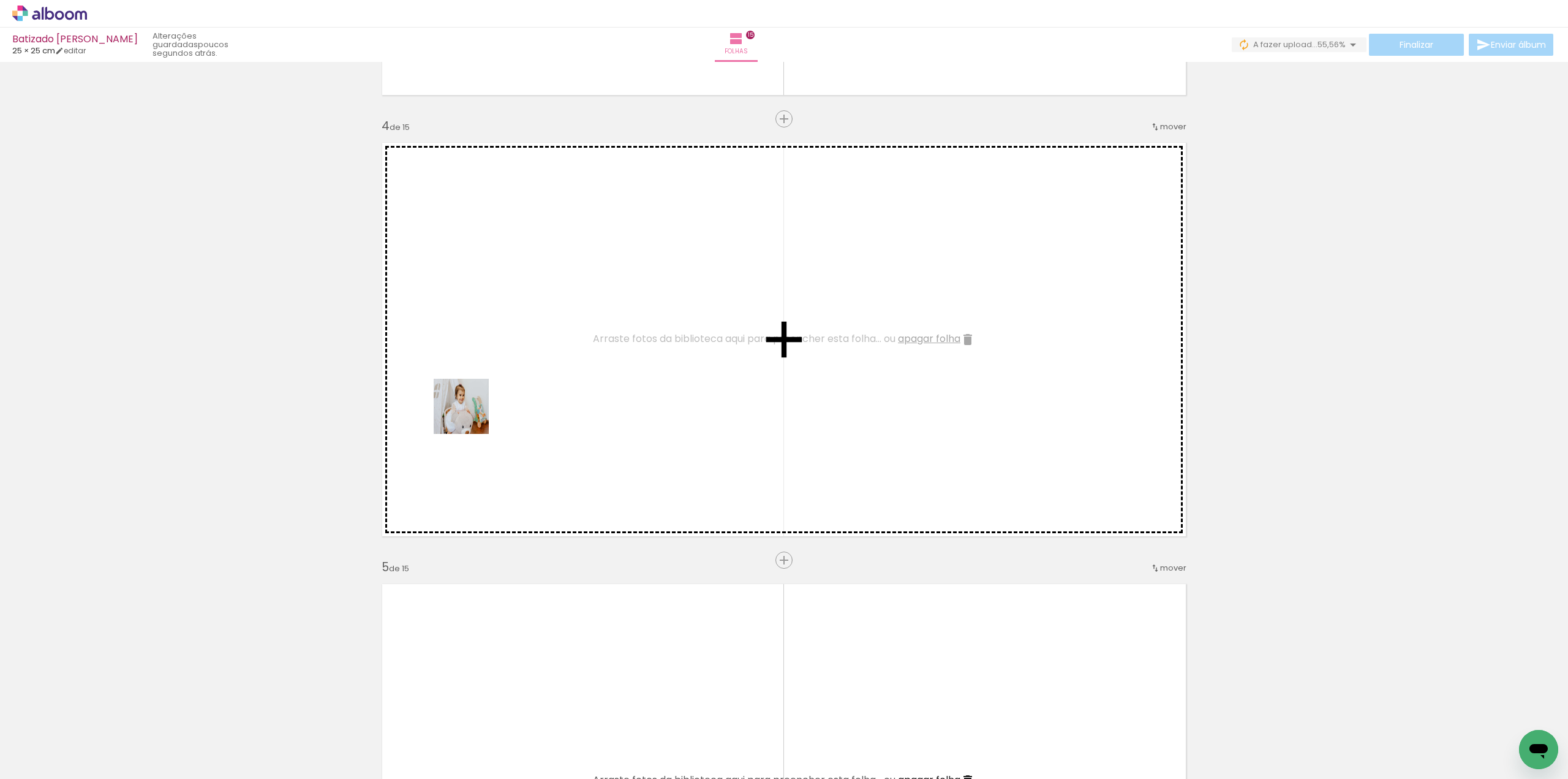
drag, startPoint x: 465, startPoint y: 740, endPoint x: 470, endPoint y: 416, distance: 324.0
click at [470, 416] on quentale-workspace at bounding box center [784, 389] width 1568 height 779
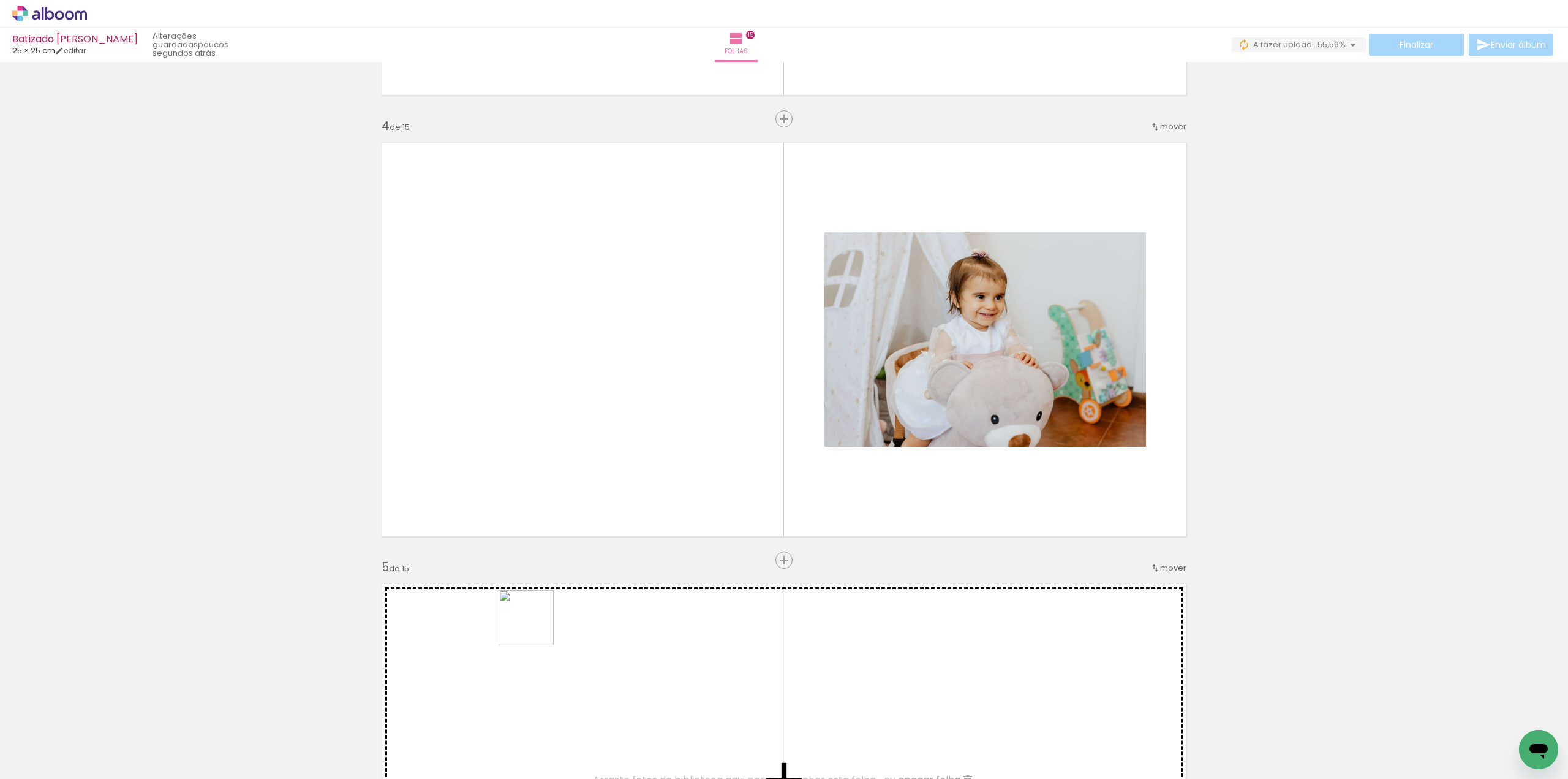
drag, startPoint x: 529, startPoint y: 738, endPoint x: 501, endPoint y: 443, distance: 296.3
click at [501, 443] on quentale-workspace at bounding box center [784, 389] width 1568 height 779
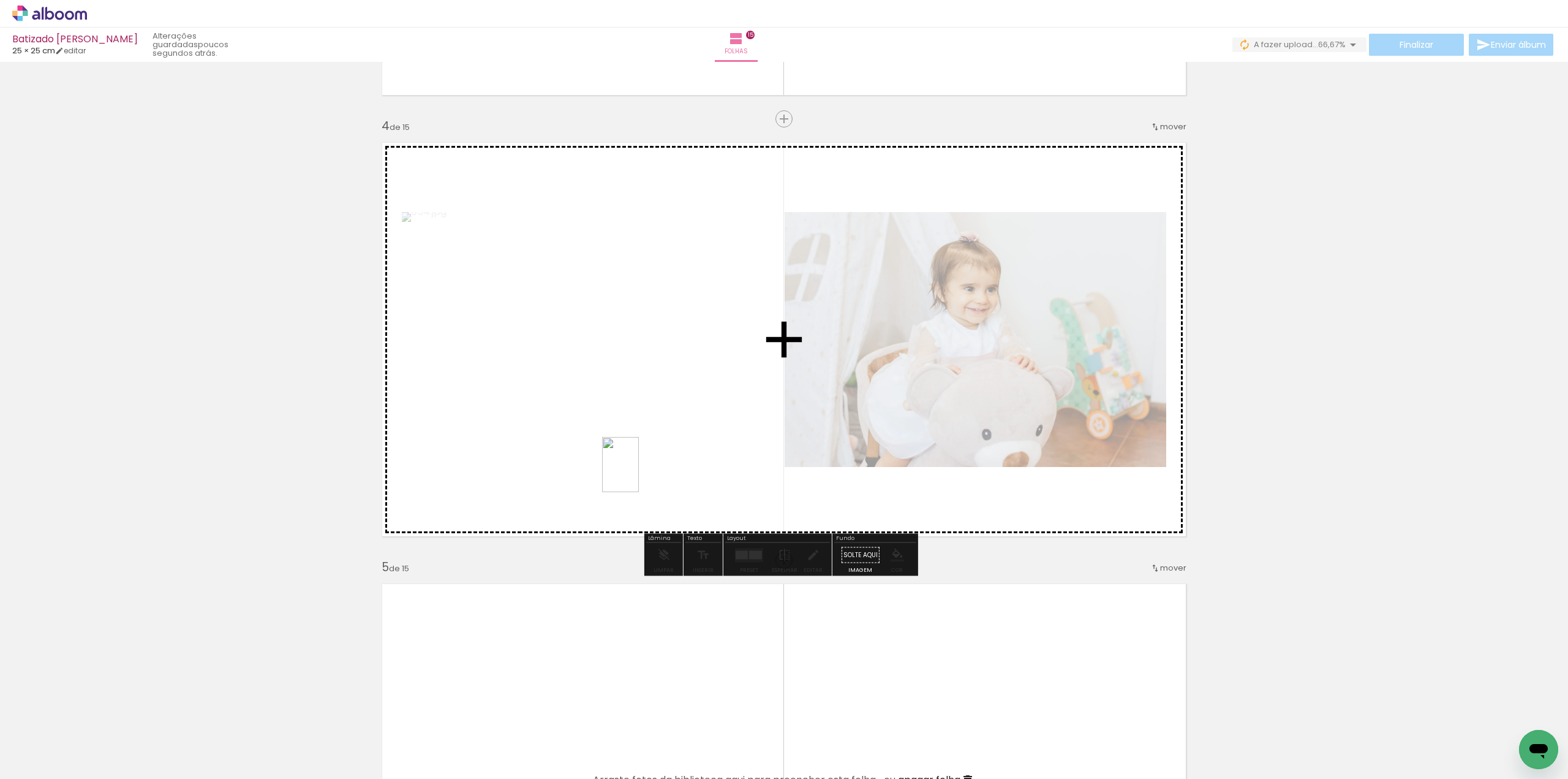
drag, startPoint x: 617, startPoint y: 735, endPoint x: 639, endPoint y: 474, distance: 261.9
click at [639, 474] on quentale-workspace at bounding box center [784, 389] width 1568 height 779
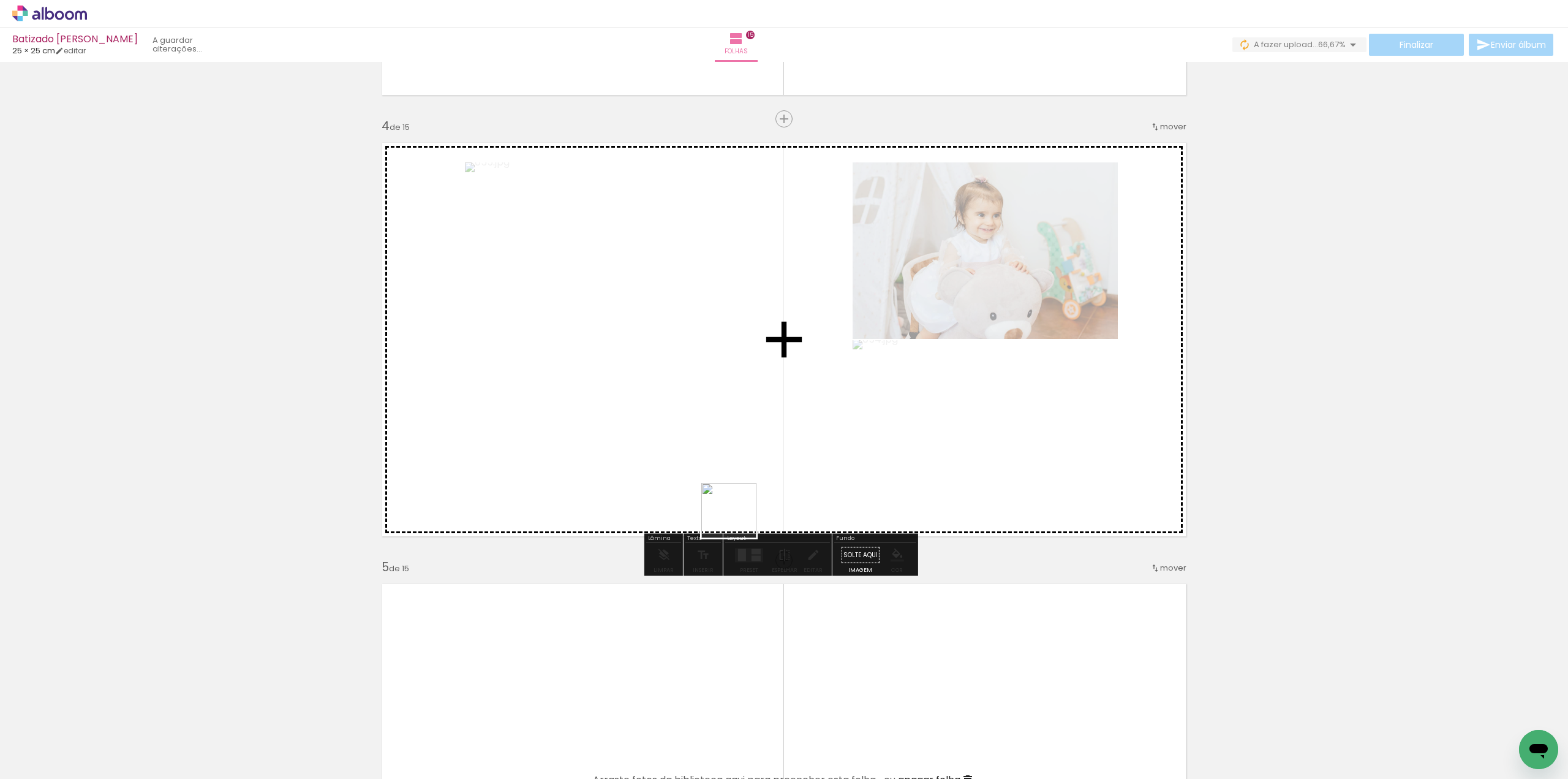
drag, startPoint x: 696, startPoint y: 667, endPoint x: 758, endPoint y: 479, distance: 198.0
click at [758, 479] on quentale-workspace at bounding box center [784, 389] width 1568 height 779
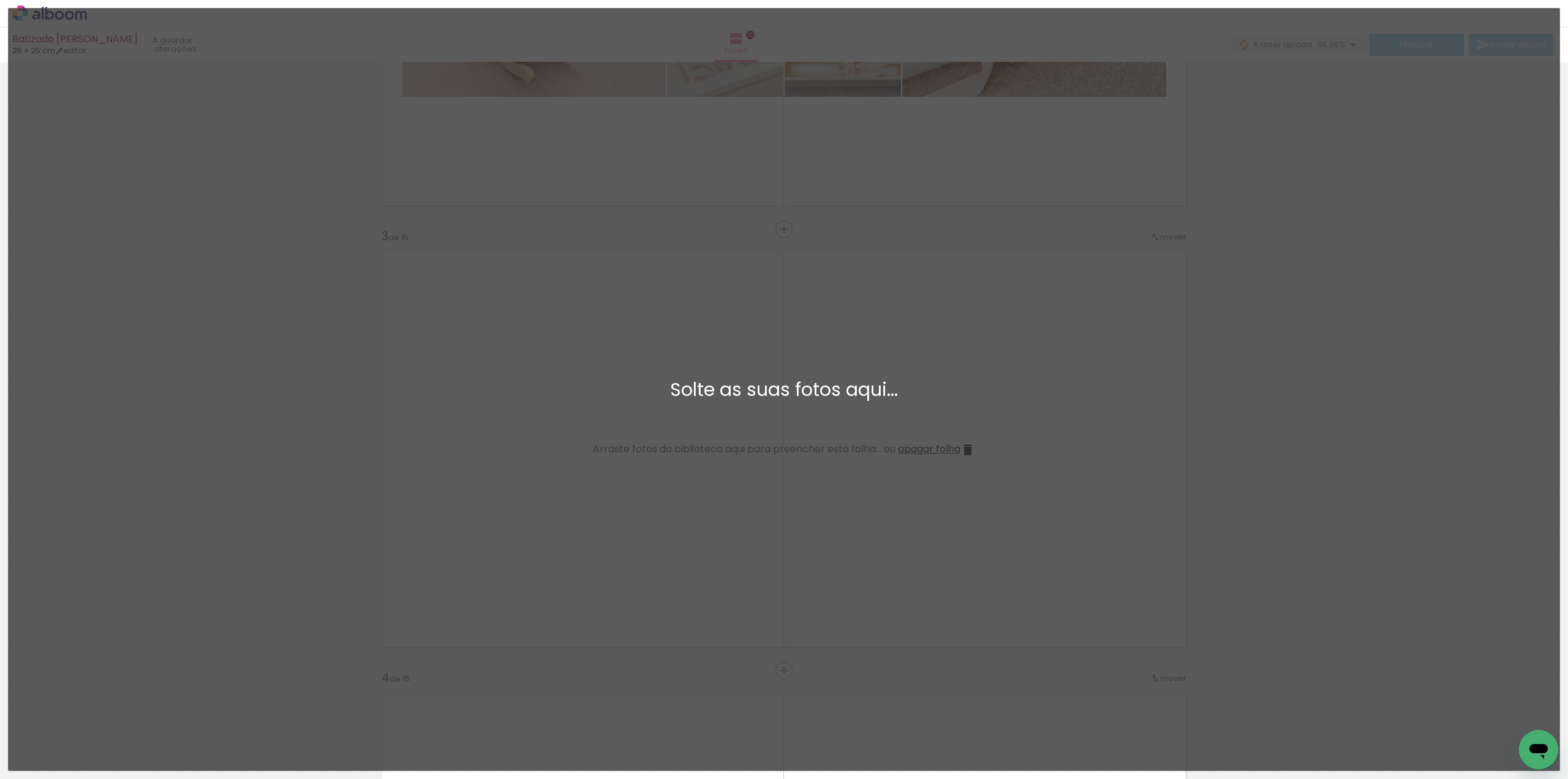
scroll to position [0, 0]
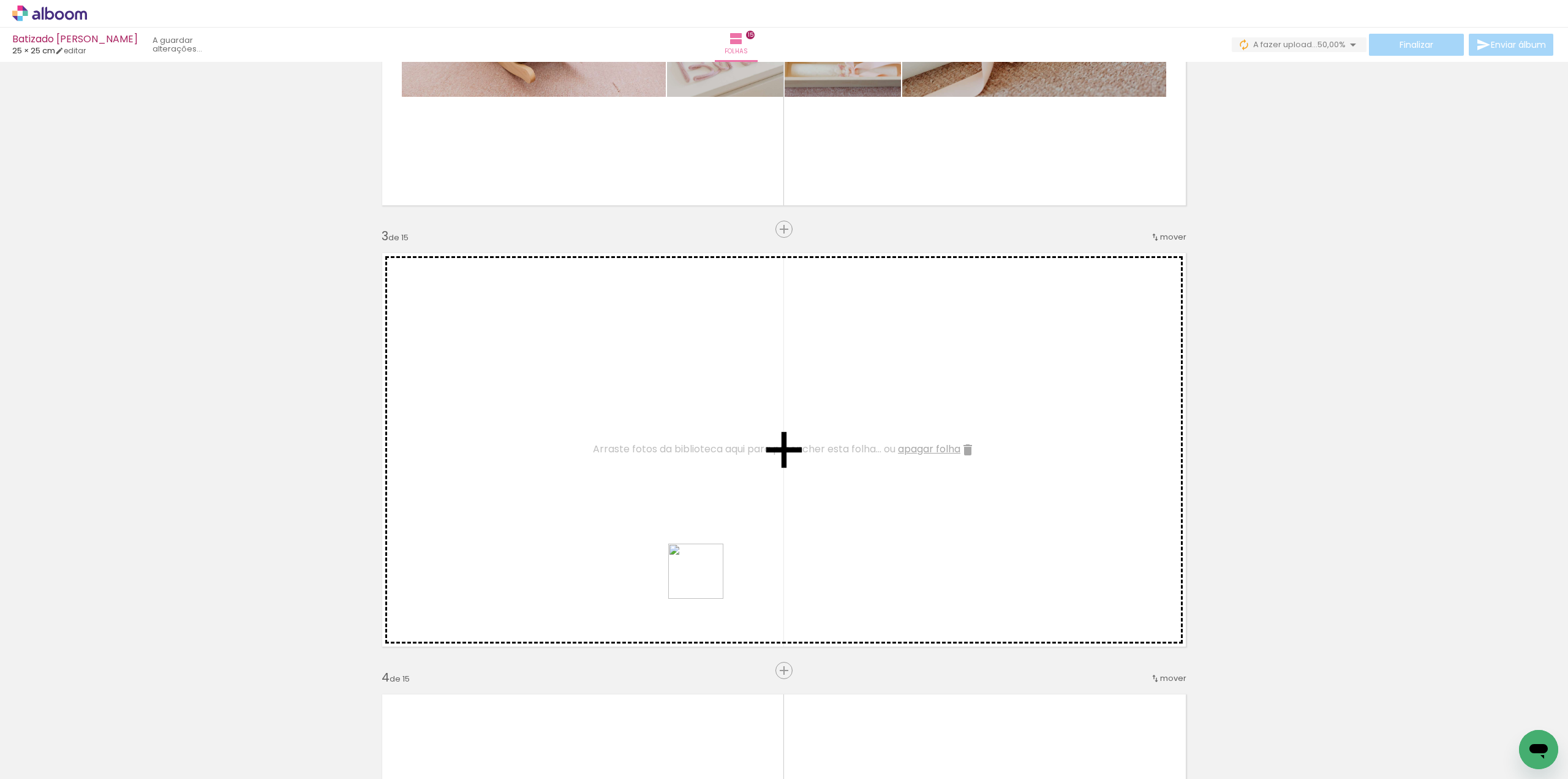
drag, startPoint x: 767, startPoint y: 742, endPoint x: 690, endPoint y: 551, distance: 205.9
click at [690, 551] on quentale-workspace at bounding box center [784, 389] width 1568 height 779
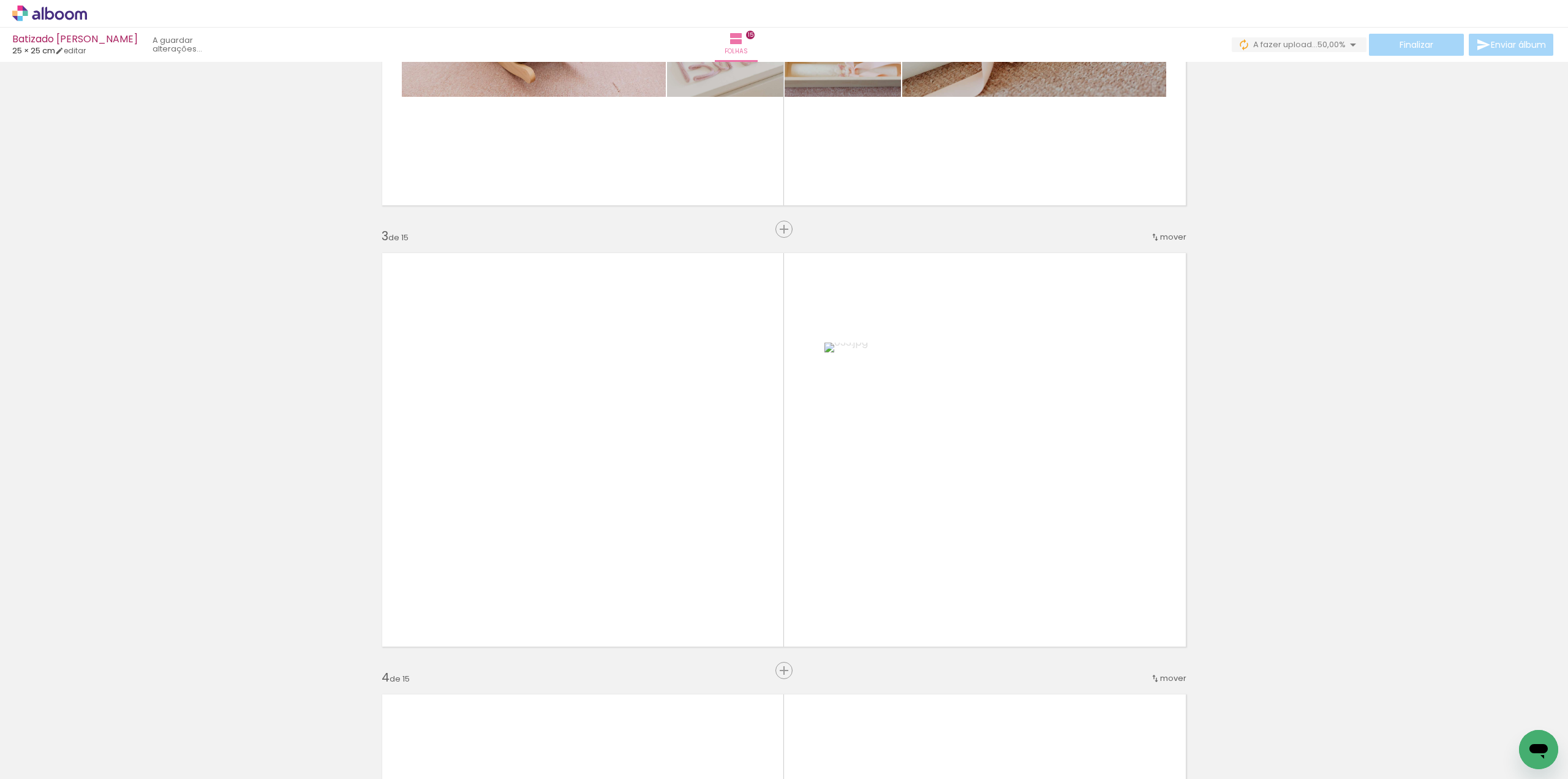
click at [64, 739] on iron-icon at bounding box center [62, 742] width 10 height 10
click at [0, 0] on slot "Não utilizadas" at bounding box center [0, 0] width 0 height 0
type input "Não utilizadas"
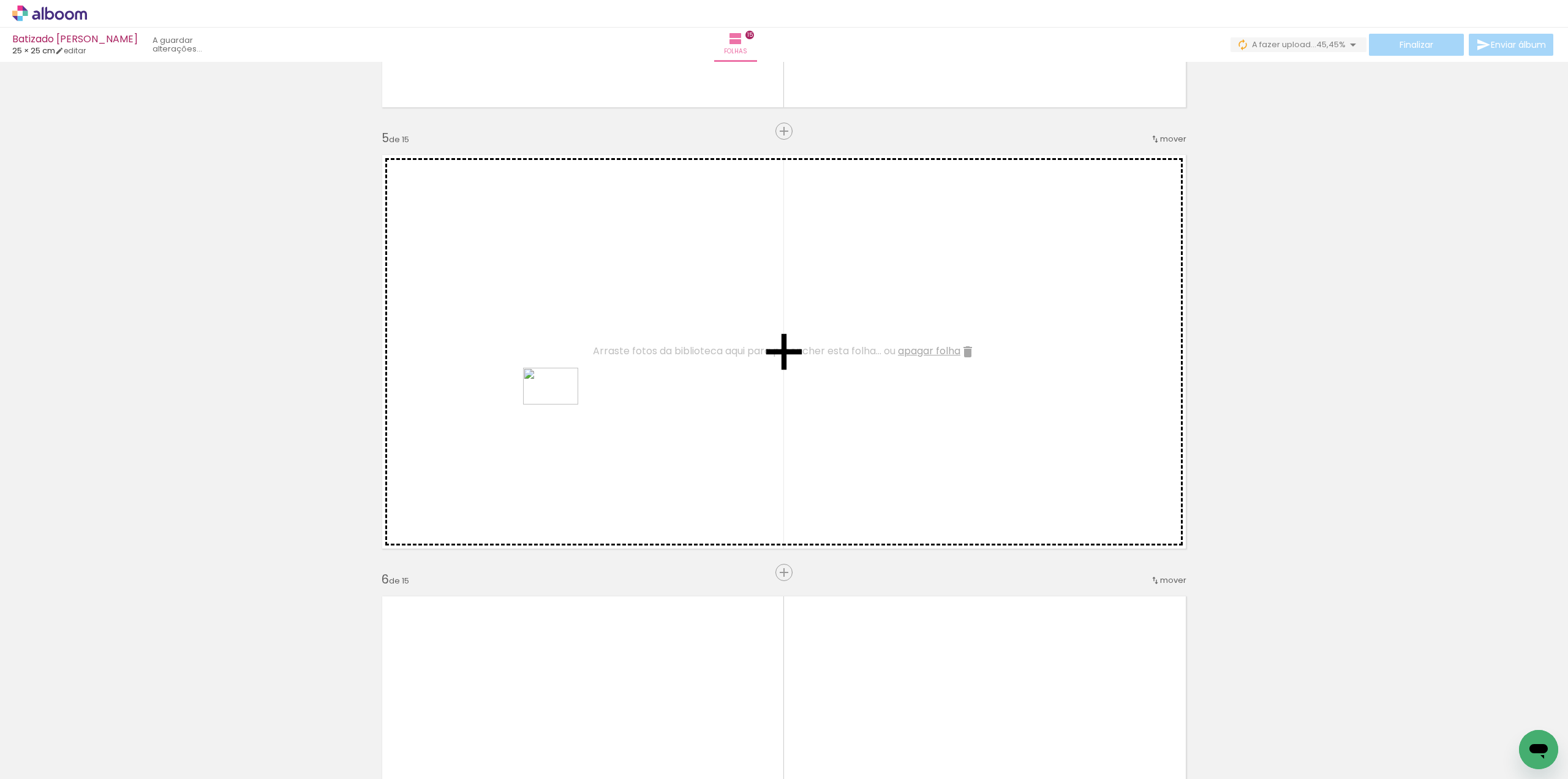
drag, startPoint x: 139, startPoint y: 730, endPoint x: 560, endPoint y: 404, distance: 532.5
click at [560, 404] on quentale-workspace at bounding box center [784, 389] width 1568 height 779
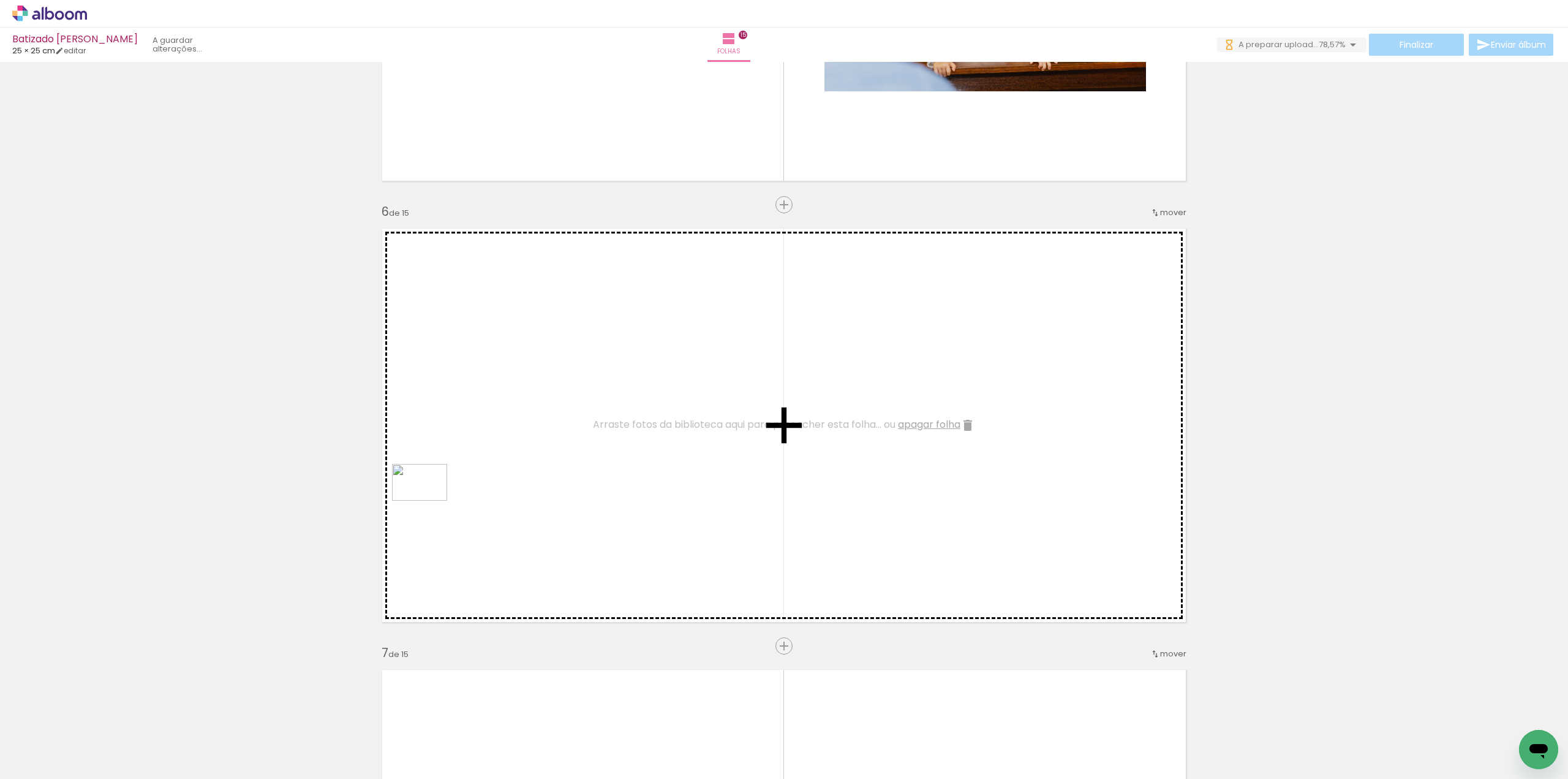
drag, startPoint x: 127, startPoint y: 748, endPoint x: 451, endPoint y: 489, distance: 414.8
click at [451, 489] on quentale-workspace at bounding box center [784, 389] width 1568 height 779
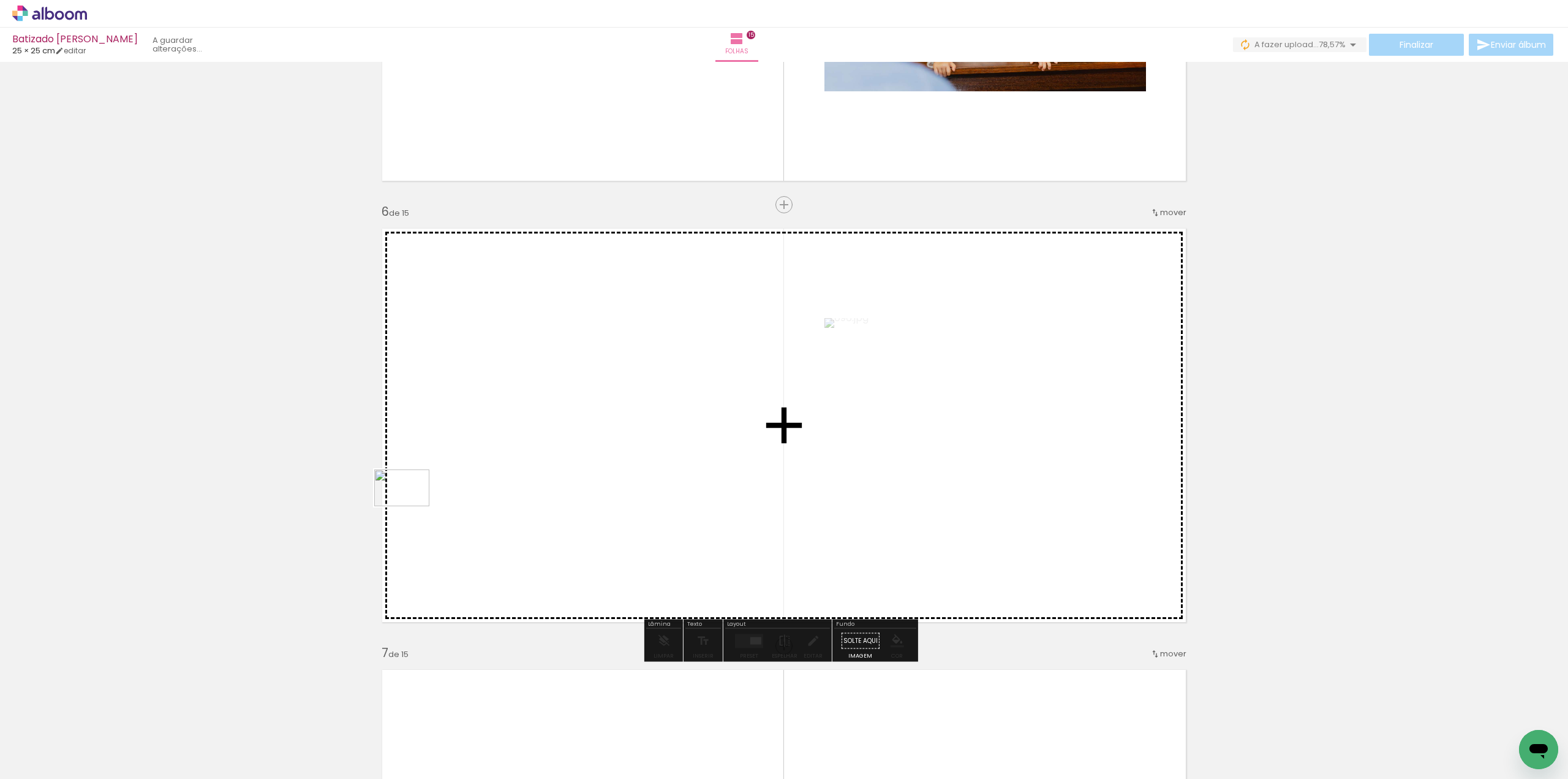
drag, startPoint x: 128, startPoint y: 726, endPoint x: 348, endPoint y: 585, distance: 261.3
click at [419, 505] on quentale-workspace at bounding box center [784, 389] width 1568 height 779
drag, startPoint x: 137, startPoint y: 735, endPoint x: 547, endPoint y: 511, distance: 467.2
click at [545, 513] on quentale-workspace at bounding box center [784, 389] width 1568 height 779
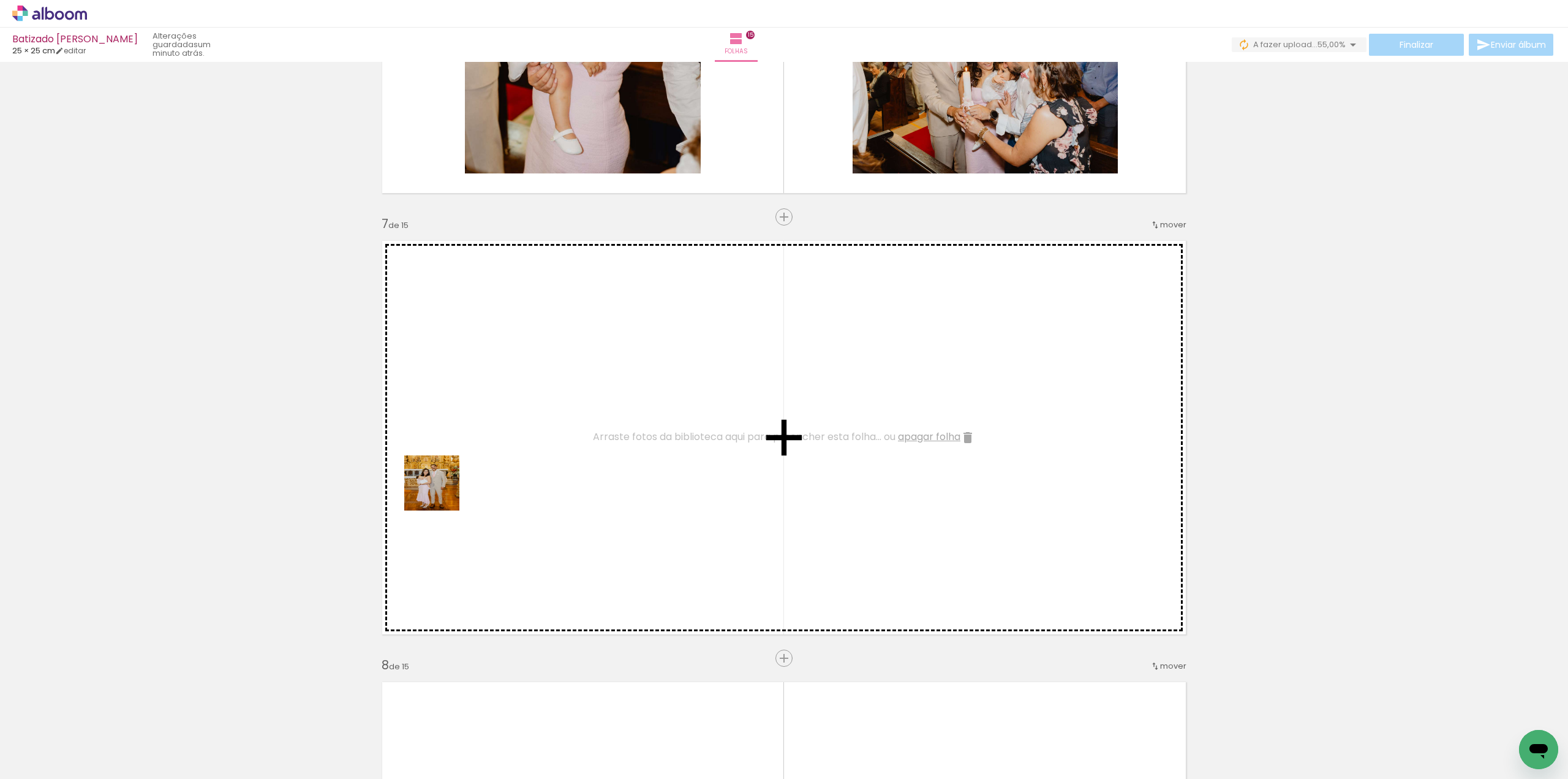
drag, startPoint x: 127, startPoint y: 741, endPoint x: 443, endPoint y: 490, distance: 403.6
click at [443, 490] on quentale-workspace at bounding box center [784, 389] width 1568 height 779
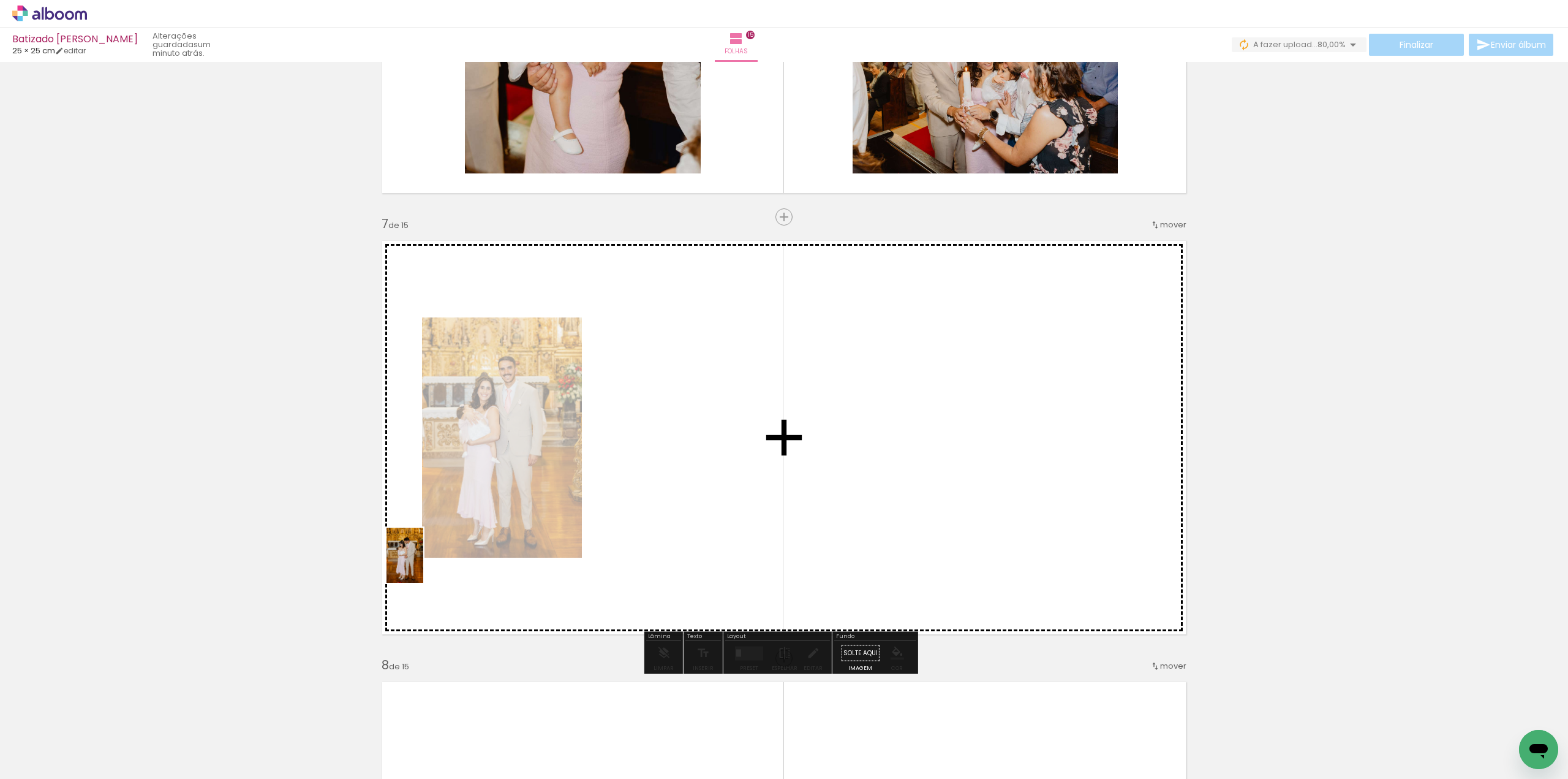
drag, startPoint x: 313, startPoint y: 622, endPoint x: 427, endPoint y: 563, distance: 128.4
click at [427, 563] on quentale-workspace at bounding box center [784, 389] width 1568 height 779
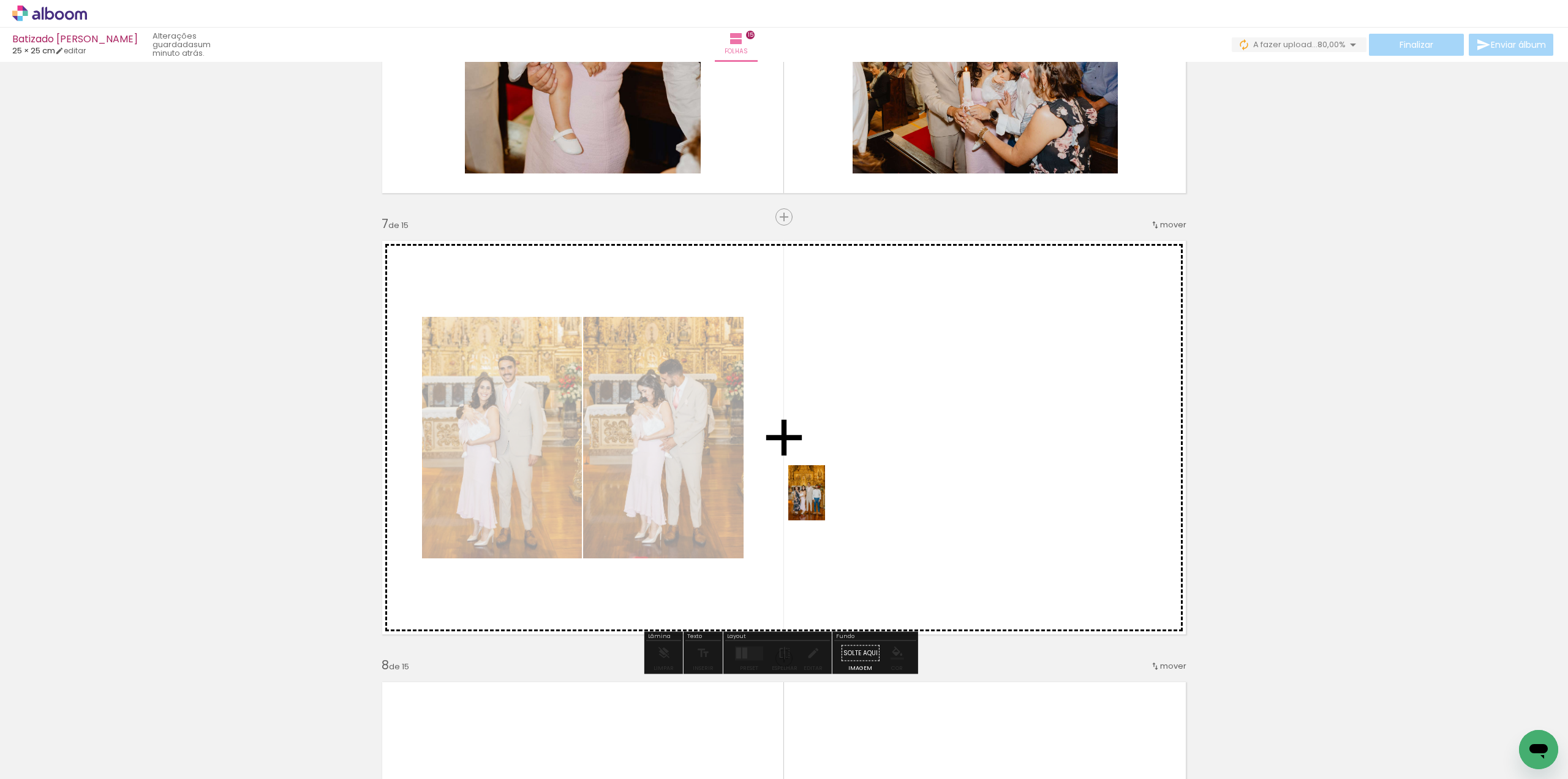
drag, startPoint x: 163, startPoint y: 727, endPoint x: 825, endPoint y: 501, distance: 699.5
click at [825, 501] on quentale-workspace at bounding box center [784, 389] width 1568 height 779
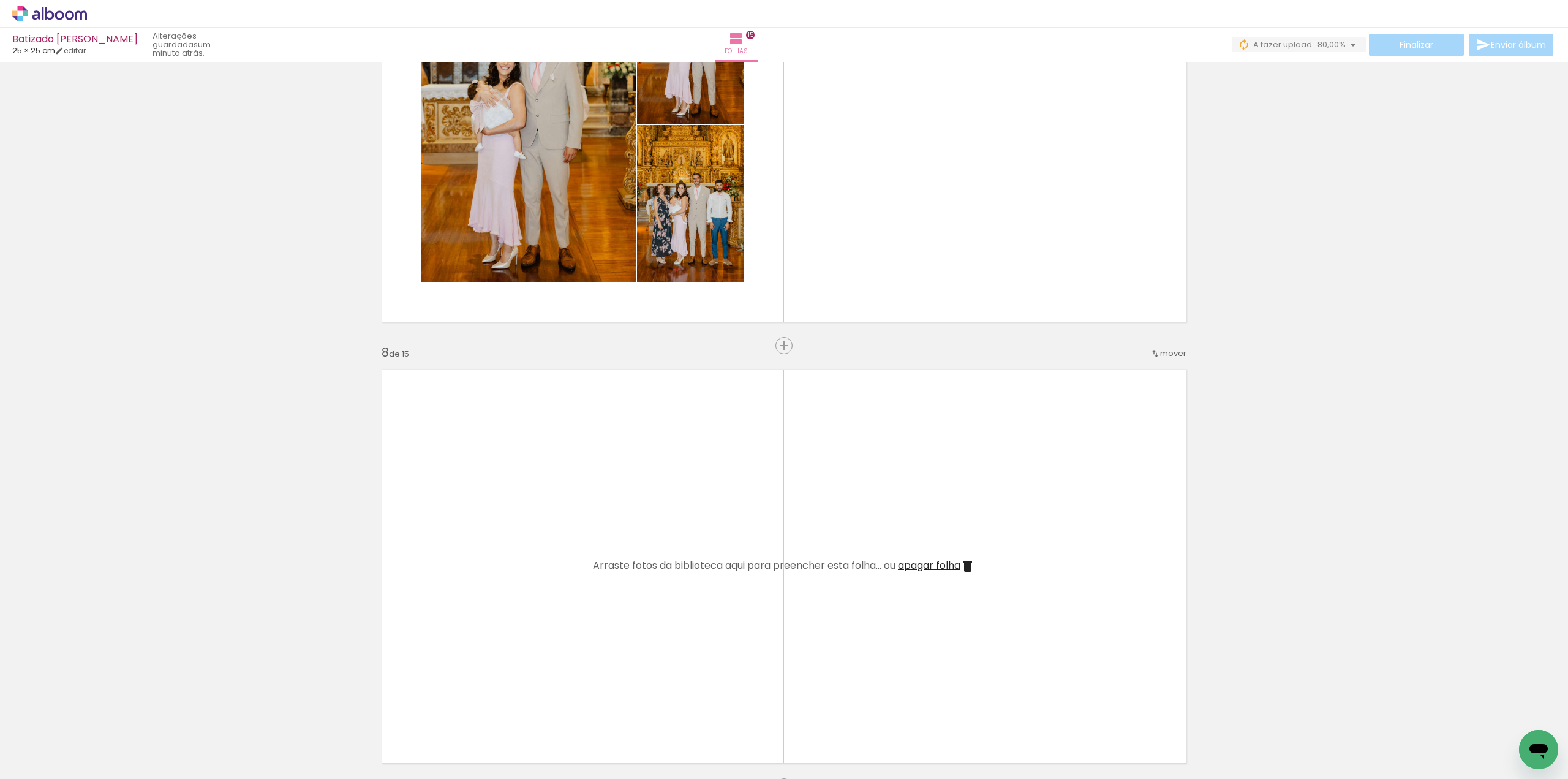
scroll to position [3002, 0]
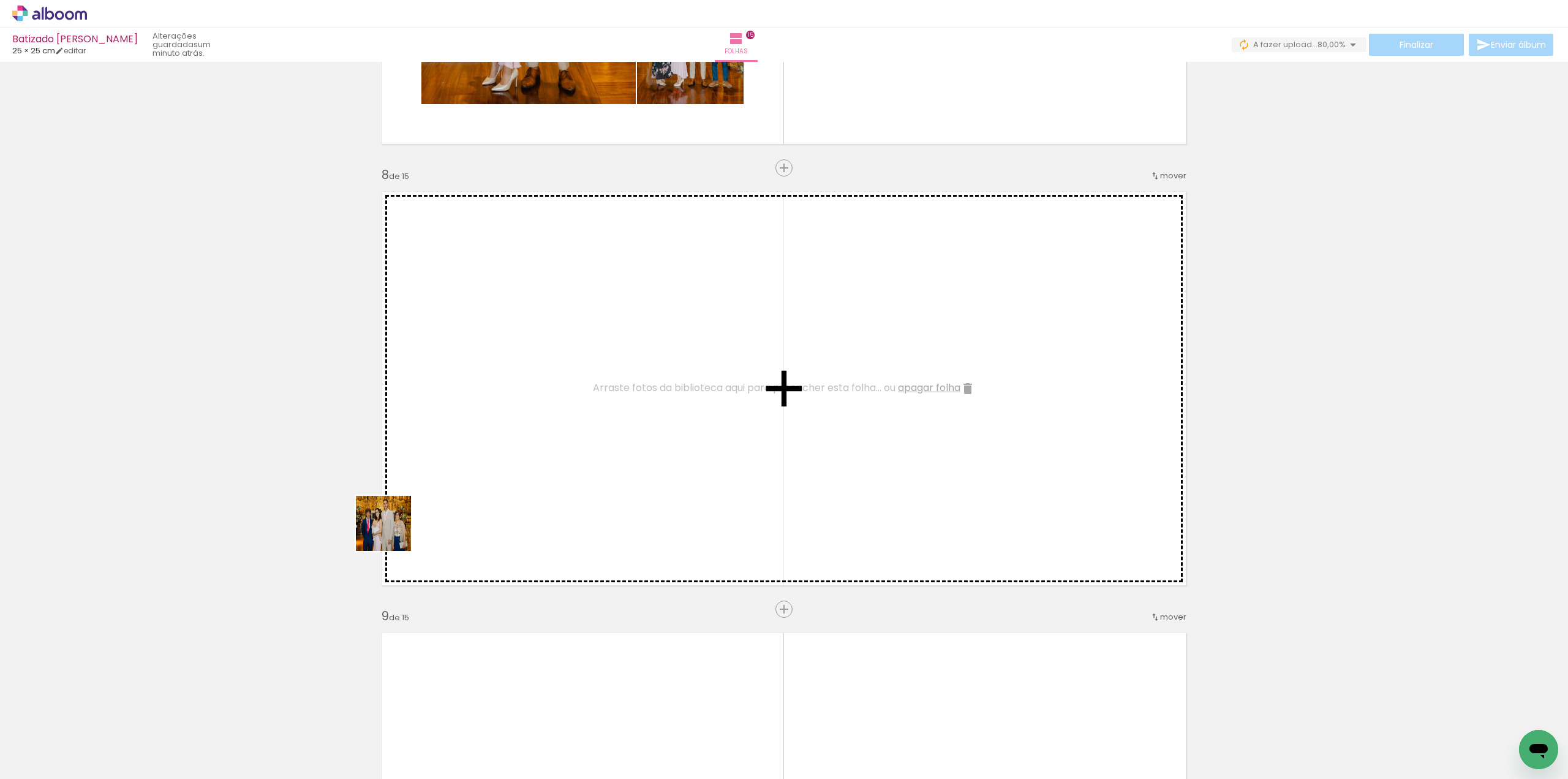
drag, startPoint x: 225, startPoint y: 671, endPoint x: 537, endPoint y: 441, distance: 387.6
click at [537, 441] on quentale-workspace at bounding box center [784, 389] width 1568 height 779
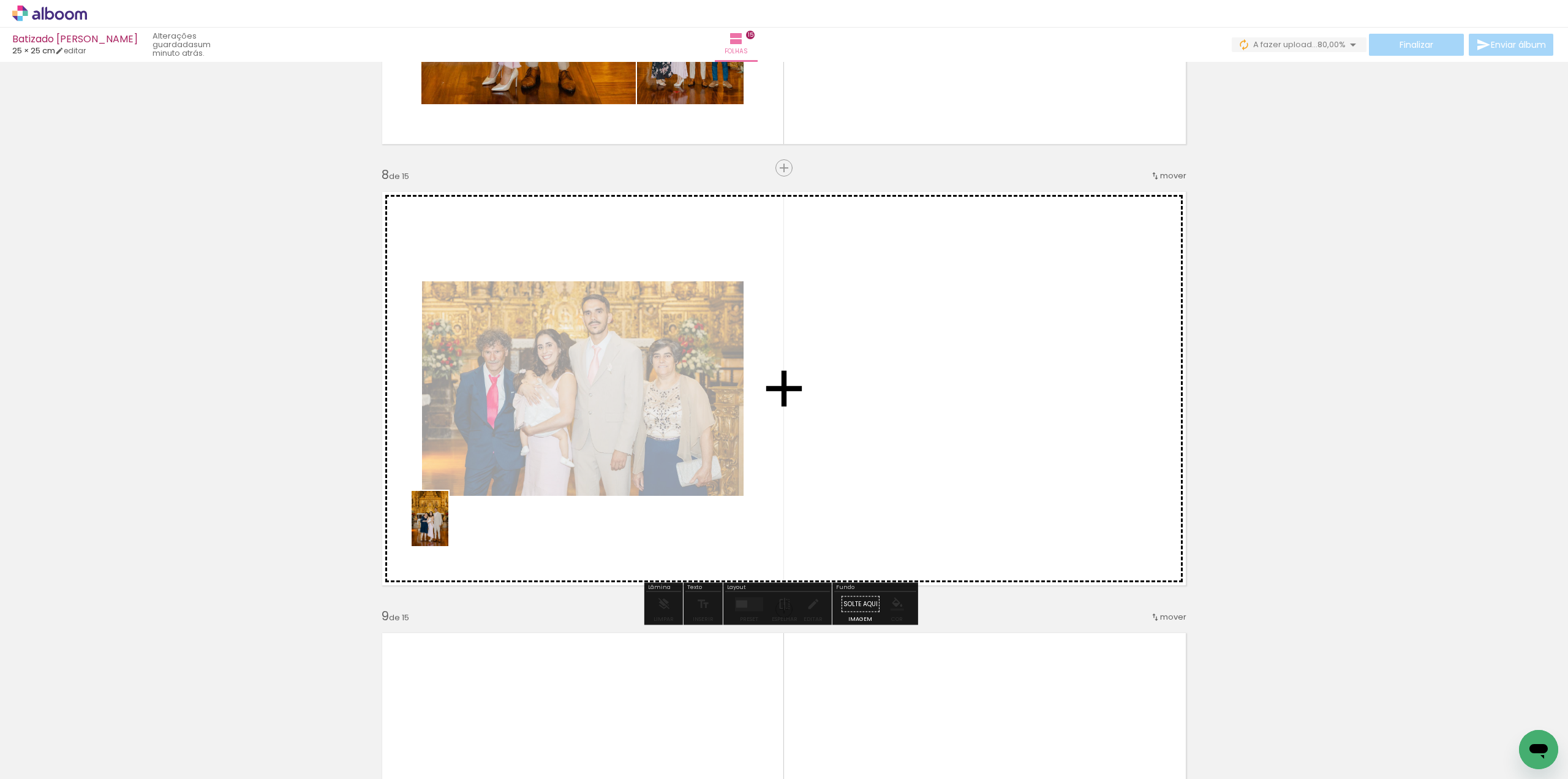
drag, startPoint x: 122, startPoint y: 736, endPoint x: 448, endPoint y: 527, distance: 387.2
click at [448, 527] on quentale-workspace at bounding box center [784, 389] width 1568 height 779
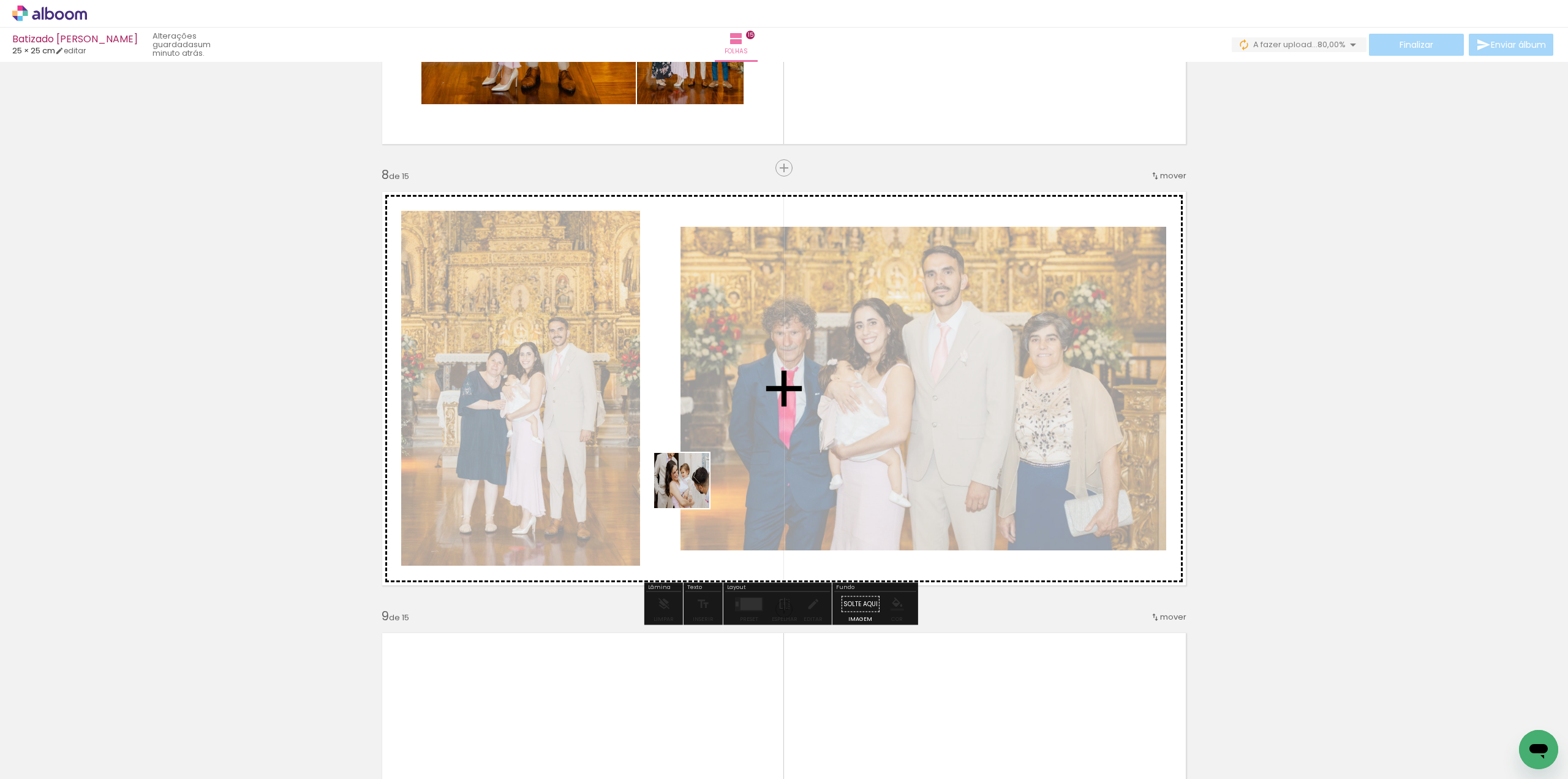
drag, startPoint x: 138, startPoint y: 737, endPoint x: 729, endPoint y: 474, distance: 646.9
click at [729, 474] on quentale-workspace at bounding box center [784, 389] width 1568 height 779
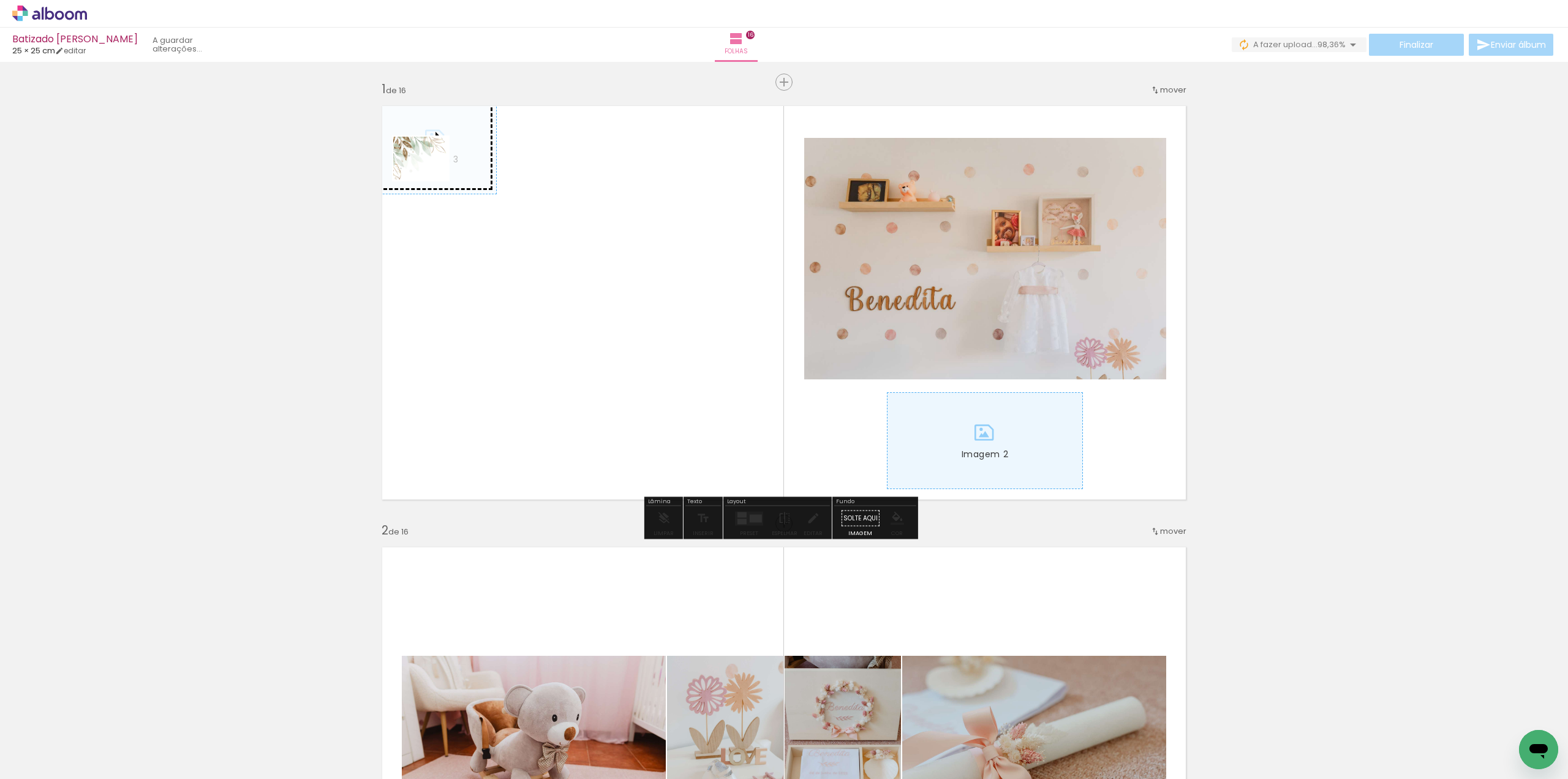
drag, startPoint x: 143, startPoint y: 739, endPoint x: 430, endPoint y: 173, distance: 634.6
click at [430, 173] on quentale-workspace at bounding box center [784, 389] width 1568 height 779
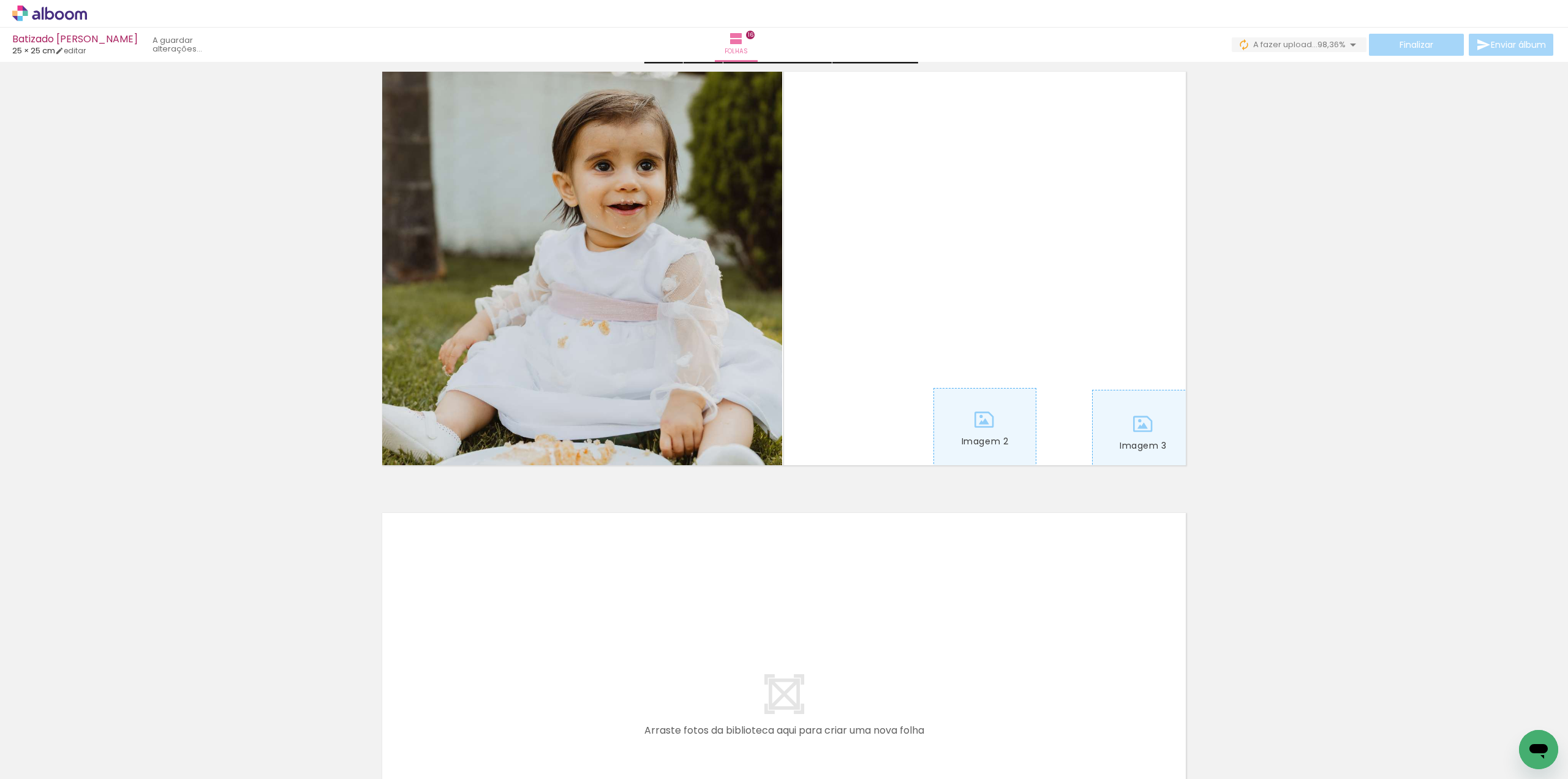
scroll to position [6600, 0]
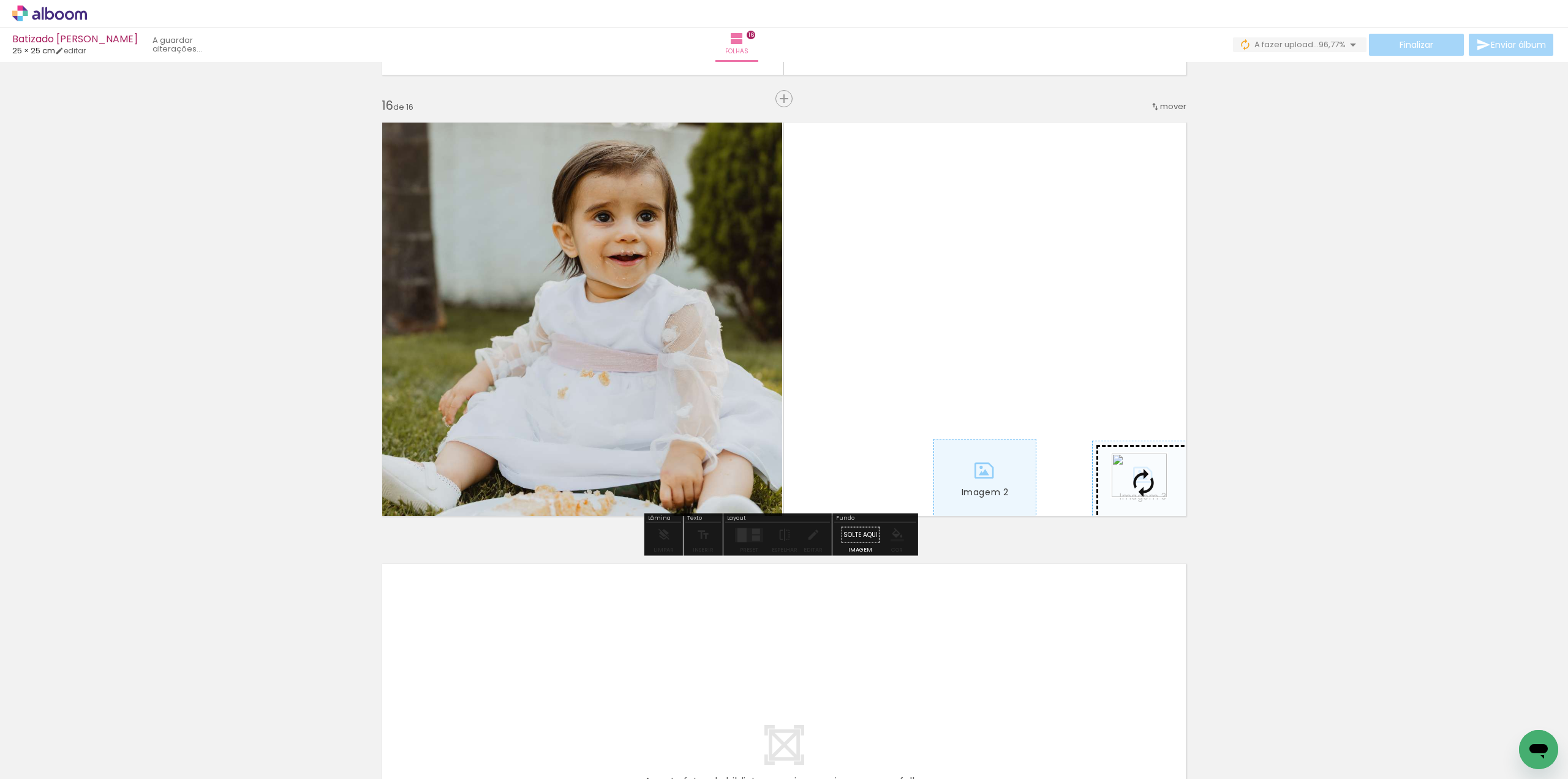
drag, startPoint x: 140, startPoint y: 745, endPoint x: 1148, endPoint y: 490, distance: 1039.8
click at [1148, 490] on quentale-workspace at bounding box center [784, 389] width 1568 height 779
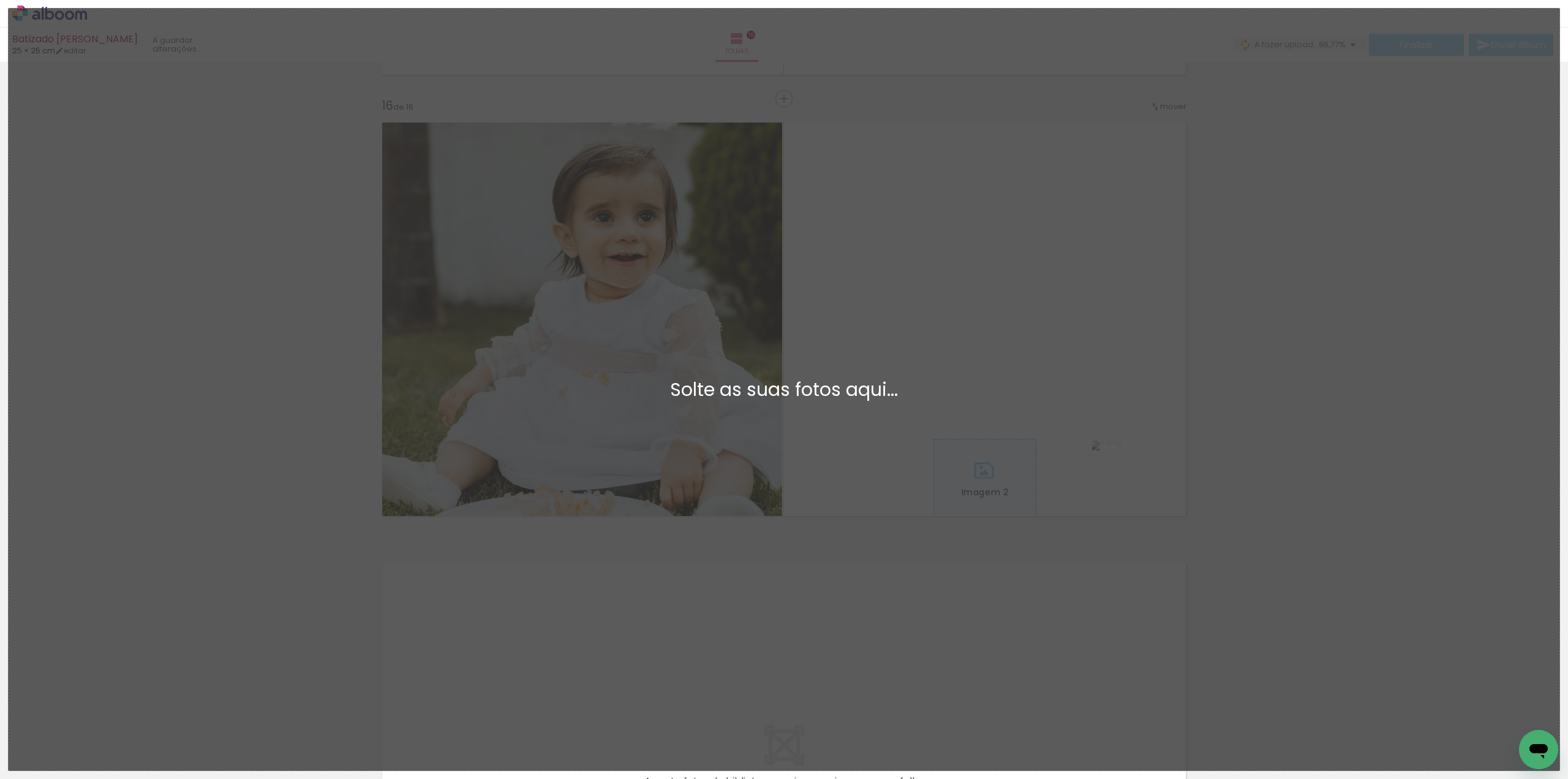
scroll to position [0, 0]
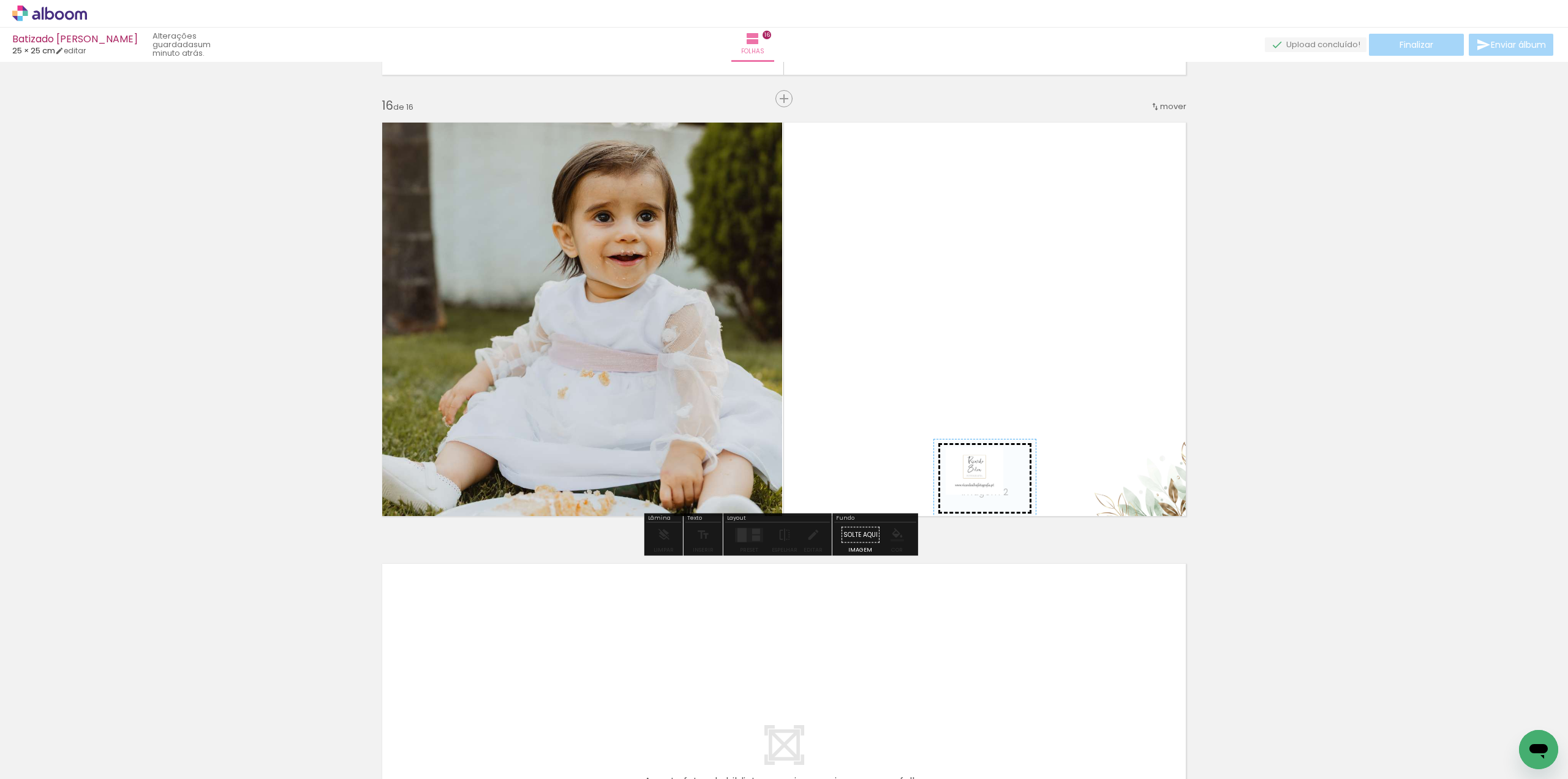
drag, startPoint x: 132, startPoint y: 746, endPoint x: 984, endPoint y: 485, distance: 891.1
click at [984, 485] on quentale-workspace at bounding box center [784, 389] width 1568 height 779
